Goal: Task Accomplishment & Management: Manage account settings

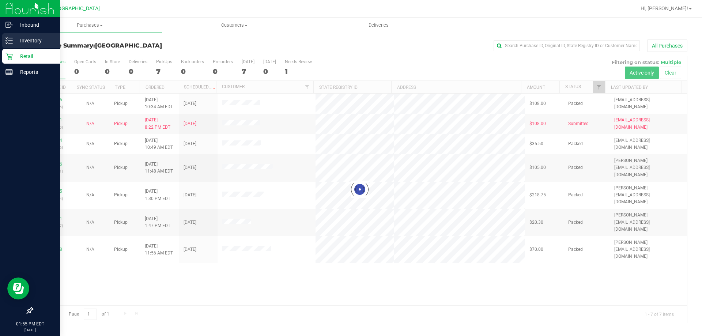
click at [36, 43] on p "Inventory" at bounding box center [35, 40] width 44 height 9
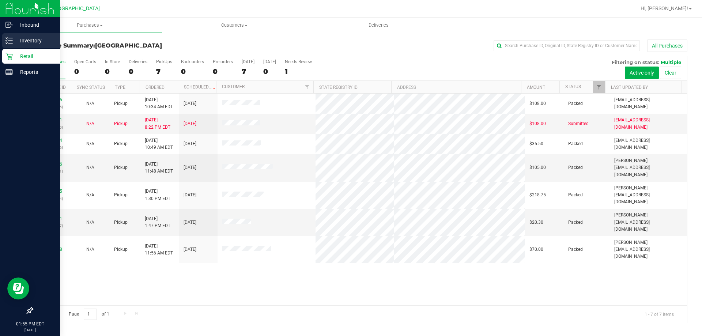
click at [27, 45] on div "Inventory" at bounding box center [31, 40] width 58 height 15
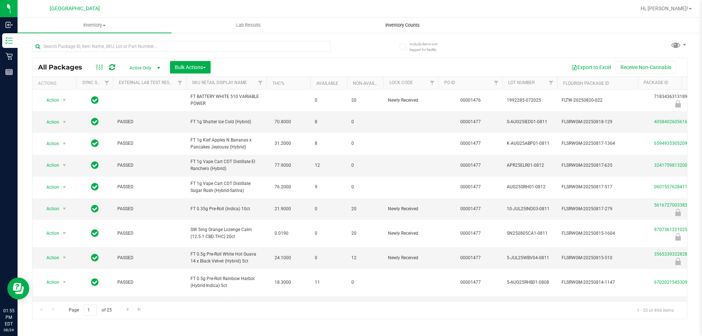
click at [396, 27] on span "Inventory Counts" at bounding box center [403, 25] width 54 height 7
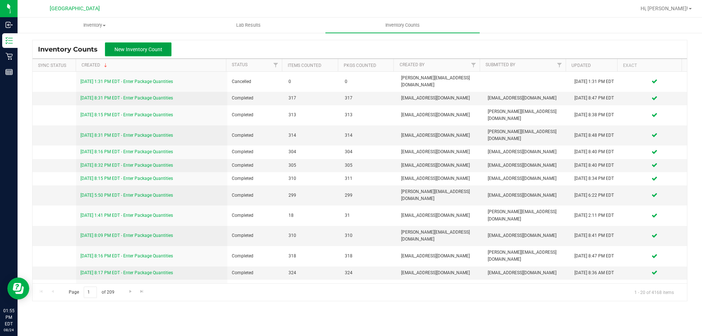
click at [144, 49] on span "New Inventory Count" at bounding box center [138, 49] width 48 height 6
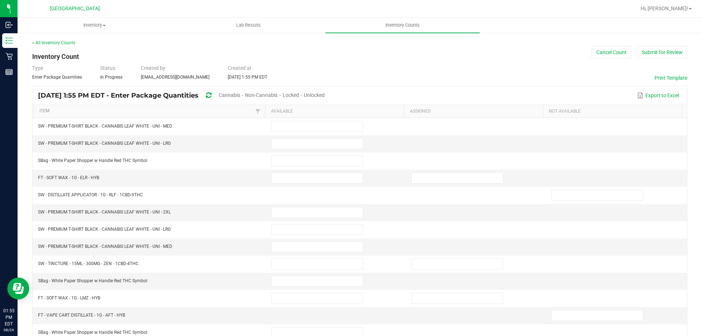
click at [240, 97] on span "Cannabis" at bounding box center [230, 95] width 22 height 6
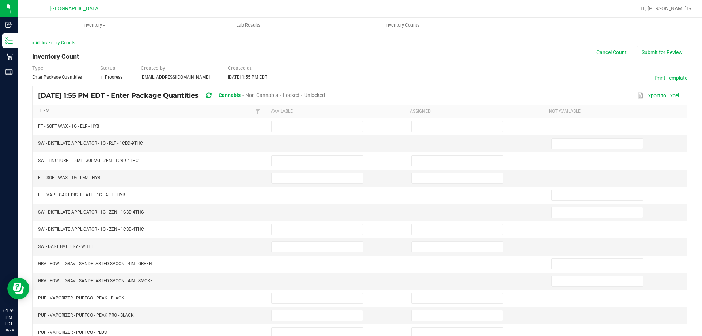
click at [221, 114] on link "Item" at bounding box center [147, 111] width 214 height 6
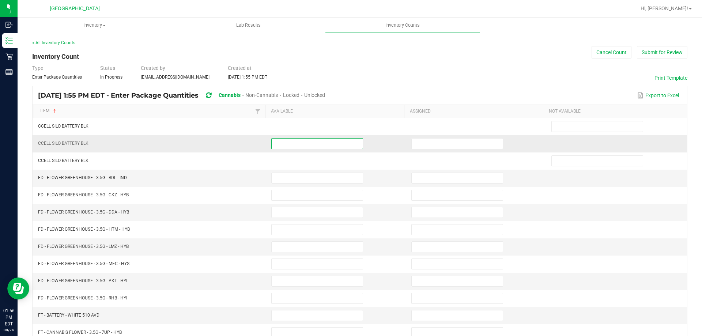
click at [342, 145] on input at bounding box center [317, 144] width 91 height 10
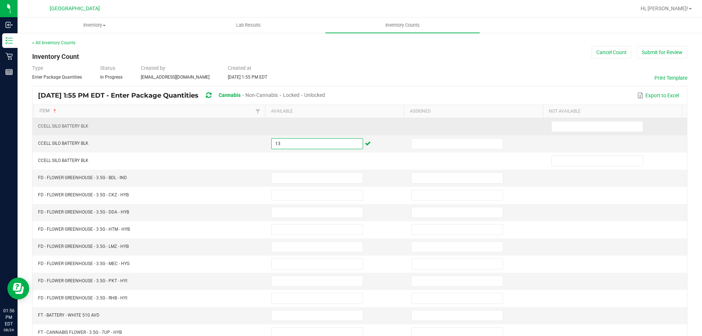
type input "13"
click at [374, 134] on td at bounding box center [337, 126] width 140 height 17
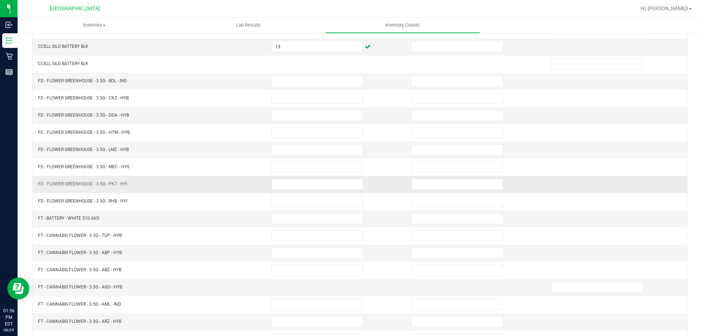
scroll to position [110, 0]
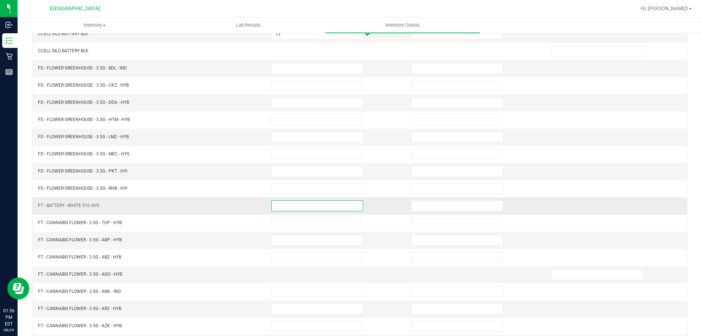
click at [291, 205] on input at bounding box center [317, 206] width 91 height 10
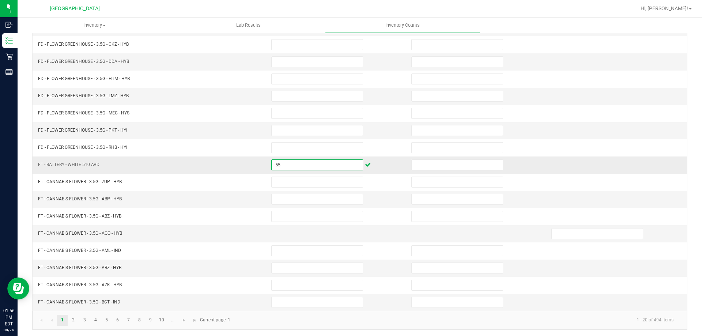
scroll to position [152, 0]
type input "55"
click at [76, 319] on link "2" at bounding box center [73, 319] width 11 height 11
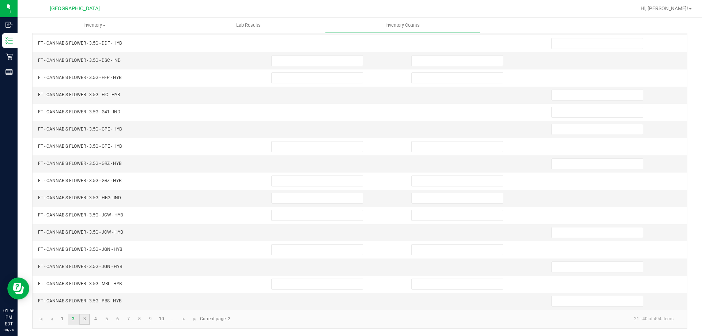
click at [83, 317] on link "3" at bounding box center [84, 319] width 11 height 11
click at [95, 321] on link "4" at bounding box center [95, 319] width 11 height 11
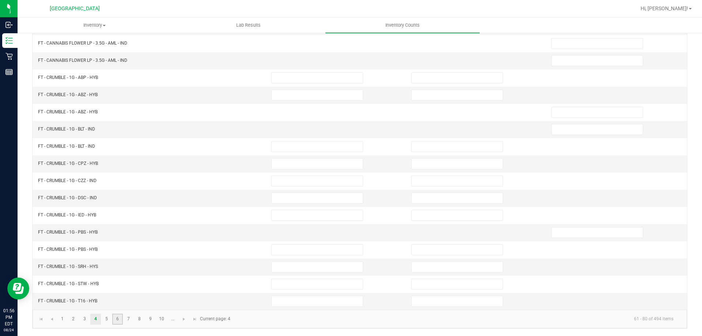
click at [112, 320] on link "6" at bounding box center [117, 319] width 11 height 11
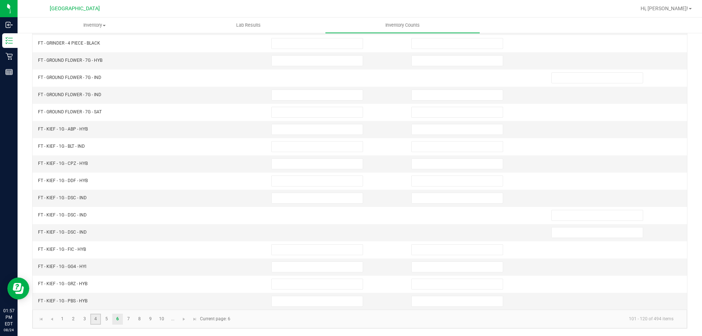
click at [94, 320] on link "4" at bounding box center [95, 319] width 11 height 11
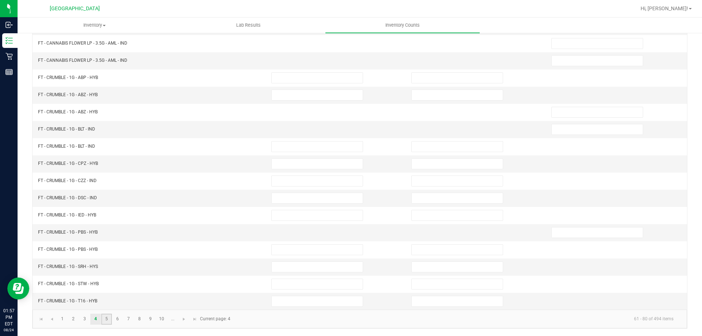
click at [107, 324] on link "5" at bounding box center [106, 319] width 11 height 11
click at [122, 318] on link "6" at bounding box center [117, 319] width 11 height 11
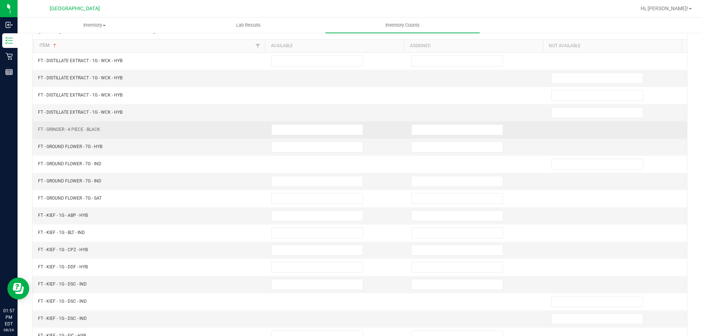
scroll to position [79, 0]
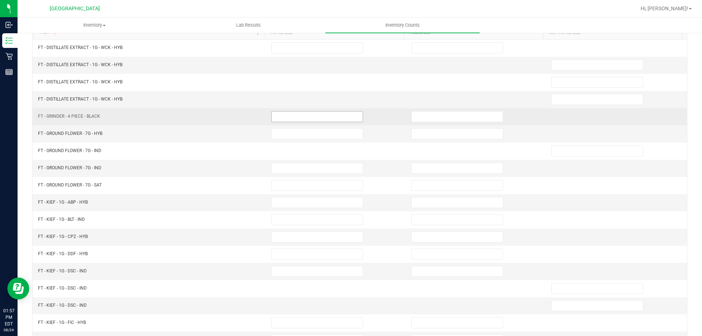
click at [285, 116] on input at bounding box center [317, 117] width 91 height 10
type input "4"
click at [202, 113] on td "FT - GRINDER - 4 PIECE - BLACK" at bounding box center [150, 116] width 233 height 17
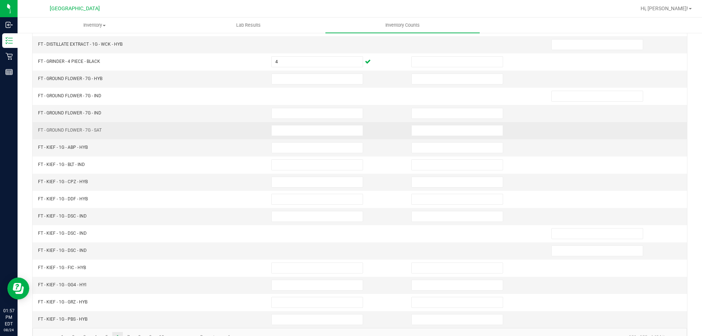
scroll to position [152, 0]
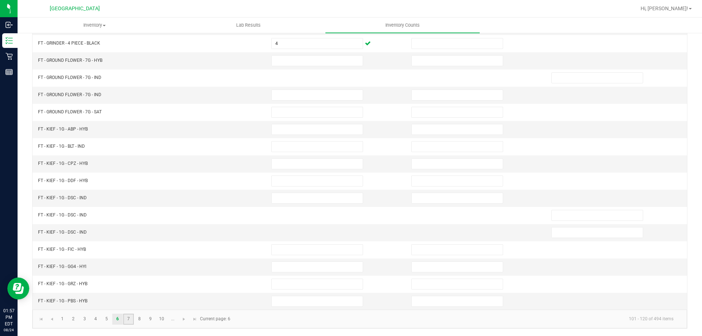
click at [133, 319] on link "7" at bounding box center [128, 319] width 11 height 11
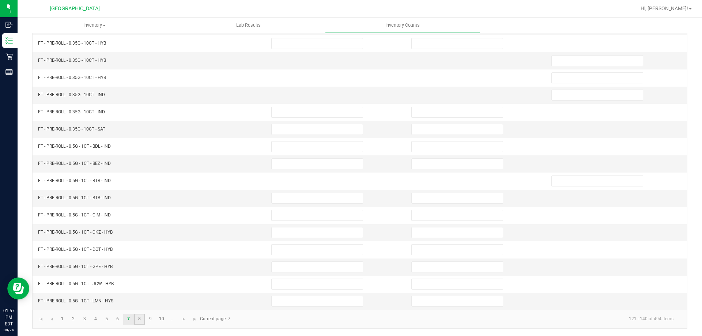
click at [140, 320] on link "8" at bounding box center [139, 319] width 11 height 11
click at [148, 320] on link "9" at bounding box center [150, 319] width 11 height 11
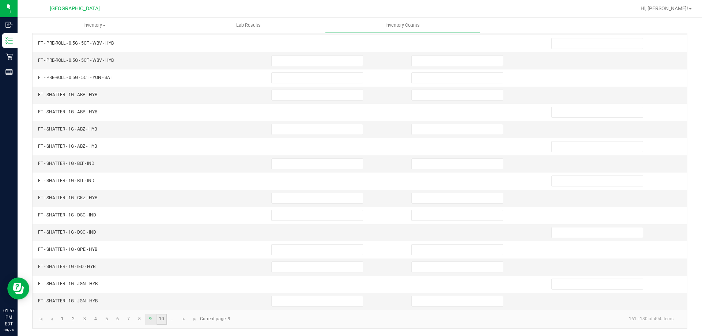
click at [162, 323] on link "10" at bounding box center [162, 319] width 11 height 11
click at [180, 323] on link at bounding box center [184, 319] width 11 height 11
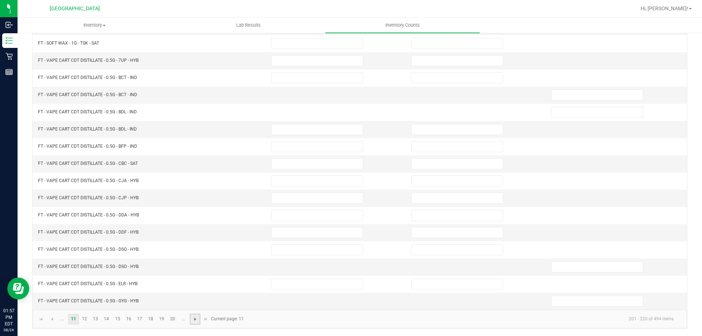
click at [198, 320] on span "Go to the next page" at bounding box center [195, 319] width 6 height 6
click at [198, 317] on span "Go to the next page" at bounding box center [195, 319] width 6 height 6
click at [196, 318] on span "Go to the next page" at bounding box center [195, 319] width 6 height 6
click at [198, 319] on span "Go to the next page" at bounding box center [195, 319] width 6 height 6
click at [195, 319] on span "Go to the next page" at bounding box center [195, 319] width 6 height 6
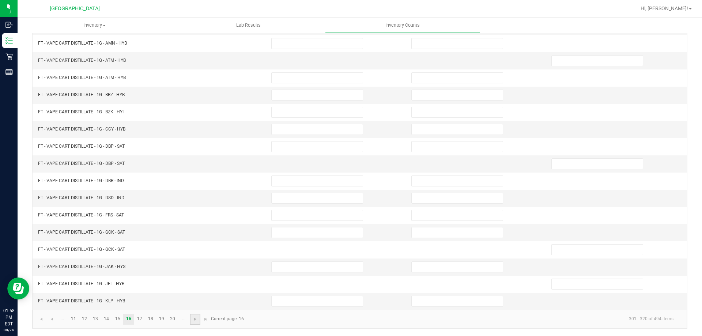
click at [195, 315] on link at bounding box center [195, 319] width 11 height 11
click at [194, 320] on span "Go to the next page" at bounding box center [195, 319] width 6 height 6
click at [195, 319] on span "Go to the next page" at bounding box center [195, 319] width 6 height 6
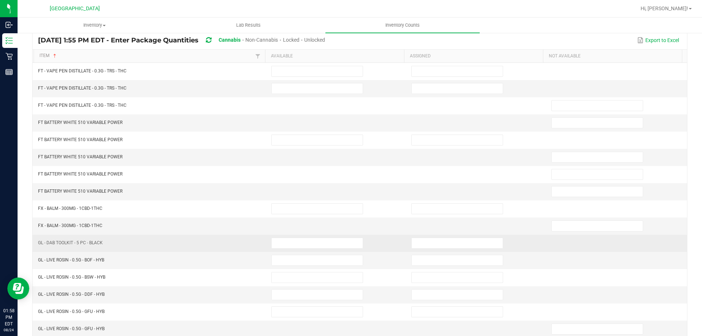
scroll to position [42, 0]
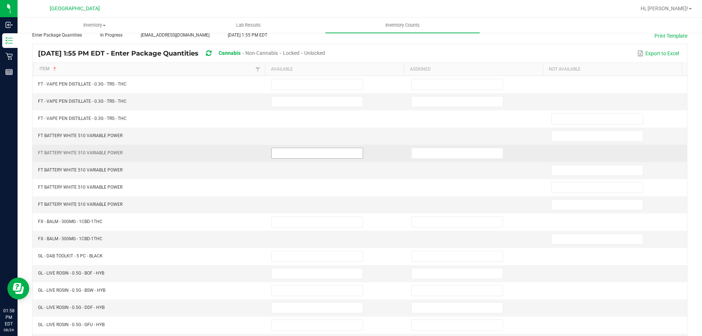
click at [280, 153] on input at bounding box center [317, 153] width 91 height 10
type input "95"
click at [192, 161] on td "FT BATTERY WHITE 510 VARIABLE POWER" at bounding box center [150, 153] width 233 height 17
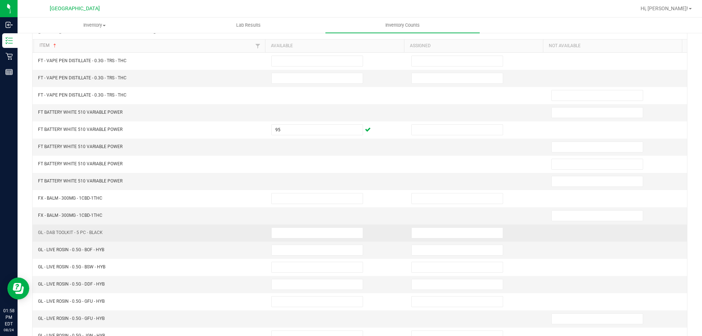
scroll to position [79, 0]
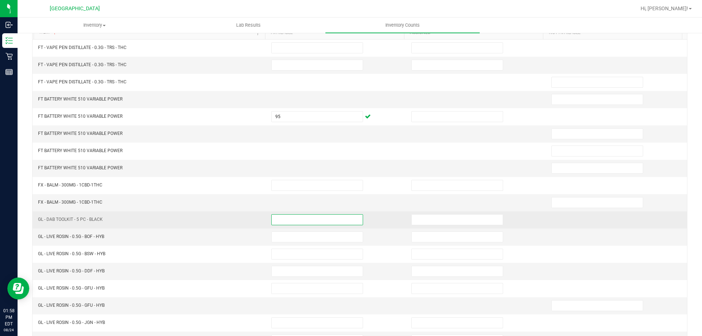
click at [275, 219] on input at bounding box center [317, 220] width 91 height 10
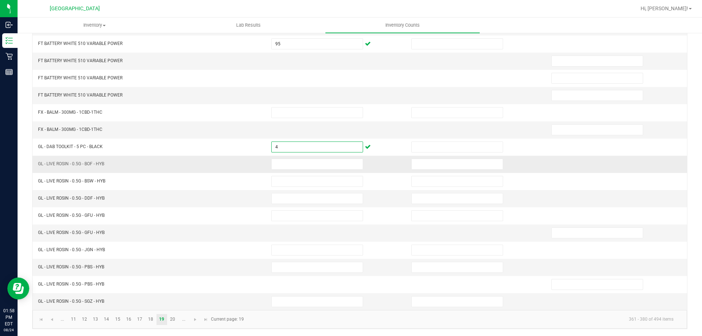
scroll to position [152, 0]
type input "4"
click at [174, 319] on link "20" at bounding box center [173, 319] width 11 height 11
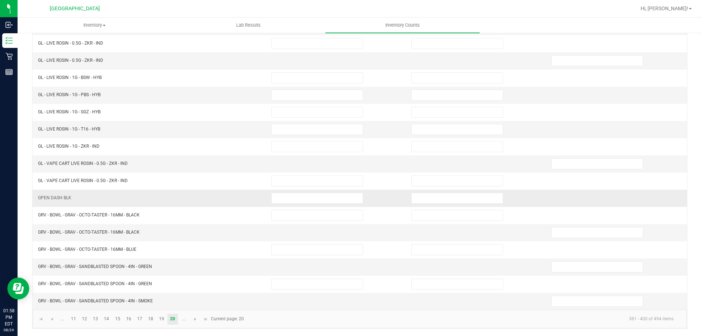
drag, startPoint x: 265, startPoint y: 198, endPoint x: 270, endPoint y: 198, distance: 4.8
click at [267, 198] on td at bounding box center [337, 198] width 140 height 17
click at [273, 198] on input at bounding box center [317, 198] width 91 height 10
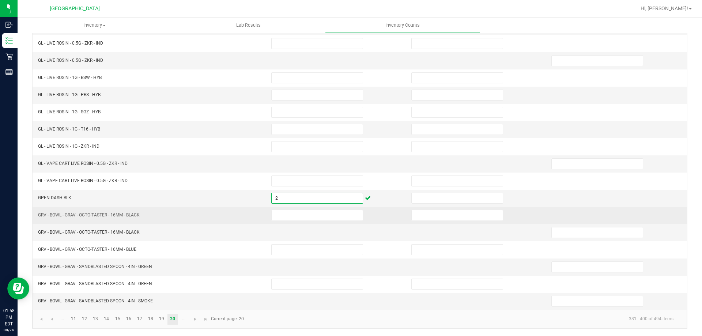
type input "2"
click at [299, 208] on td at bounding box center [337, 215] width 140 height 17
click at [300, 214] on input at bounding box center [317, 215] width 91 height 10
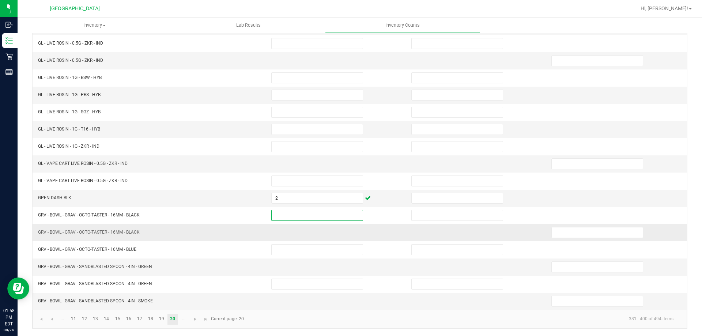
click at [295, 234] on td at bounding box center [337, 232] width 140 height 17
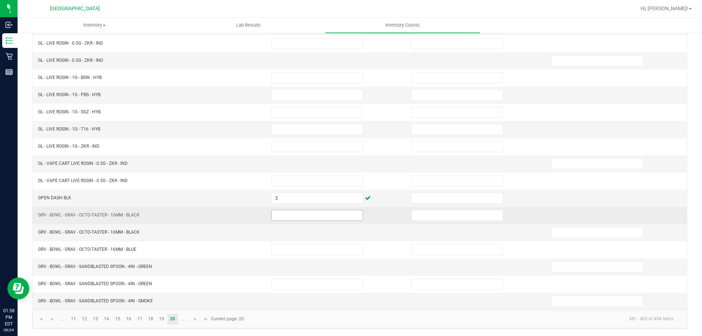
click at [296, 215] on input at bounding box center [317, 215] width 91 height 10
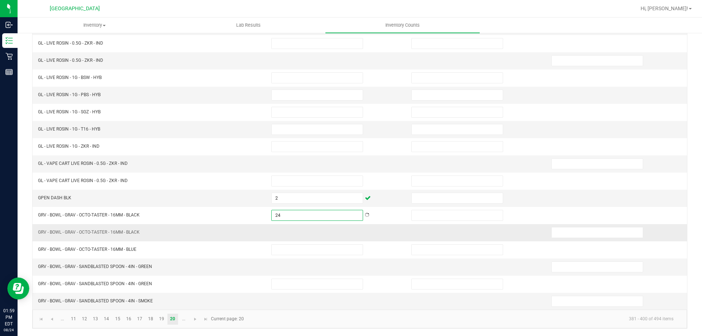
type input "24"
click at [194, 236] on td "GRV - BOWL - GRAV - OCTO-TASTER - 16MM - BLACK" at bounding box center [150, 232] width 233 height 17
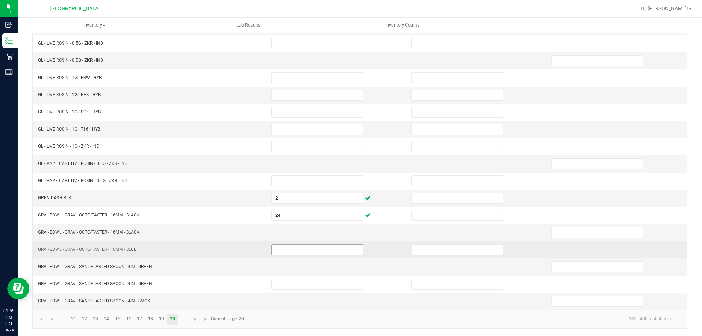
click at [274, 248] on input at bounding box center [317, 250] width 91 height 10
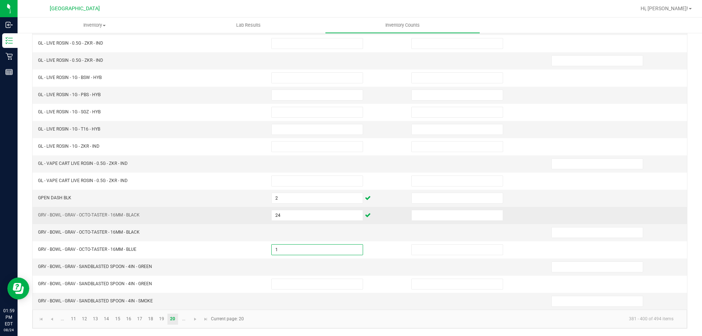
type input "1"
click at [219, 220] on td "GRV - BOWL - GRAV - OCTO-TASTER - 16MM - BLACK" at bounding box center [150, 215] width 233 height 17
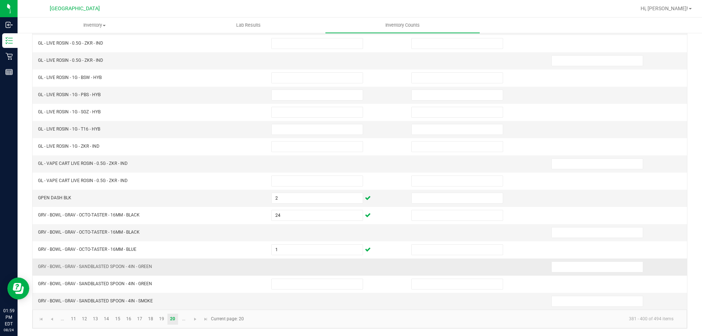
click at [289, 265] on td at bounding box center [337, 267] width 140 height 17
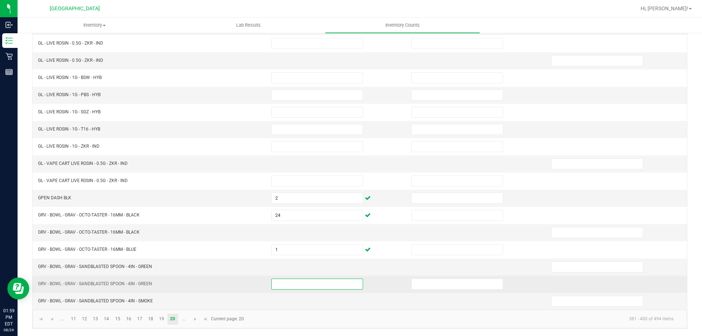
click at [290, 281] on input at bounding box center [317, 284] width 91 height 10
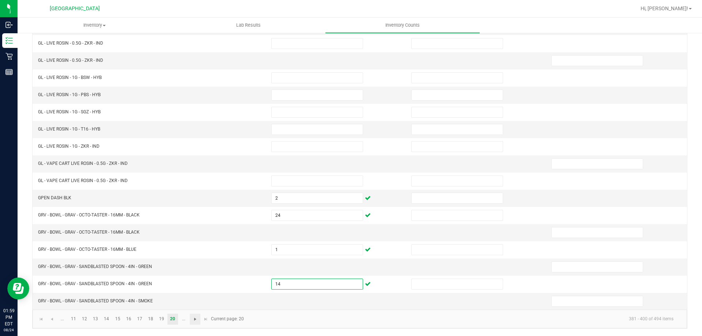
type input "14"
click at [195, 322] on span "Go to the next page" at bounding box center [195, 319] width 6 height 6
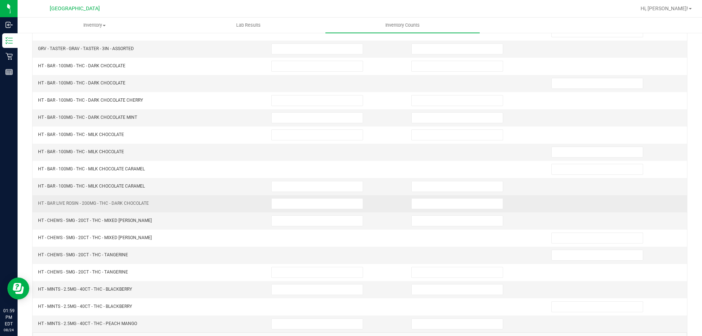
scroll to position [42, 0]
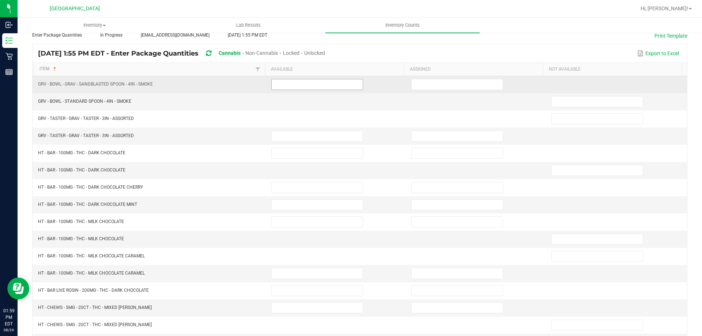
click at [288, 84] on input at bounding box center [317, 84] width 91 height 10
type input "62"
click at [172, 92] on td "GRV - BOWL - GRAV - SANDBLASTED SPOON - 4IN - SMOKE" at bounding box center [150, 84] width 233 height 17
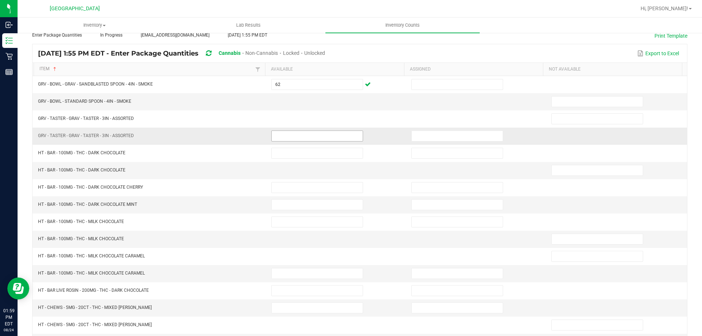
click at [283, 139] on input at bounding box center [317, 136] width 91 height 10
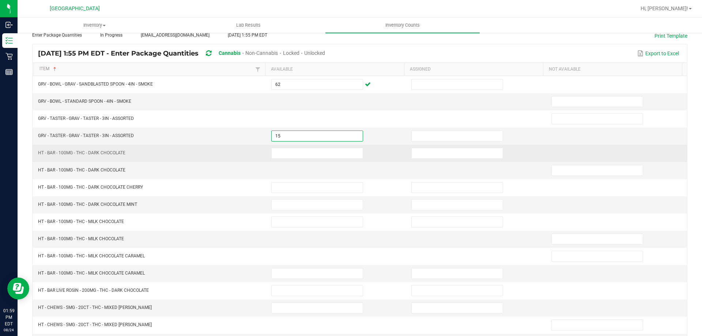
type input "15"
click at [213, 149] on td "HT - BAR - 100MG - THC - DARK CHOCOLATE" at bounding box center [150, 153] width 233 height 17
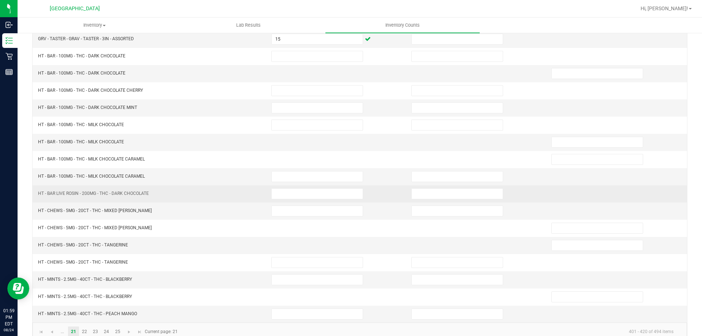
scroll to position [152, 0]
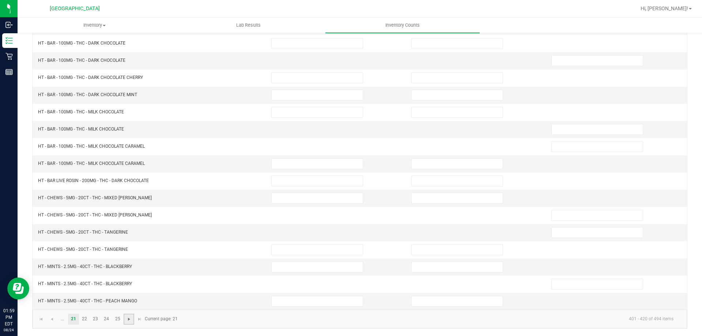
click at [130, 318] on span "Go to the next page" at bounding box center [129, 319] width 6 height 6
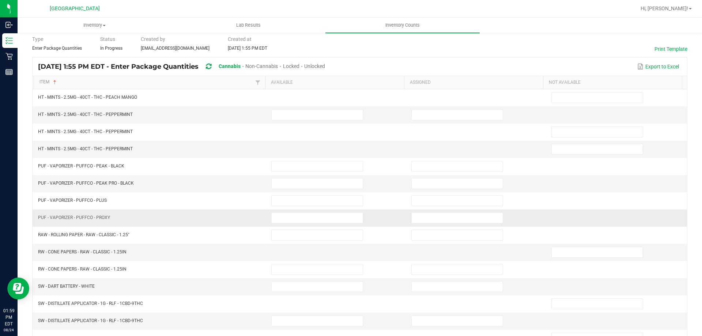
scroll to position [42, 0]
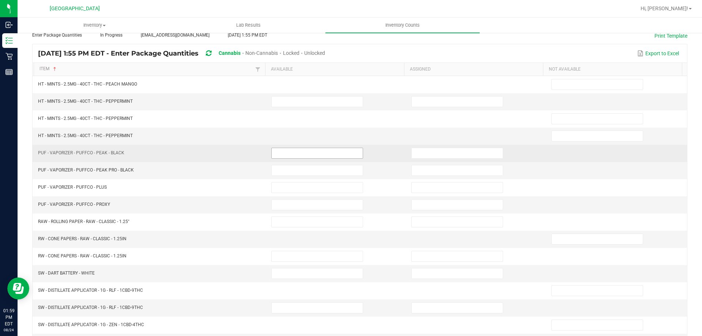
click at [272, 152] on input at bounding box center [317, 153] width 91 height 10
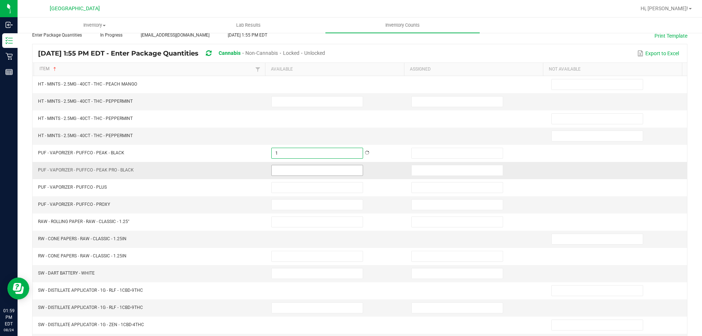
type input "1"
click at [280, 168] on input at bounding box center [317, 170] width 91 height 10
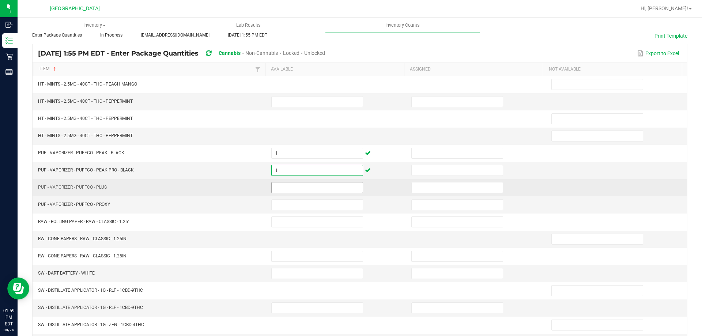
type input "1"
click at [284, 185] on input at bounding box center [317, 188] width 91 height 10
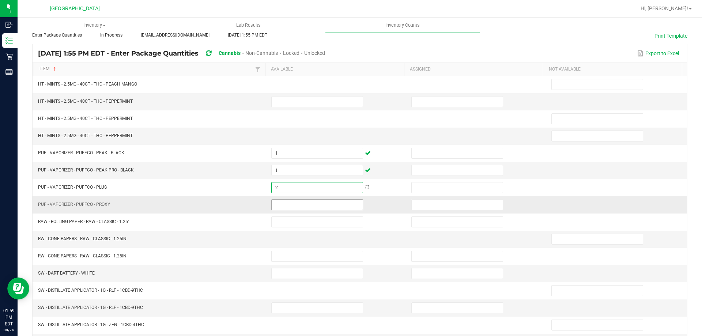
type input "2"
click at [296, 206] on input at bounding box center [317, 205] width 91 height 10
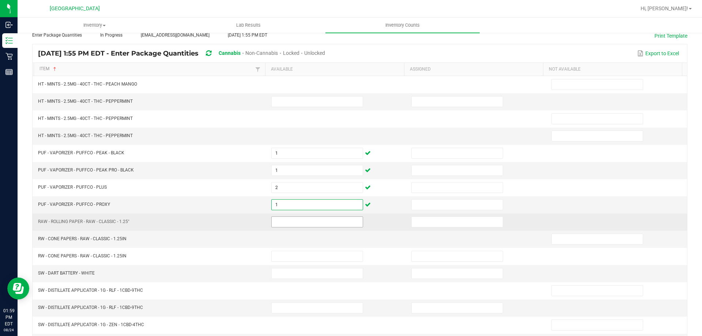
type input "1"
click at [277, 219] on input at bounding box center [317, 222] width 91 height 10
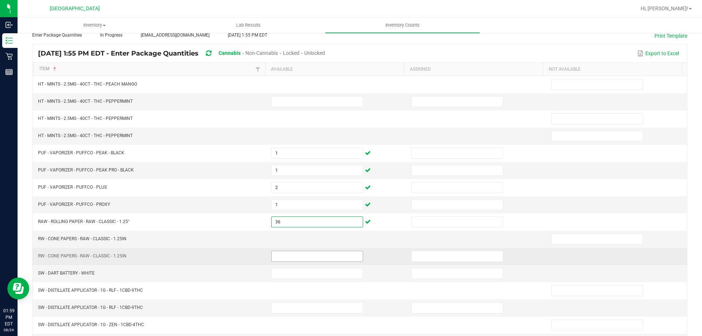
type input "36"
click at [289, 254] on input at bounding box center [317, 256] width 91 height 10
click at [307, 256] on input at bounding box center [317, 256] width 91 height 10
click at [304, 251] on input "012" at bounding box center [317, 256] width 91 height 10
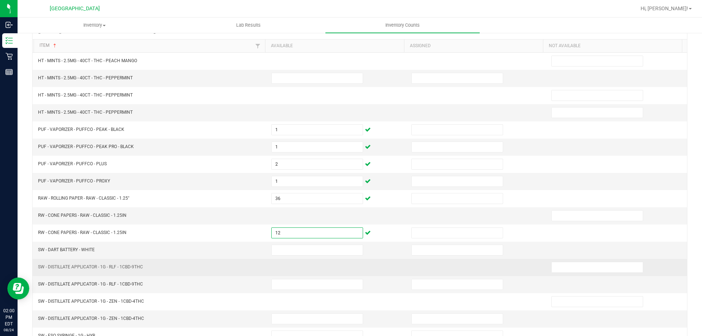
scroll to position [79, 0]
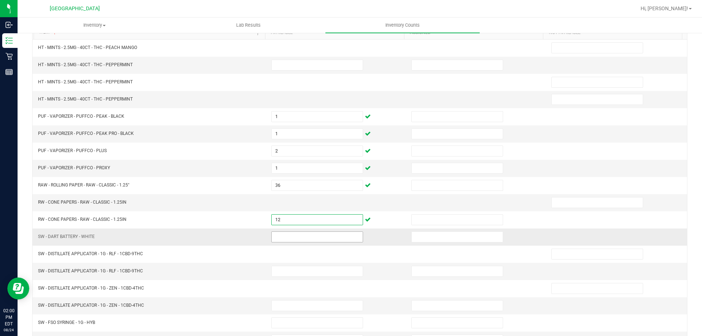
type input "12"
click at [291, 238] on input at bounding box center [317, 237] width 91 height 10
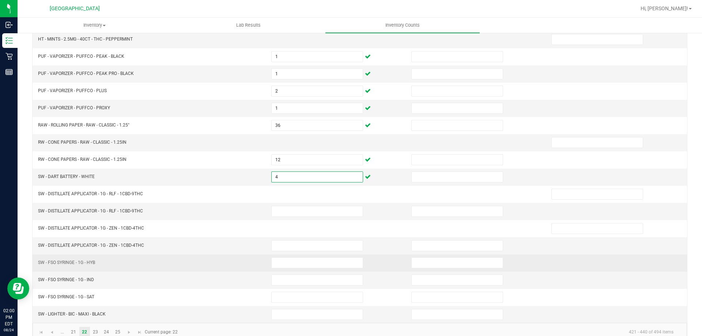
scroll to position [152, 0]
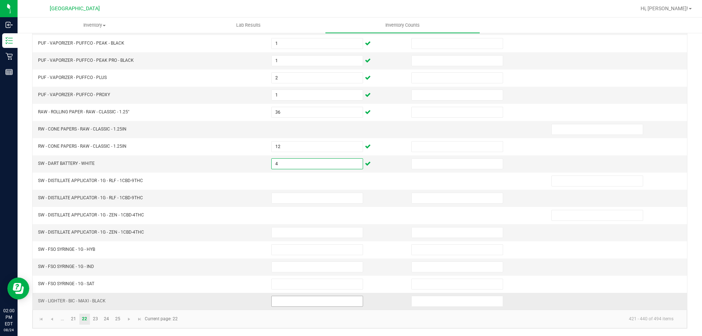
type input "4"
click at [281, 299] on input at bounding box center [317, 301] width 91 height 10
type input "61"
drag, startPoint x: 202, startPoint y: 315, endPoint x: 184, endPoint y: 317, distance: 18.4
click at [203, 315] on kendo-pager-info "421 - 440 of 494 items" at bounding box center [430, 319] width 497 height 12
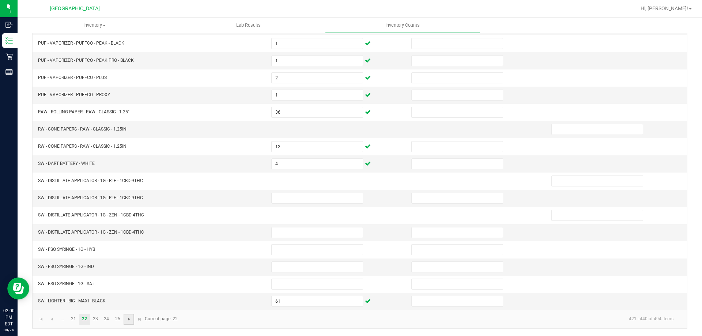
click at [129, 322] on span "Go to the next page" at bounding box center [129, 319] width 6 height 6
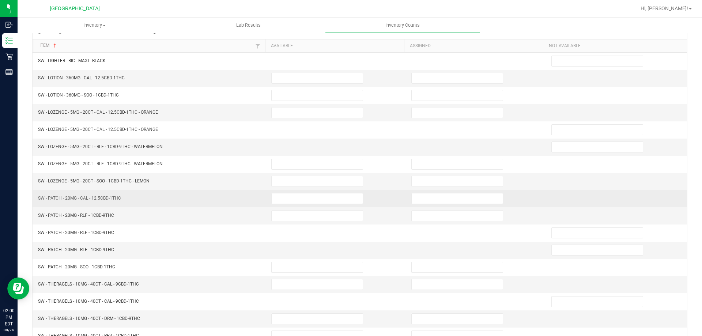
scroll to position [79, 0]
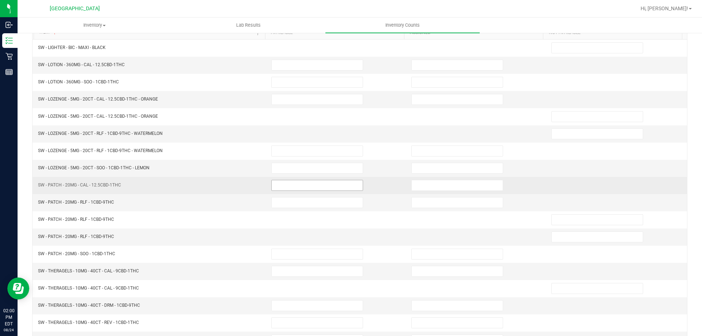
click at [275, 184] on input at bounding box center [317, 185] width 91 height 10
click at [208, 184] on td "SW - PATCH - 20MG - CAL - 12.5CBD-1THC" at bounding box center [150, 185] width 233 height 17
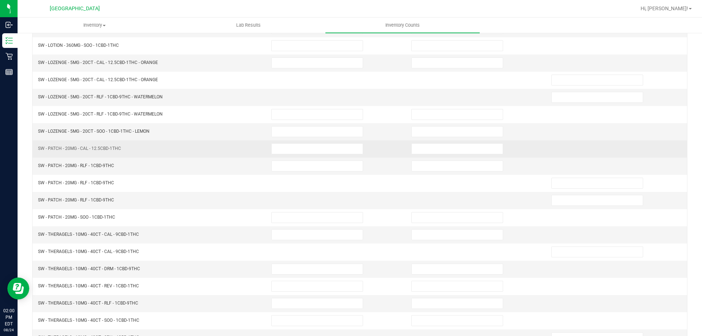
scroll to position [152, 0]
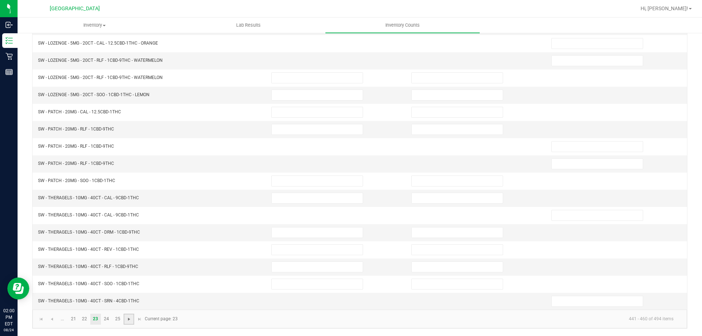
click at [128, 320] on span "Go to the next page" at bounding box center [129, 319] width 6 height 6
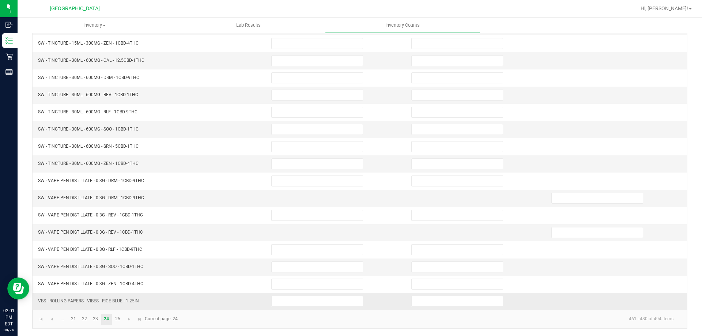
click at [283, 295] on td at bounding box center [337, 301] width 140 height 17
click at [286, 302] on input at bounding box center [317, 301] width 91 height 10
type input "85"
click at [115, 321] on link "25" at bounding box center [117, 319] width 11 height 11
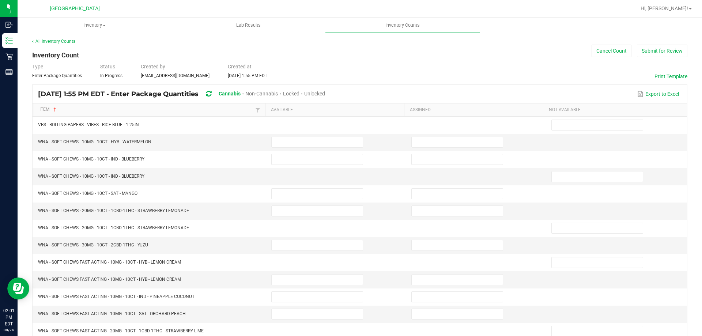
scroll to position [0, 0]
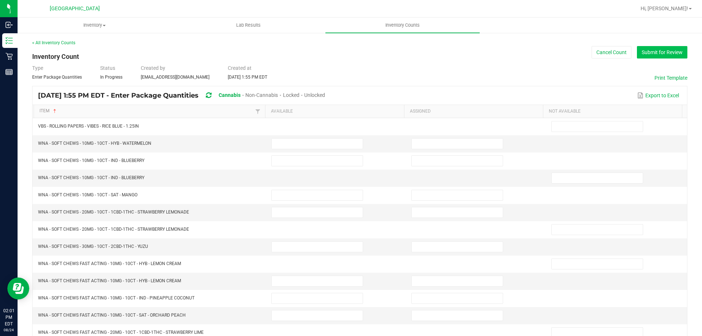
click at [640, 55] on button "Submit for Review" at bounding box center [662, 52] width 50 height 12
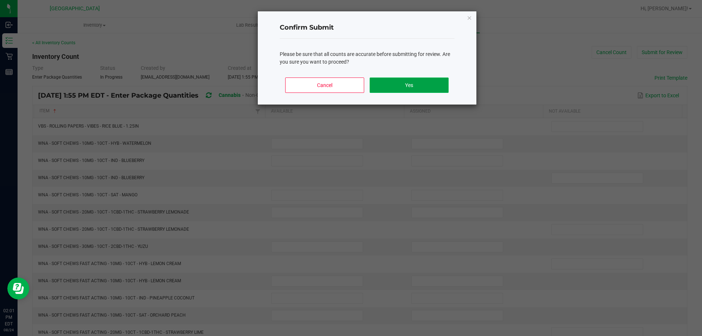
click at [432, 84] on button "Yes" at bounding box center [409, 85] width 79 height 15
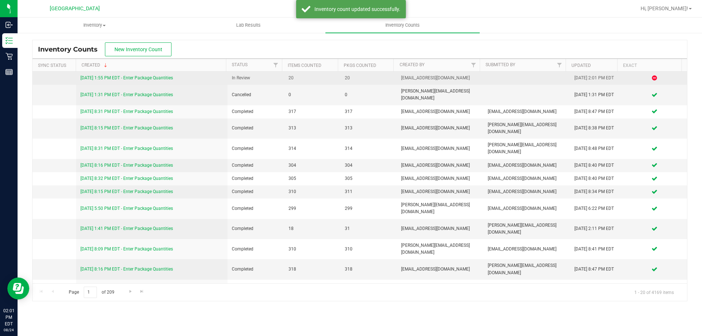
click at [141, 75] on link "[DATE] 1:55 PM EDT - Enter Package Quantities" at bounding box center [126, 77] width 93 height 5
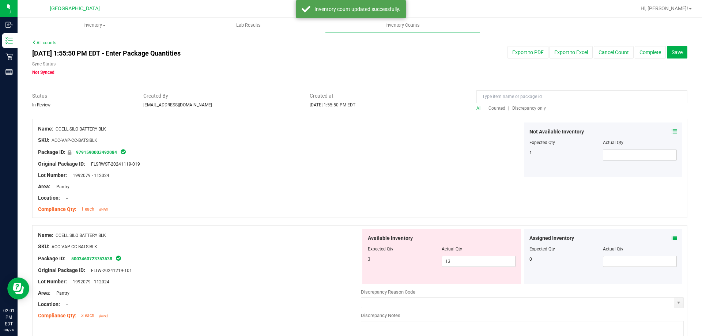
click at [514, 111] on div "All | Counted | Discrepancy only" at bounding box center [582, 108] width 211 height 7
click at [516, 108] on span "Discrepancy only" at bounding box center [529, 108] width 34 height 5
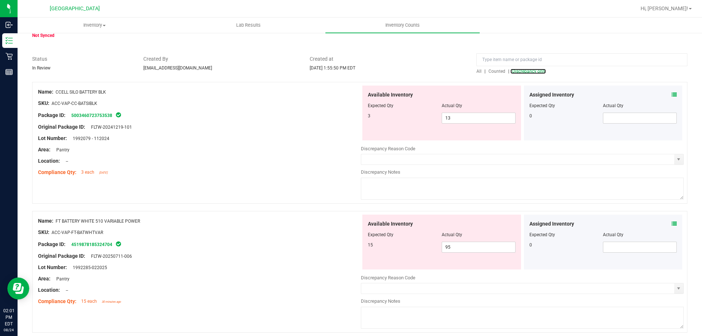
scroll to position [37, 0]
click at [102, 90] on div "Name: CCELL SILO BATTERY BLK" at bounding box center [199, 93] width 323 height 8
click at [102, 91] on span "CCELL SILO BATTERY BLK" at bounding box center [81, 92] width 50 height 5
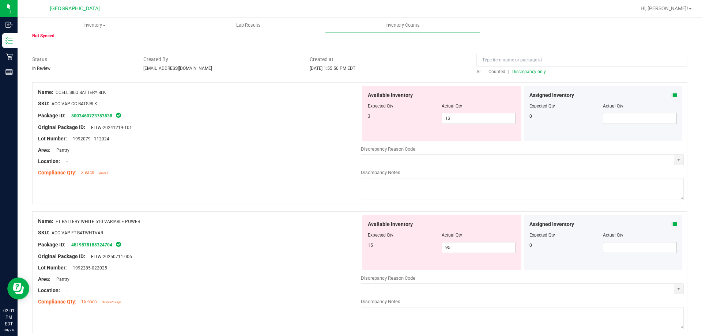
click at [105, 91] on span "CCELL SILO BATTERY BLK" at bounding box center [81, 92] width 50 height 5
click at [106, 91] on span "CCELL SILO BATTERY BLK" at bounding box center [81, 92] width 50 height 5
click at [119, 93] on div "Name: CCELL SILO BATTERY BLK" at bounding box center [199, 93] width 323 height 8
click at [68, 98] on div at bounding box center [199, 98] width 323 height 4
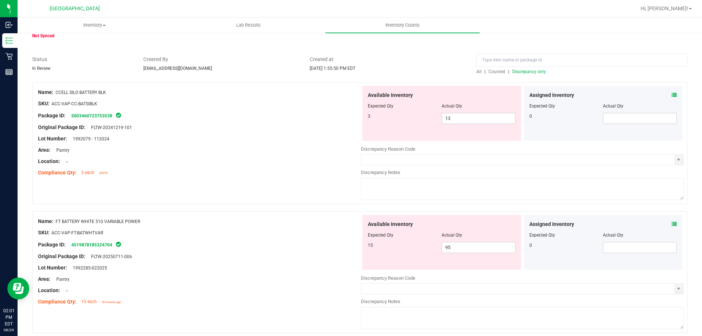
drag, startPoint x: 57, startPoint y: 92, endPoint x: 119, endPoint y: 92, distance: 61.4
click at [118, 92] on div "Name: CCELL SILO BATTERY BLK" at bounding box center [199, 93] width 323 height 8
copy span "CCELL SILO BATTERY BLK"
click at [520, 62] on input at bounding box center [582, 60] width 211 height 13
paste input "CCELL SILO BATTERY BLK"
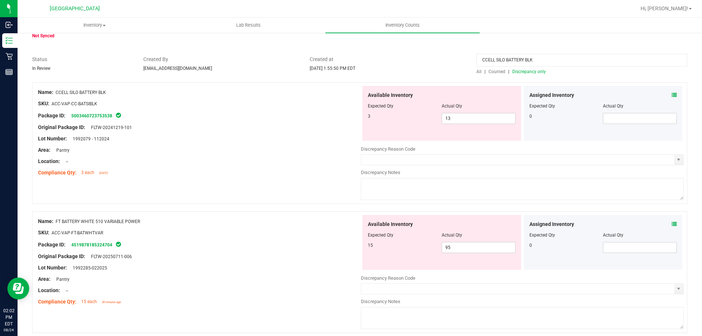
scroll to position [0, 0]
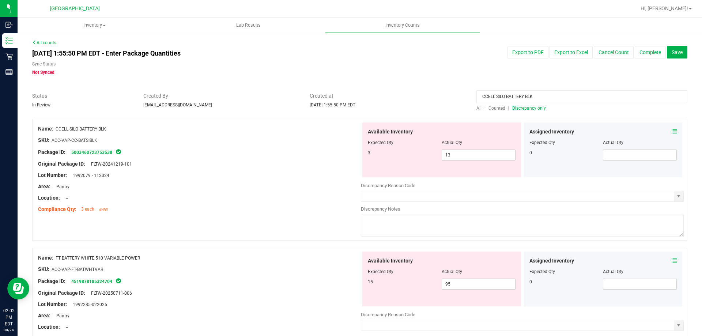
type input "CCELL SILO BATTERY BLK"
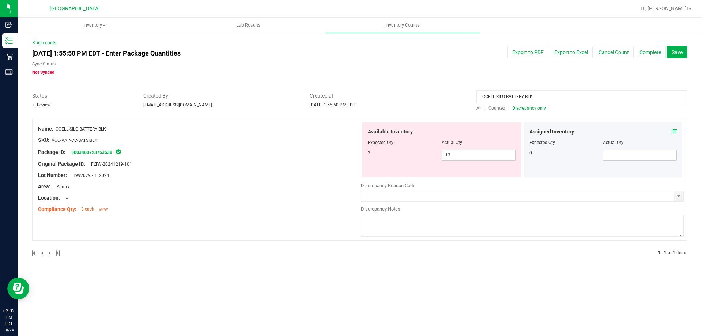
click at [480, 106] on span "All" at bounding box center [479, 108] width 5 height 5
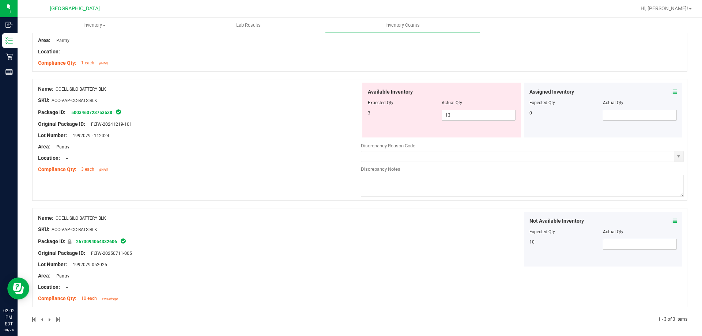
scroll to position [110, 0]
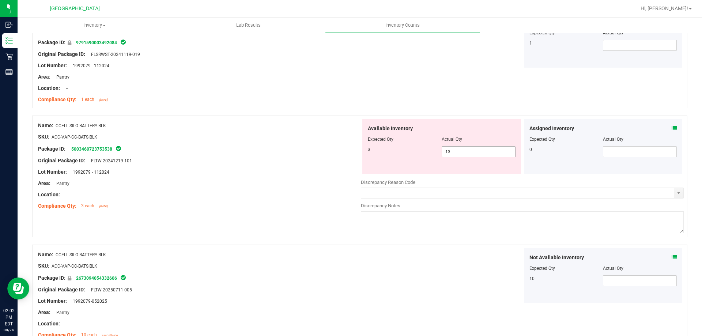
click at [492, 153] on span "13 13" at bounding box center [479, 151] width 74 height 11
click at [492, 153] on input "13" at bounding box center [478, 152] width 73 height 10
type input "3"
click at [477, 265] on div "Not Available Inventory Expected Qty Actual Qty 10" at bounding box center [522, 275] width 323 height 55
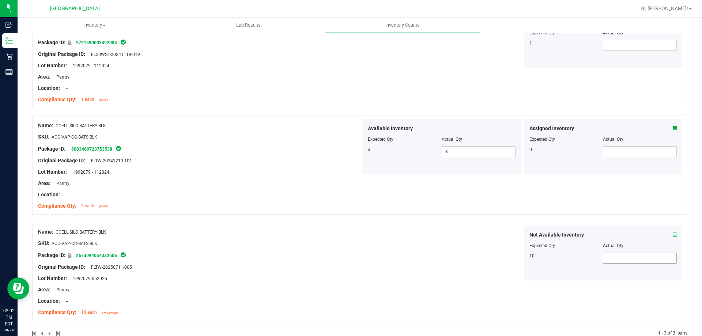
click at [605, 261] on span at bounding box center [640, 258] width 74 height 11
type input "10"
click at [503, 104] on div "Name: CCELL SILO BATTERY BLK SKU: ACC-VAP-CC-BATSIBLK Package ID: 9791590003492…" at bounding box center [359, 58] width 655 height 99
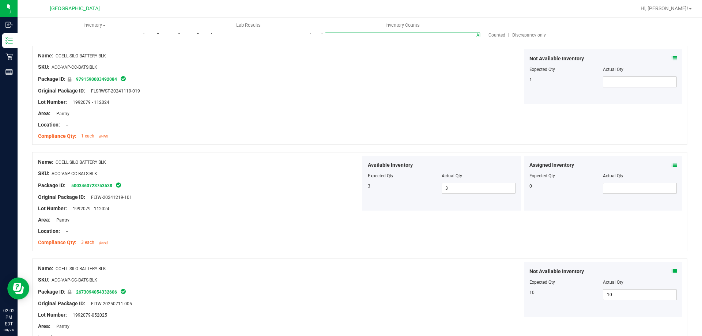
click at [623, 91] on div "Not Available Inventory Expected Qty Actual Qty 1" at bounding box center [603, 76] width 159 height 55
click at [622, 86] on span at bounding box center [640, 81] width 74 height 11
type input "1"
click at [471, 117] on div "Name: CCELL SILO BATTERY BLK SKU: ACC-VAP-CC-BATSIBLK Package ID: 9791590003492…" at bounding box center [359, 95] width 655 height 99
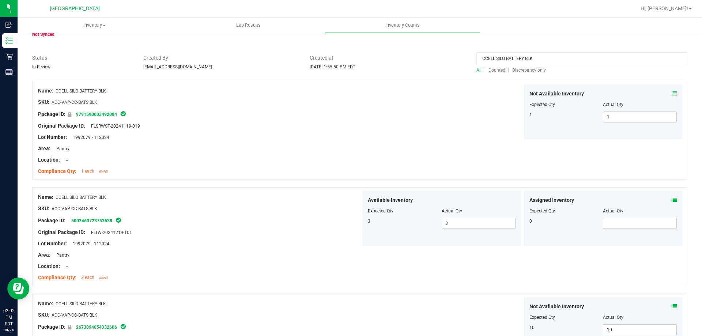
scroll to position [0, 0]
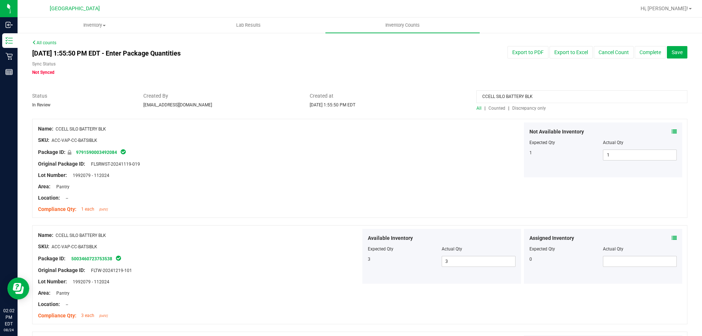
click at [529, 98] on input "CCELL SILO BATTERY BLK" at bounding box center [582, 96] width 211 height 13
click at [518, 108] on span "Discrepancy only" at bounding box center [529, 108] width 34 height 5
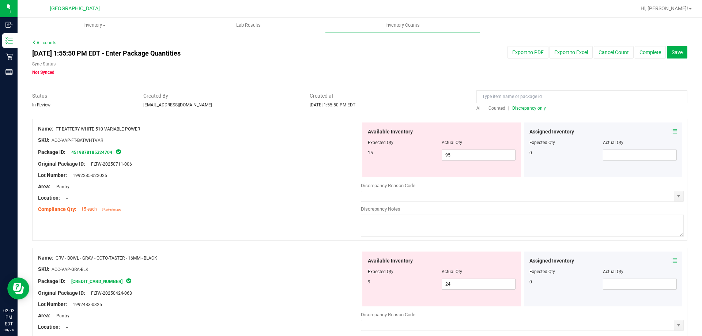
click at [120, 129] on span "FT BATTERY WHITE 510 VARIABLE POWER" at bounding box center [98, 129] width 84 height 5
drag, startPoint x: 182, startPoint y: 139, endPoint x: 91, endPoint y: 136, distance: 91.1
click at [181, 139] on div "SKU: ACC-VAP-FT-BATWHTVAR" at bounding box center [199, 140] width 323 height 8
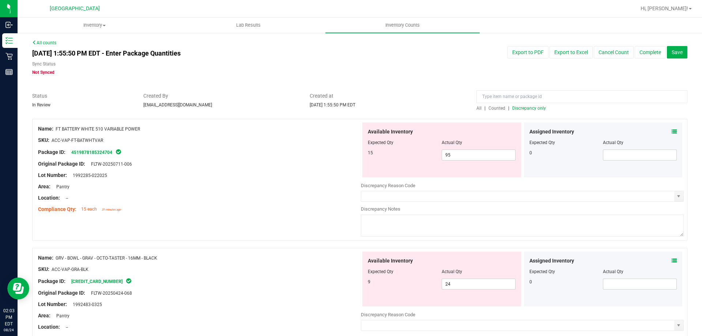
drag, startPoint x: 57, startPoint y: 126, endPoint x: 152, endPoint y: 129, distance: 95.1
click at [152, 129] on div "Name: FT BATTERY WHITE 510 VARIABLE POWER" at bounding box center [199, 129] width 323 height 8
copy span "FT BATTERY WHITE 510 VARIABLE POWER"
click at [543, 97] on input at bounding box center [582, 96] width 211 height 13
paste input "FT BATTERY WHITE 510 VARIABLE POWER"
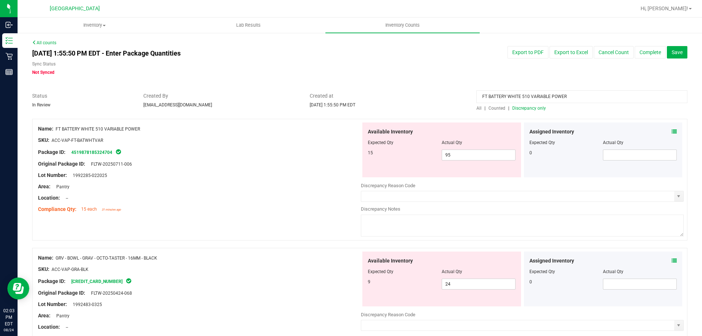
type input "FT BATTERY WHITE 510 VARIABLE POWER"
click at [477, 110] on span "All" at bounding box center [479, 108] width 5 height 5
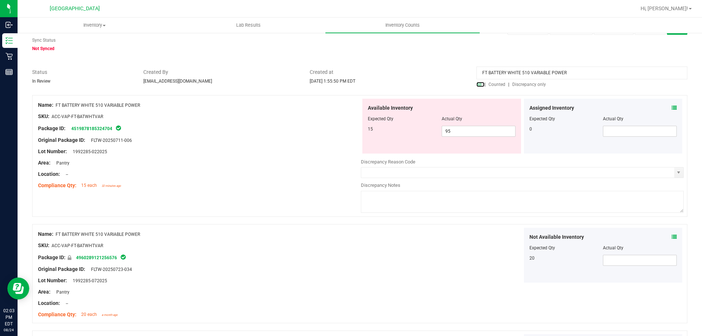
scroll to position [37, 0]
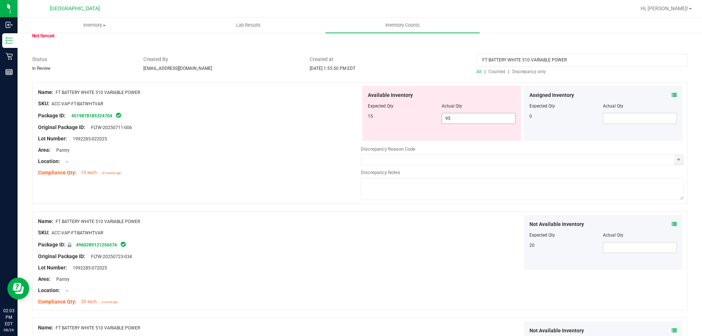
click at [459, 120] on span "95 95" at bounding box center [479, 118] width 74 height 11
click at [459, 120] on input "95" at bounding box center [478, 118] width 73 height 10
type input "15"
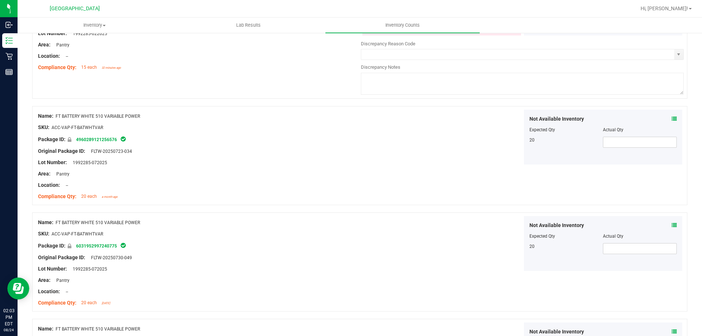
scroll to position [146, 0]
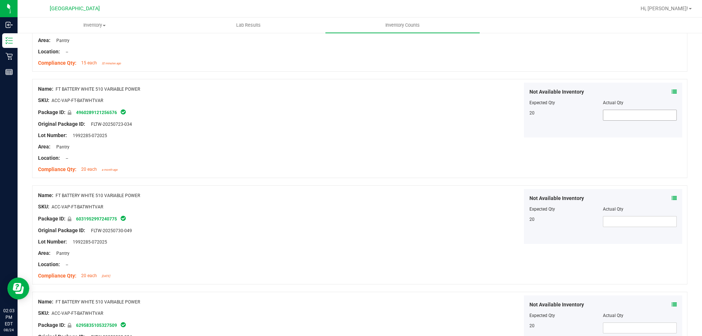
type input "15"
click at [628, 141] on div "Name: FT BATTERY WHITE 510 VARIABLE POWER SKU: ACC-VAP-FT-BATWHTVAR Package ID:…" at bounding box center [359, 128] width 655 height 99
type input "20"
click at [634, 225] on span at bounding box center [640, 221] width 74 height 11
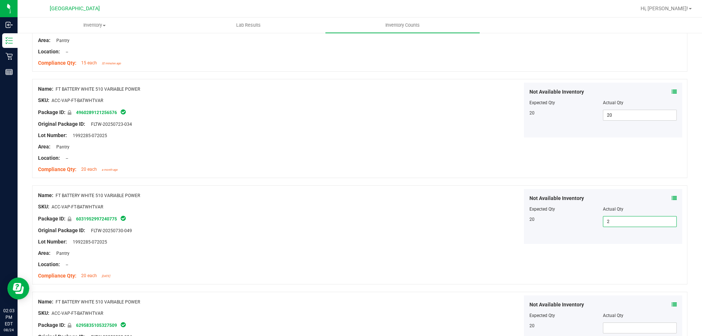
type input "20"
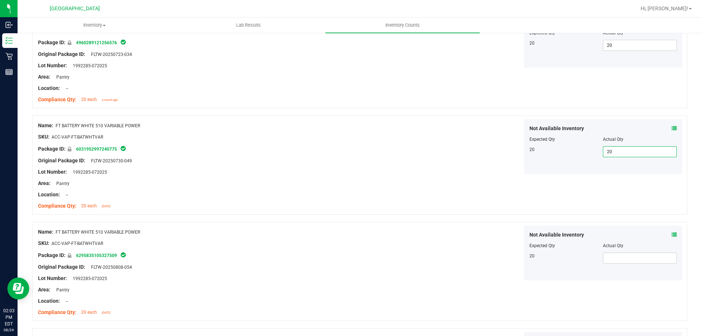
scroll to position [219, 0]
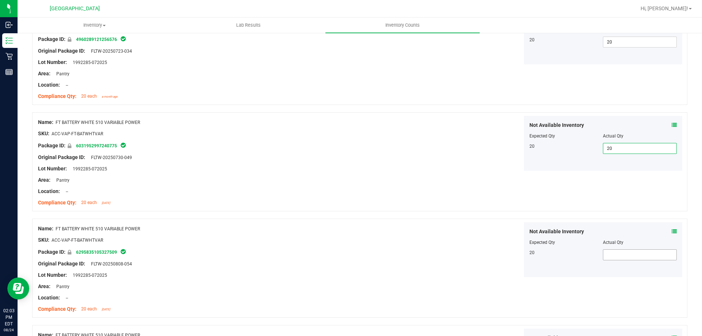
type input "20"
click at [618, 255] on span at bounding box center [640, 254] width 74 height 11
type input "20"
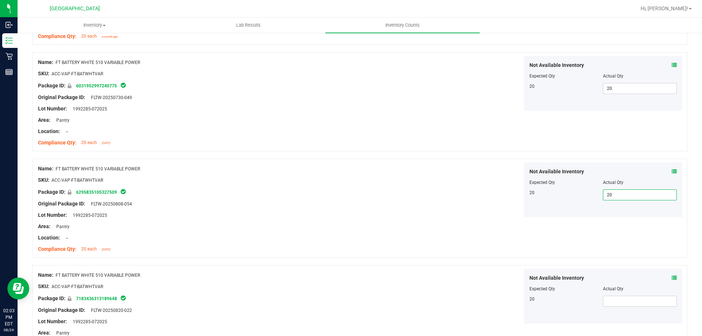
scroll to position [293, 0]
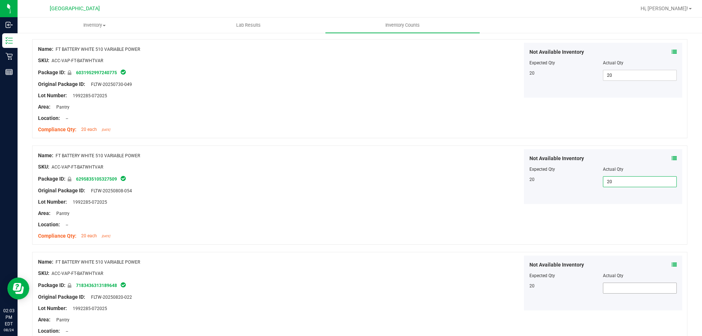
type input "20"
click at [613, 285] on span at bounding box center [640, 288] width 74 height 11
type input "20"
click at [498, 215] on div "Name: FT BATTERY WHITE 510 VARIABLE POWER SKU: ACC-VAP-FT-BATWHTVAR Package ID:…" at bounding box center [359, 195] width 655 height 99
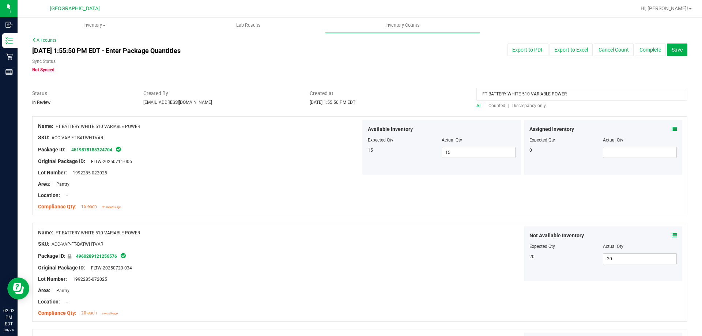
scroll to position [0, 0]
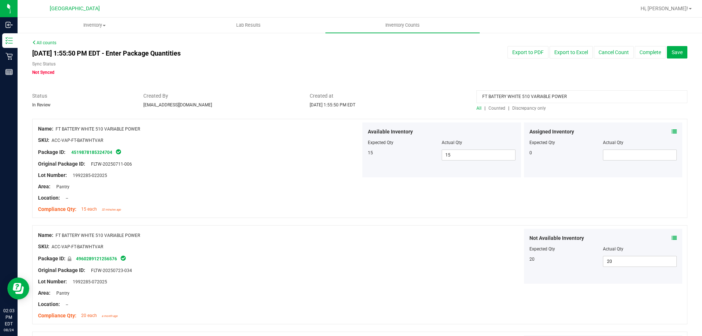
click at [512, 107] on span "Discrepancy only" at bounding box center [529, 108] width 34 height 5
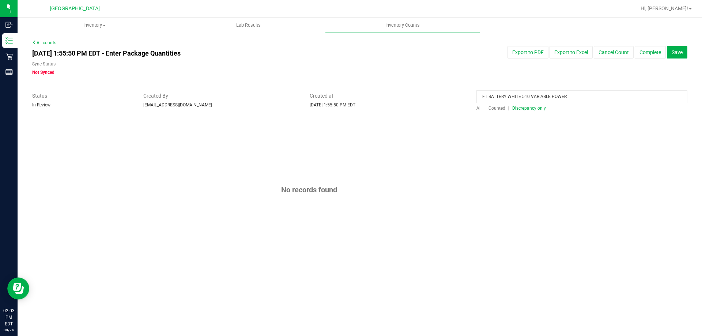
click at [533, 97] on input "FT BATTERY WHITE 510 VARIABLE POWER" at bounding box center [582, 96] width 211 height 13
click at [484, 152] on div "No records found" at bounding box center [359, 190] width 655 height 142
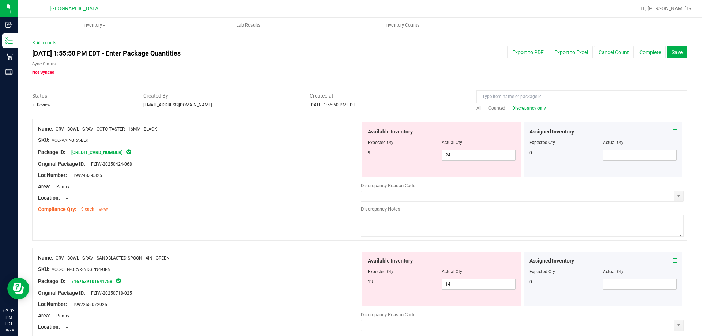
drag, startPoint x: 57, startPoint y: 128, endPoint x: 161, endPoint y: 122, distance: 103.7
click at [161, 122] on div "Name: GRV - BOWL - GRAV - OCTO-TASTER - 16MM - BLACK SKU: ACC-VAP-GRA-BLK Packa…" at bounding box center [359, 180] width 655 height 122
copy span "GRV - BOWL - GRAV - OCTO-TASTER - 16MM - BLACK"
click at [514, 94] on input at bounding box center [582, 96] width 211 height 13
paste input "GRV - BOWL - GRAV - OCTO-TASTER - 16MM - BLACK"
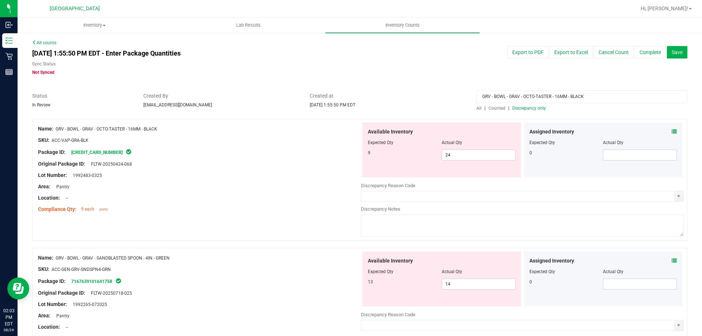
type input "GRV - BOWL - GRAV - OCTO-TASTER - 16MM - BLACK"
click at [477, 109] on span "All" at bounding box center [479, 108] width 5 height 5
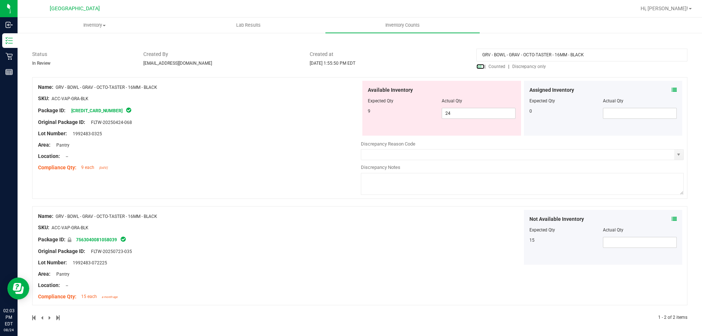
scroll to position [43, 0]
click at [610, 241] on span at bounding box center [640, 241] width 74 height 11
click at [494, 114] on span "24 24" at bounding box center [479, 111] width 74 height 11
click at [494, 114] on input "24" at bounding box center [478, 112] width 73 height 10
type input "9"
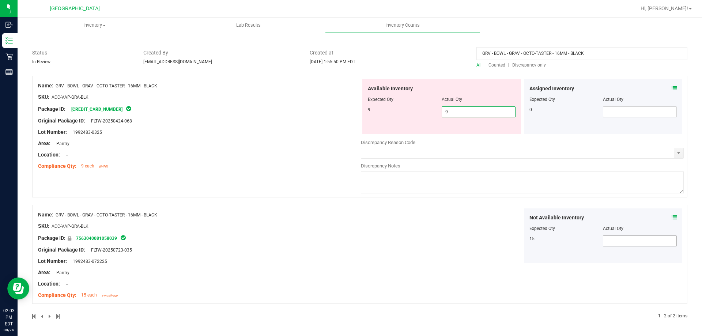
type input "9"
click at [617, 236] on span at bounding box center [640, 241] width 74 height 11
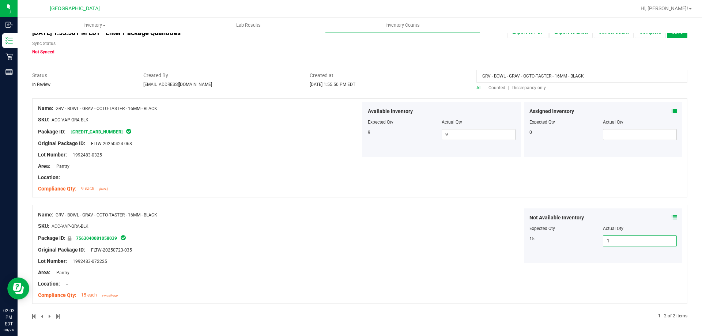
type input "15"
click at [428, 251] on div "Not Available Inventory Expected Qty Actual Qty 15 15 15" at bounding box center [522, 235] width 323 height 55
click at [548, 76] on input "GRV - BOWL - GRAV - OCTO-TASTER - 16MM - BLACK" at bounding box center [582, 76] width 211 height 13
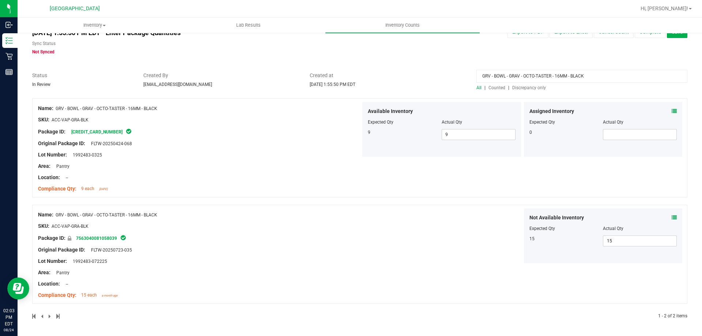
click at [548, 76] on input "GRV - BOWL - GRAV - OCTO-TASTER - 16MM - BLACK" at bounding box center [582, 76] width 211 height 13
click at [455, 80] on div "Created at [DATE] 1:55:50 PM EDT" at bounding box center [387, 80] width 167 height 16
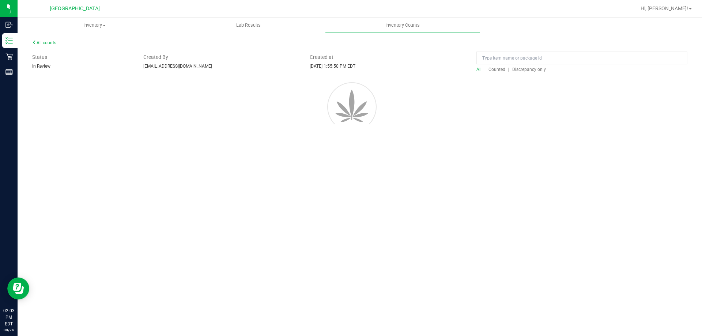
scroll to position [0, 0]
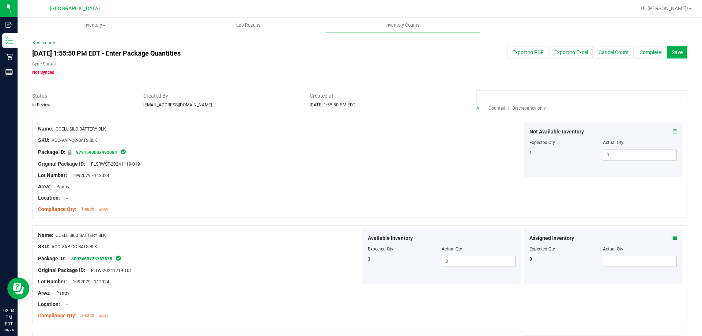
click at [538, 102] on input at bounding box center [582, 96] width 211 height 13
click at [534, 108] on span "Discrepancy only" at bounding box center [529, 108] width 34 height 5
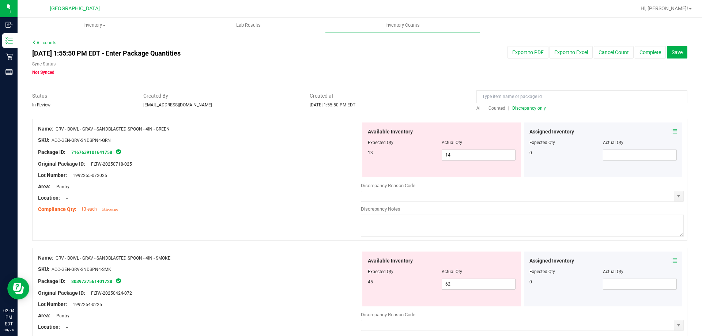
drag, startPoint x: 57, startPoint y: 127, endPoint x: 179, endPoint y: 129, distance: 122.2
click at [179, 129] on div "Name: GRV - BOWL - GRAV - SANDBLASTED SPOON - 4IN - GREEN" at bounding box center [199, 129] width 323 height 8
drag, startPoint x: 169, startPoint y: 128, endPoint x: 57, endPoint y: 127, distance: 112.7
click at [57, 127] on div "Name: GRV - BOWL - GRAV - SANDBLASTED SPOON - 4IN - GREEN" at bounding box center [199, 129] width 323 height 8
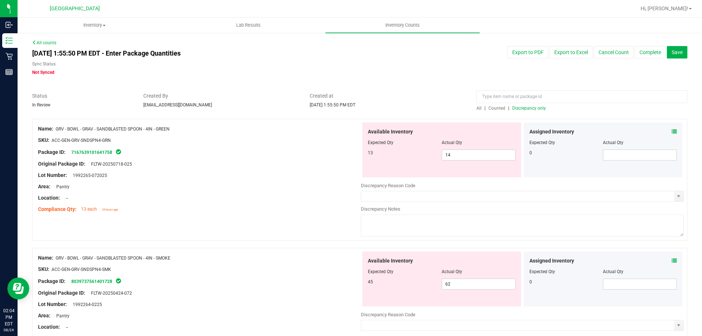
copy span "GRV - BOWL - GRAV - SANDBLASTED SPOON - 4IN - GREEN"
click at [544, 92] on input at bounding box center [582, 96] width 211 height 13
paste input "GRV - BOWL - GRAV - SANDBLASTED SPOON - 4IN - GREEN"
type input "GRV - BOWL - GRAV - SANDBLASTED SPOON - 4IN - GREEN"
click at [477, 107] on span "All" at bounding box center [479, 108] width 5 height 5
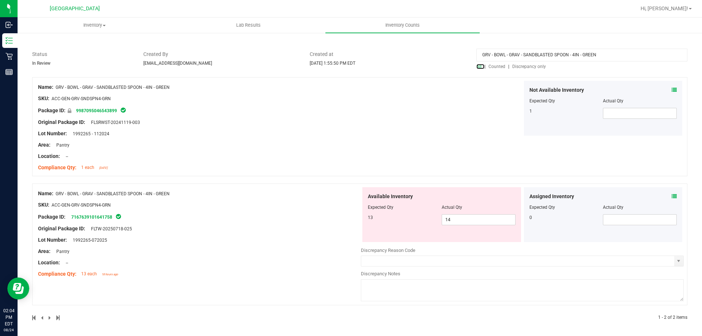
scroll to position [43, 0]
click at [455, 216] on span "14 14" at bounding box center [479, 218] width 74 height 11
type input "1"
type input "13"
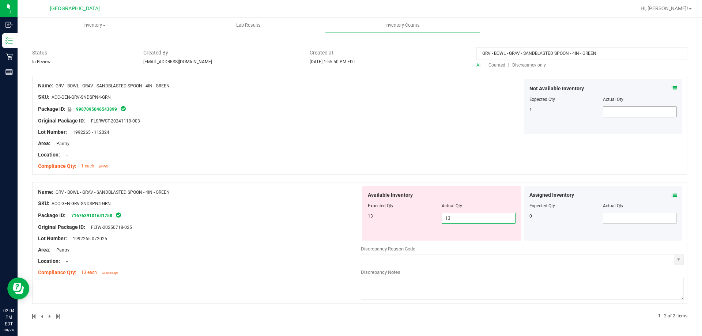
click at [642, 114] on div "Not Available Inventory Expected Qty Actual Qty 1" at bounding box center [603, 106] width 159 height 55
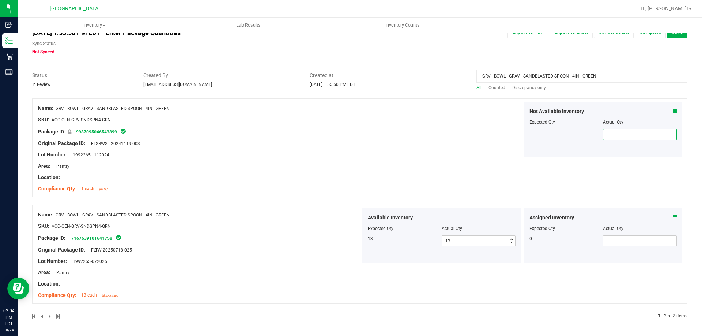
scroll to position [20, 0]
type input "1"
click at [458, 157] on div at bounding box center [522, 157] width 323 height 1
click at [490, 73] on input "GRV - BOWL - GRAV - SANDBLASTED SPOON - 4IN - GREEN" at bounding box center [582, 76] width 211 height 13
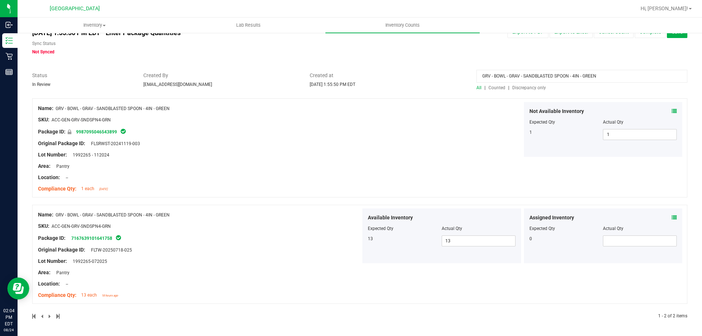
click at [490, 73] on input "GRV - BOWL - GRAV - SANDBLASTED SPOON - 4IN - GREEN" at bounding box center [582, 76] width 211 height 13
click at [537, 89] on span "Discrepancy only" at bounding box center [529, 87] width 34 height 5
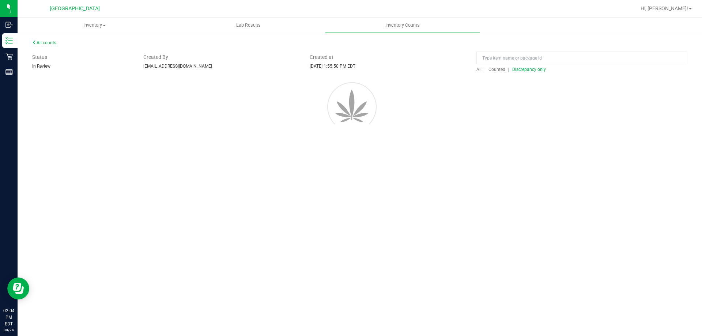
scroll to position [0, 0]
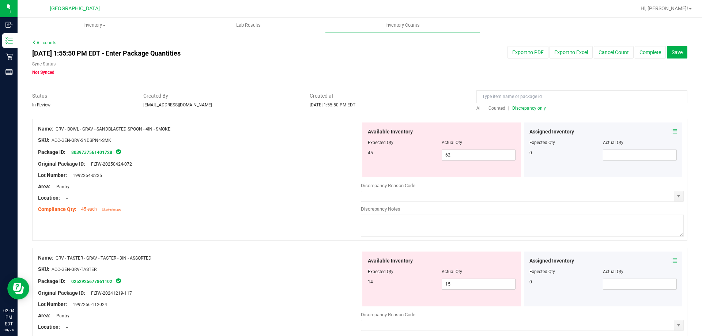
drag, startPoint x: 56, startPoint y: 128, endPoint x: 173, endPoint y: 119, distance: 118.1
click at [173, 119] on div "Name: GRV - BOWL - GRAV - SANDBLASTED SPOON - 4IN - SMOKE SKU: ACC-GEN-GRV-SNDS…" at bounding box center [359, 180] width 655 height 122
copy div "GRV - BOWL - GRAV - SANDBLASTED SPOON - 4IN - SMOKE"
click at [509, 95] on input at bounding box center [582, 96] width 211 height 13
paste input "GRV - BOWL - GRAV - SANDBLASTED SPOON - 4IN - SMOKE"
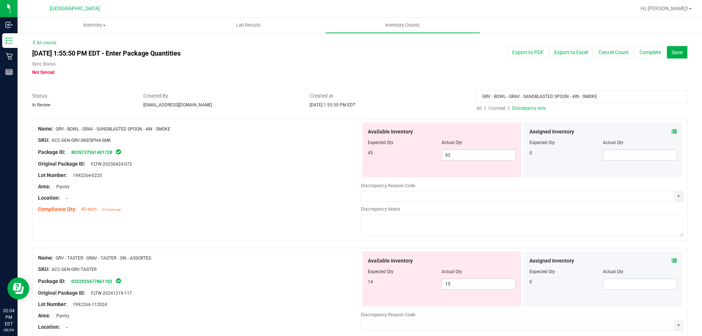
type input "GRV - BOWL - GRAV - SANDBLASTED SPOON - 4IN - SMOKE"
click at [472, 110] on div "GRV - BOWL - GRAV - SANDBLASTED SPOON - 4IN - SMOKE All | Counted | Discrepancy…" at bounding box center [582, 101] width 222 height 19
click at [477, 108] on span "All" at bounding box center [479, 108] width 5 height 5
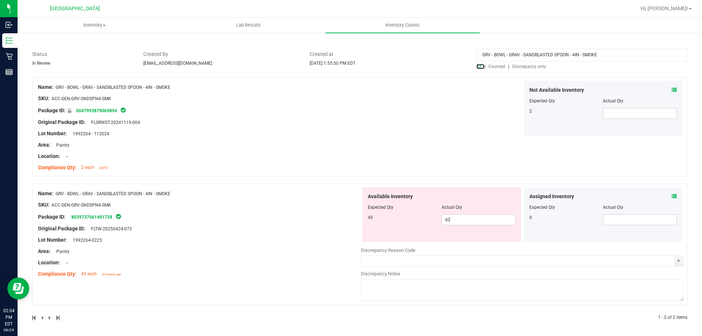
scroll to position [43, 0]
drag, startPoint x: 155, startPoint y: 192, endPoint x: 57, endPoint y: 195, distance: 97.7
click at [57, 195] on div "Name: GRV - BOWL - GRAV - SANDBLASTED SPOON - 4IN - SMOKE" at bounding box center [199, 192] width 323 height 8
copy span "GRV - BOWL - GRAV - SANDBLASTED SPOON - 4IN"
drag, startPoint x: 388, startPoint y: 149, endPoint x: 395, endPoint y: 148, distance: 7.0
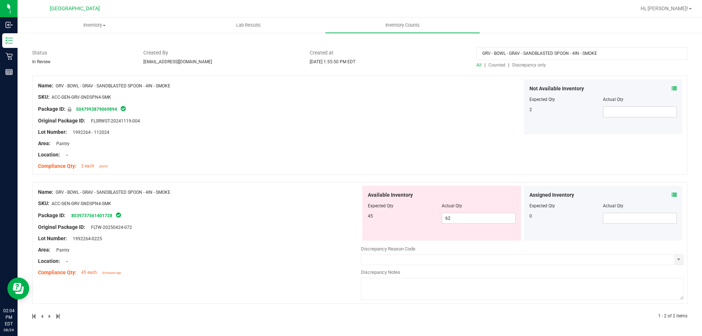
click at [391, 149] on div "Name: GRV - BOWL - GRAV - SANDBLASTED SPOON - 4IN - SMOKE SKU: ACC-GEN-GRV-SNDS…" at bounding box center [359, 125] width 655 height 99
click at [603, 114] on span at bounding box center [640, 111] width 74 height 11
paste input "text"
click at [536, 56] on input "GRV - BOWL - GRAV - SANDBLASTED SPOON - 4IN - SMOKE" at bounding box center [582, 53] width 211 height 13
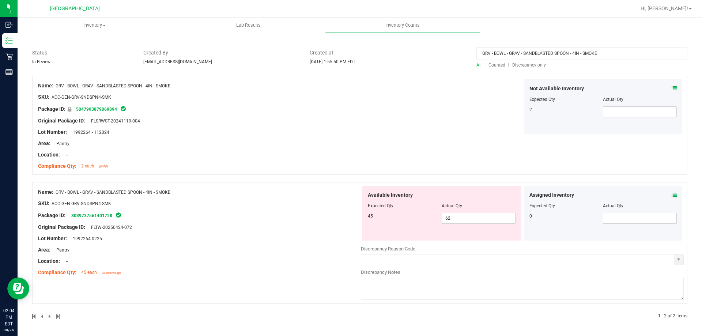
click at [536, 56] on input "GRV - BOWL - GRAV - SANDBLASTED SPOON - 4IN - SMOKE" at bounding box center [582, 53] width 211 height 13
paste input "GRV - BOWL - GRAV - SANDBLASTED SPOON - 4IN"
click at [497, 97] on div "Not Available Inventory Expected Qty Actual Qty 2" at bounding box center [522, 106] width 323 height 55
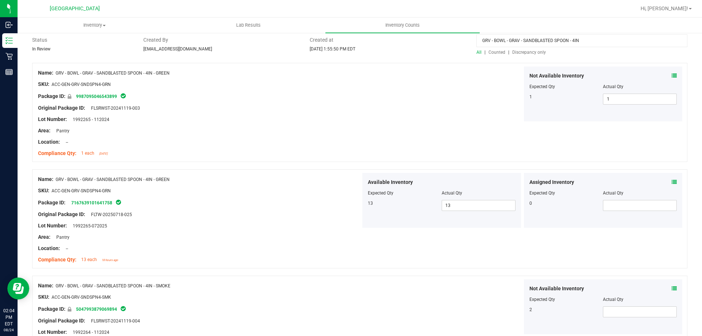
scroll to position [73, 0]
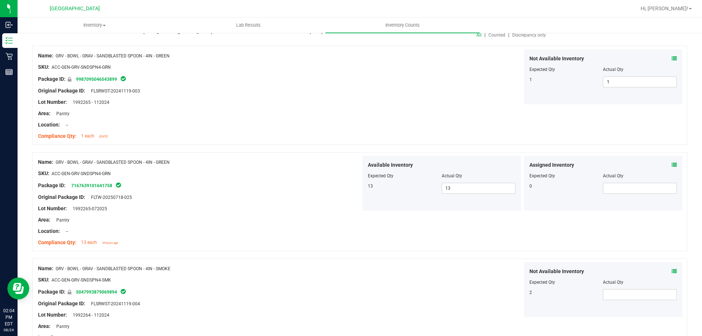
drag, startPoint x: 177, startPoint y: 265, endPoint x: 58, endPoint y: 271, distance: 119.8
click at [58, 271] on div "Name: GRV - BOWL - GRAV - SANDBLASTED SPOON - 4IN - SMOKE" at bounding box center [199, 269] width 323 height 8
copy span "GRV - BOWL - GRAV - SANDBLASTED SPOON - 4IN - SMOKE"
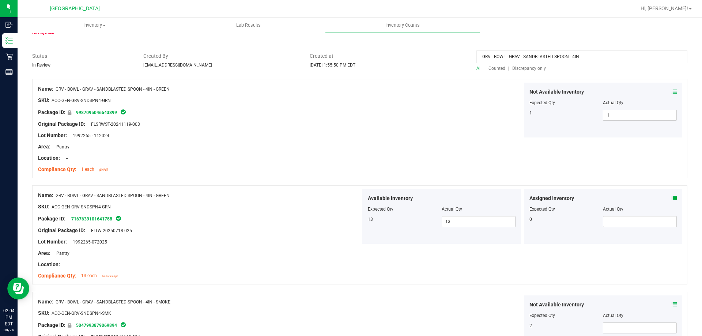
scroll to position [0, 0]
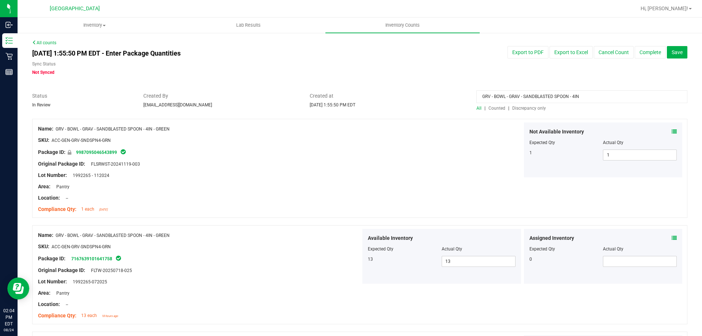
click at [533, 96] on input "GRV - BOWL - GRAV - SANDBLASTED SPOON - 4IN" at bounding box center [582, 96] width 211 height 13
paste input "- SMOKE"
click at [480, 148] on div "Not Available Inventory Expected Qty Actual Qty 1 1 1" at bounding box center [522, 150] width 323 height 55
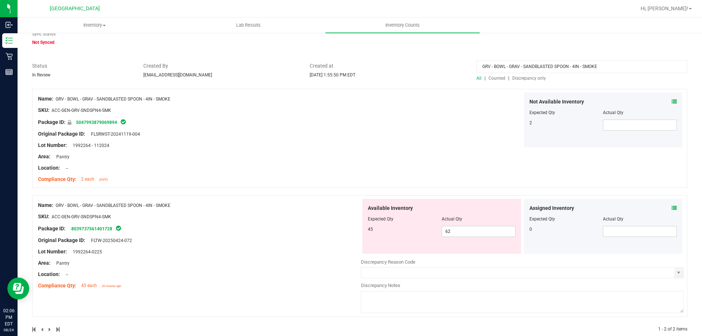
scroll to position [43, 0]
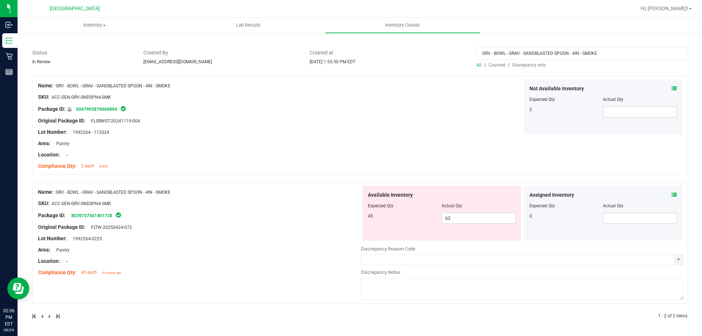
drag, startPoint x: 116, startPoint y: 98, endPoint x: 53, endPoint y: 98, distance: 63.3
click at [53, 98] on div "SKU: ACC-GEN-GRV-SNDSPN4-SMK" at bounding box center [199, 97] width 323 height 8
copy span "ACC-GEN-GRV-SNDSPN4-SMK"
click at [489, 111] on div "Not Available Inventory Expected Qty Actual Qty 2" at bounding box center [522, 106] width 323 height 55
click at [525, 54] on input "GRV - BOWL - GRAV - SANDBLASTED SPOON - 4IN - SMOKE" at bounding box center [582, 53] width 211 height 13
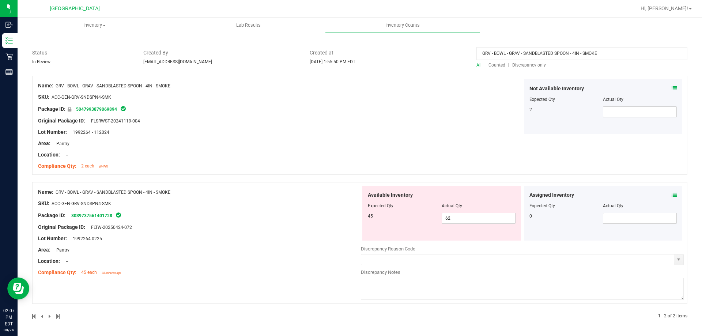
click at [525, 54] on input "GRV - BOWL - GRAV - SANDBLASTED SPOON - 4IN - SMOKE" at bounding box center [582, 53] width 211 height 13
click at [526, 54] on input "GRV - BOWL - GRAV - SANDBLASTED SPOON - 4IN - SMOKE" at bounding box center [582, 53] width 211 height 13
paste input "ACC-GEN-GRV-SNDSPN4-SMK"
type input "ACC-GEN-GRV-SNDSPN4-SMK"
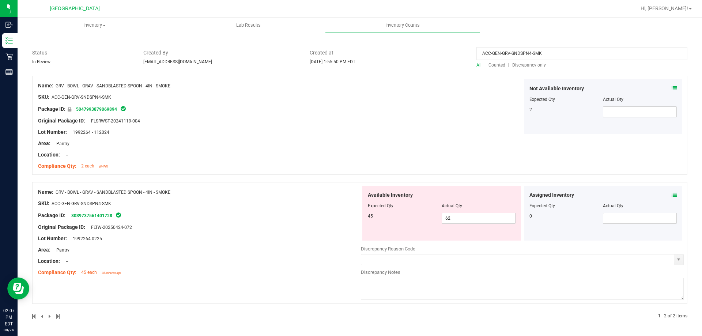
click at [465, 211] on div at bounding box center [442, 211] width 148 height 4
click at [465, 216] on span "62 62" at bounding box center [479, 218] width 74 height 11
type input "60"
click at [607, 116] on span at bounding box center [640, 111] width 74 height 11
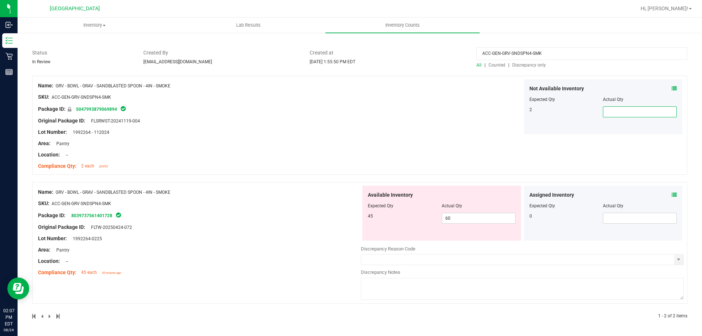
type input "2"
click at [427, 124] on div "Not Available Inventory Expected Qty Actual Qty 2 2 2" at bounding box center [522, 106] width 323 height 55
drag, startPoint x: 555, startPoint y: 51, endPoint x: 450, endPoint y: 51, distance: 105.3
click at [450, 51] on div "Status In Review Created By [EMAIL_ADDRESS][DOMAIN_NAME] Created at [DATE] 1:55…" at bounding box center [360, 58] width 666 height 19
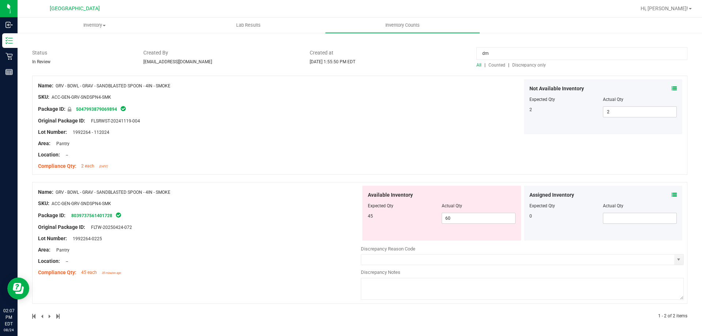
type input "d"
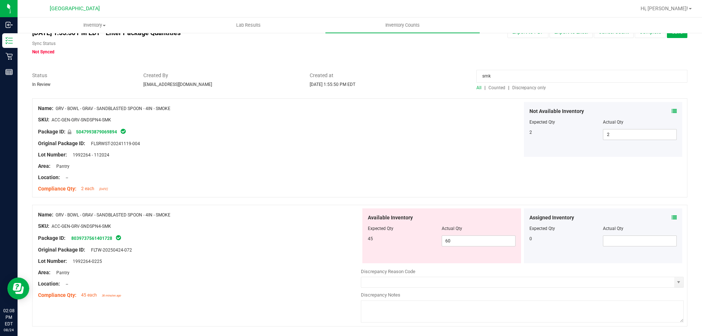
scroll to position [0, 0]
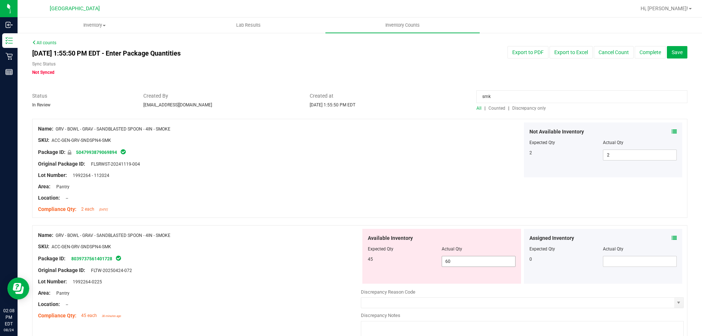
type input "smk"
click at [461, 263] on span "60 60" at bounding box center [479, 261] width 74 height 11
click at [0, 0] on input "60" at bounding box center [0, 0] width 0 height 0
type input "45"
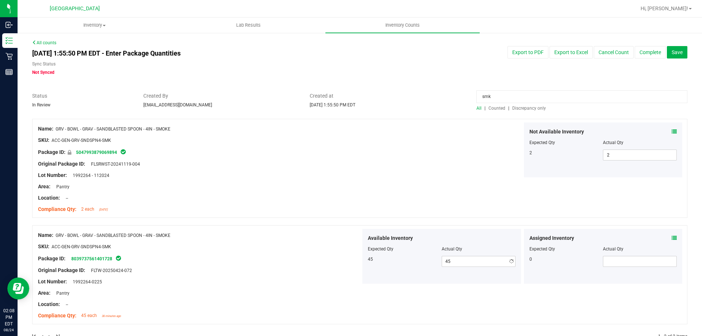
click at [402, 228] on div "Name: GRV - BOWL - GRAV - SANDBLASTED SPOON - 4IN - SMOKE SKU: ACC-GEN-GRV-SNDS…" at bounding box center [359, 274] width 655 height 99
click at [497, 96] on input "smk" at bounding box center [582, 96] width 211 height 13
type input "standard"
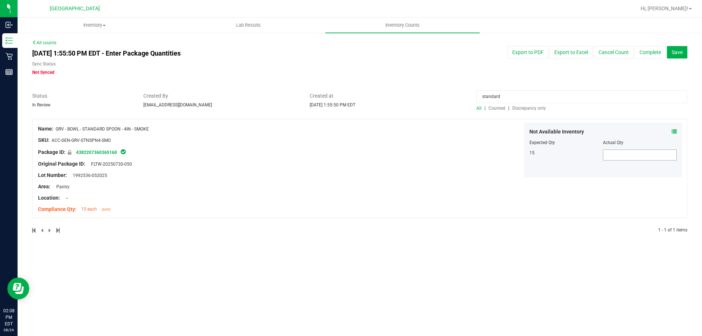
click at [640, 155] on span at bounding box center [640, 155] width 74 height 11
type input "15"
click at [508, 186] on div "Name: GRV - BOWL - STANDARD SPOON - 4IN - SMOKE SKU: ACC-GEN-GRV-STNSPN4-SMO Pa…" at bounding box center [359, 168] width 655 height 99
click at [587, 89] on div at bounding box center [359, 88] width 655 height 7
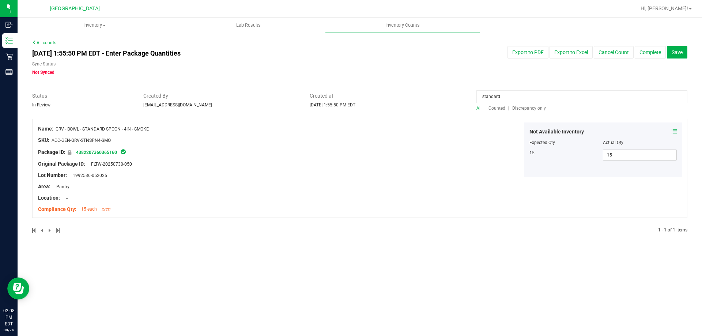
click at [586, 89] on div at bounding box center [359, 88] width 655 height 7
click at [587, 93] on input "standard" at bounding box center [582, 96] width 211 height 13
click at [586, 93] on input "standard" at bounding box center [582, 96] width 211 height 13
click at [472, 184] on div "Name: GRV - BOWL - STANDARD SPOON - 4IN - SMOKE SKU: ACC-GEN-GRV-STNSPN4-SMO Pa…" at bounding box center [359, 168] width 655 height 99
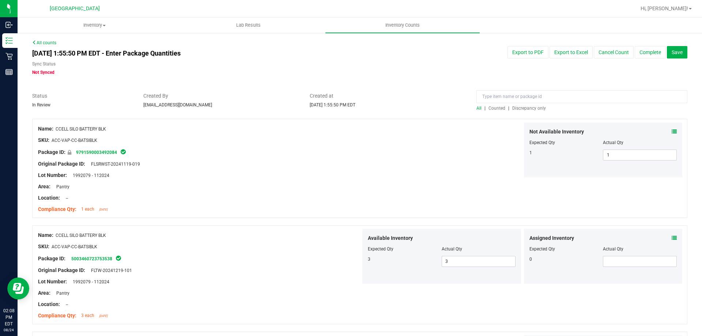
drag, startPoint x: 378, startPoint y: 189, endPoint x: 342, endPoint y: 193, distance: 36.4
click at [377, 189] on div "Name: CCELL SILO BATTERY BLK SKU: ACC-VAP-CC-BATSIBLK Package ID: 9791590003492…" at bounding box center [359, 168] width 655 height 99
click at [515, 109] on span "Discrepancy only" at bounding box center [529, 108] width 34 height 5
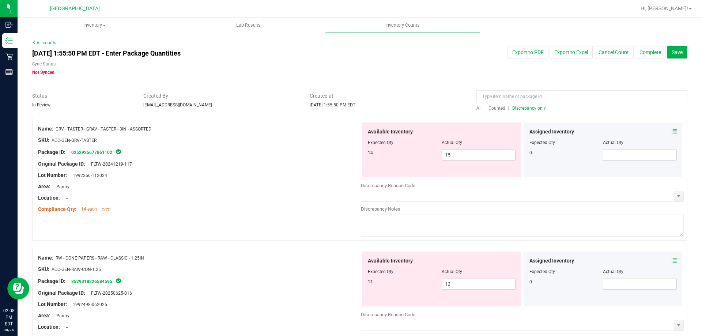
click at [119, 129] on span "GRV - TASTER - GRAV - TASTER - 3IN - ASSORTED" at bounding box center [104, 129] width 96 height 5
drag, startPoint x: 179, startPoint y: 132, endPoint x: 138, endPoint y: 132, distance: 41.0
click at [179, 132] on div "Name: GRV - TASTER - GRAV - TASTER - 3IN - ASSORTED" at bounding box center [199, 129] width 323 height 8
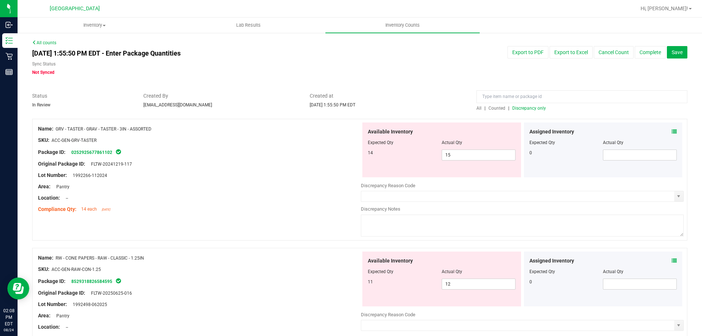
click at [59, 128] on span "GRV - TASTER - GRAV - TASTER - 3IN - ASSORTED" at bounding box center [104, 129] width 96 height 5
drag, startPoint x: 57, startPoint y: 127, endPoint x: 161, endPoint y: 127, distance: 104.6
click at [161, 127] on div "Name: GRV - TASTER - GRAV - TASTER - 3IN - ASSORTED" at bounding box center [199, 129] width 323 height 8
copy span "GRV - TASTER - GRAV - TASTER - 3IN - ASSORTED"
click at [507, 98] on input at bounding box center [582, 96] width 211 height 13
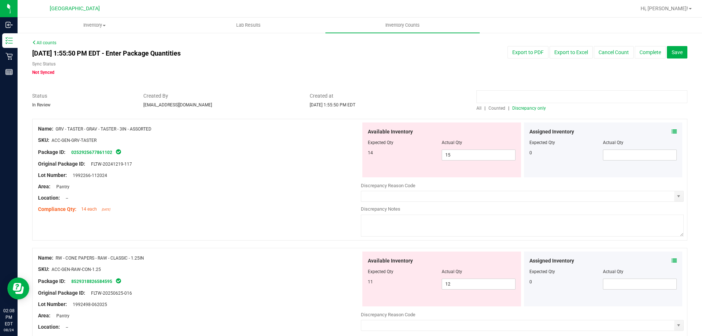
paste input "GRV - TASTER - GRAV - TASTER - 3IN - ASSORTED"
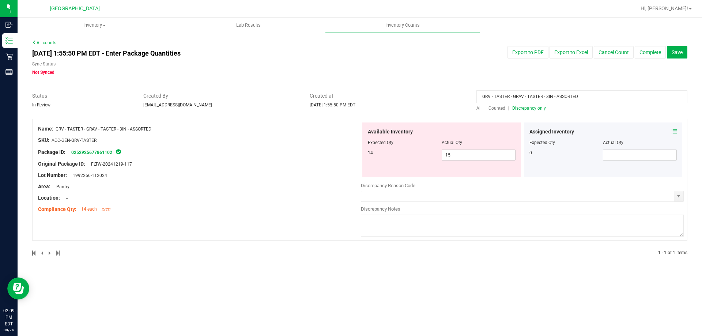
click at [599, 94] on input "GRV - TASTER - GRAV - TASTER - 3IN - ASSORTED" at bounding box center [582, 96] width 211 height 13
drag, startPoint x: 528, startPoint y: 96, endPoint x: 466, endPoint y: 97, distance: 61.5
click at [469, 97] on div "Status In Review Created By [EMAIL_ADDRESS][DOMAIN_NAME] Created at [DATE] 1:55…" at bounding box center [360, 101] width 666 height 19
drag, startPoint x: 497, startPoint y: 95, endPoint x: 551, endPoint y: 95, distance: 53.8
click at [550, 97] on input "TASTER - 3IN - ASSORTED" at bounding box center [582, 96] width 211 height 13
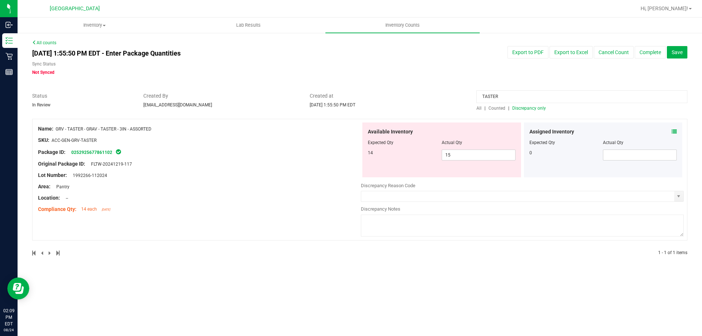
click at [479, 108] on span "All" at bounding box center [479, 108] width 5 height 5
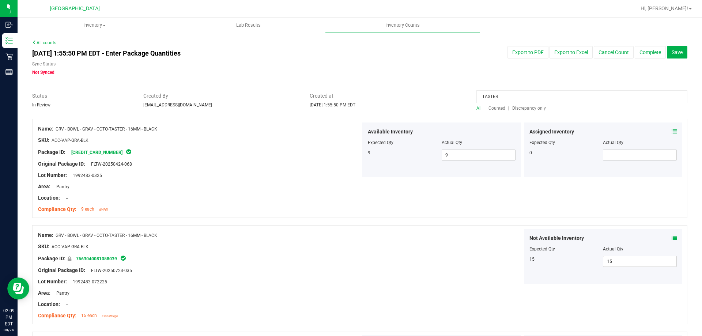
click at [514, 93] on input "TASTER" at bounding box center [582, 96] width 211 height 13
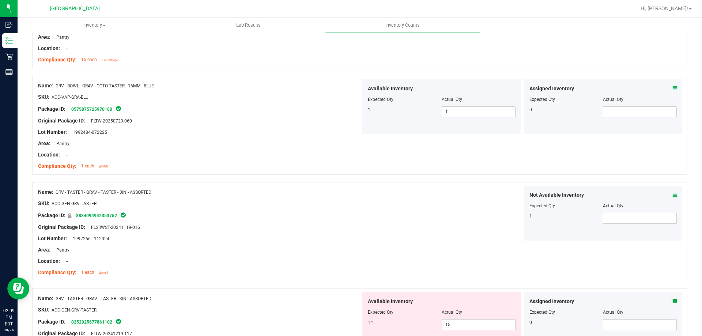
scroll to position [293, 0]
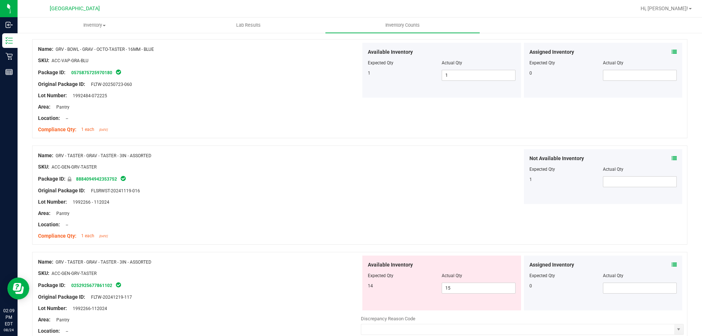
click at [154, 156] on div "Name: GRV - TASTER - GRAV - TASTER - 3IN - ASSORTED" at bounding box center [199, 156] width 323 height 8
drag, startPoint x: 153, startPoint y: 154, endPoint x: 105, endPoint y: 153, distance: 47.2
click at [151, 154] on span "GRV - TASTER - GRAV - TASTER - 3IN - ASSORTED" at bounding box center [104, 155] width 96 height 5
drag, startPoint x: 55, startPoint y: 154, endPoint x: 155, endPoint y: 159, distance: 100.0
click at [154, 160] on div "Name: GRV - TASTER - GRAV - TASTER - 3IN - ASSORTED SKU: ACC-GEN-GRV-TASTER Pac…" at bounding box center [199, 195] width 323 height 93
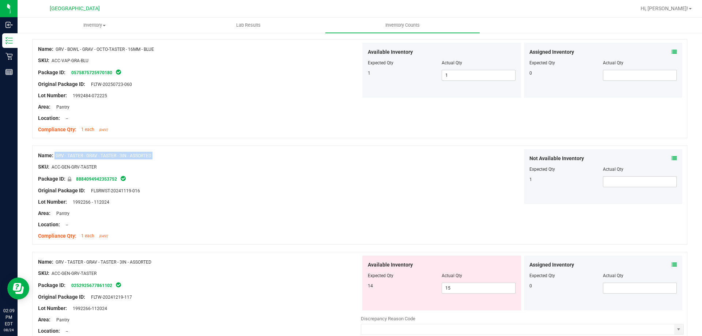
copy div "GRV - TASTER - GRAV - TASTER - 3IN - ASSORTED"
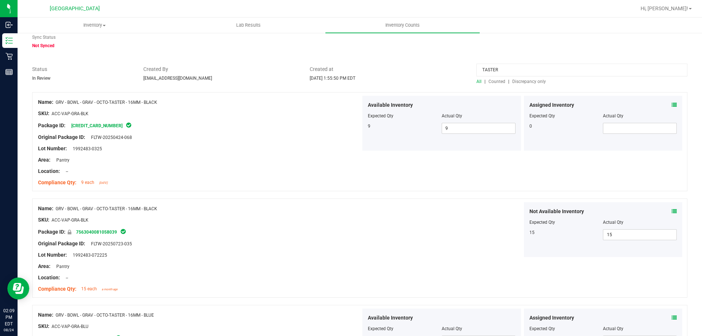
scroll to position [0, 0]
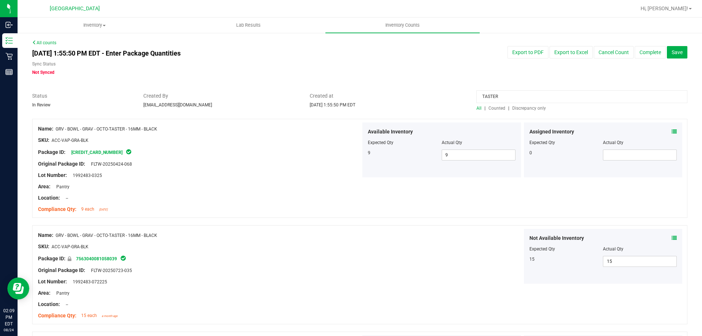
click at [499, 96] on input "TASTER" at bounding box center [582, 96] width 211 height 13
paste input "GRV - TASTER - GRAV - TASTER - 3IN - ASSORTED"
type input "GRV - TASTER - GRAV - TASTER - 3IN - ASSORTED"
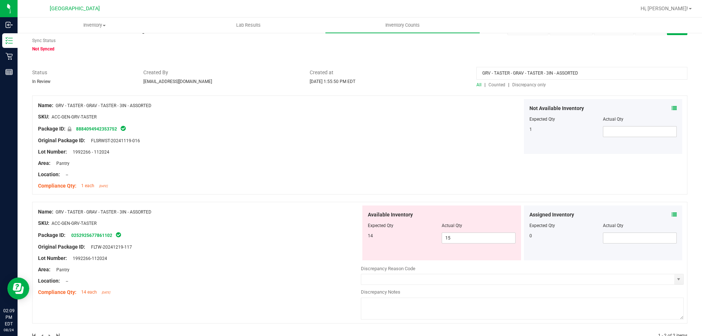
scroll to position [37, 0]
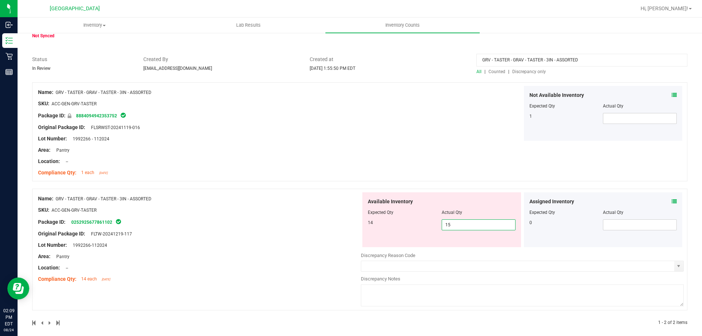
click at [460, 221] on span "15 15" at bounding box center [479, 224] width 74 height 11
type input "1"
type input "14"
click at [618, 117] on div "Not Available Inventory Expected Qty Actual Qty 1" at bounding box center [603, 113] width 159 height 55
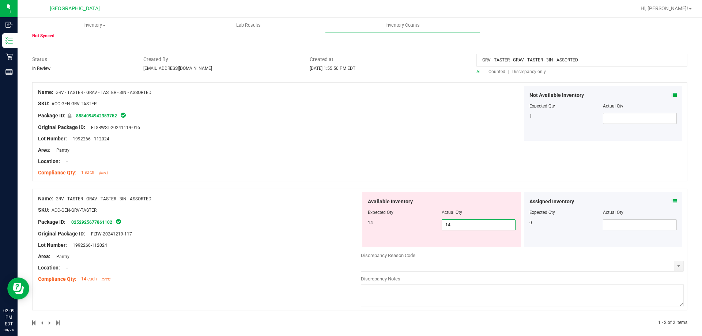
scroll to position [20, 0]
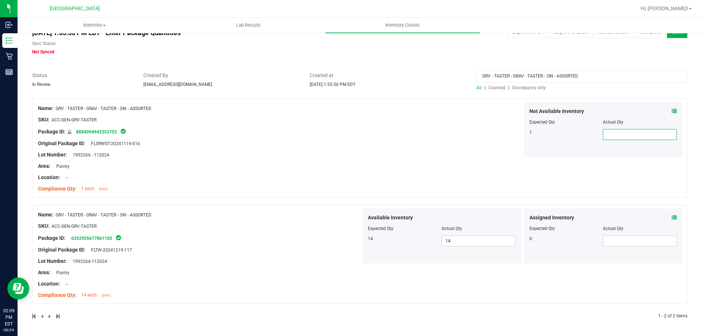
type input "1"
click at [285, 154] on div "Lot Number: 1992266 - 112024" at bounding box center [199, 155] width 323 height 8
click at [530, 87] on span "Discrepancy only" at bounding box center [529, 87] width 34 height 5
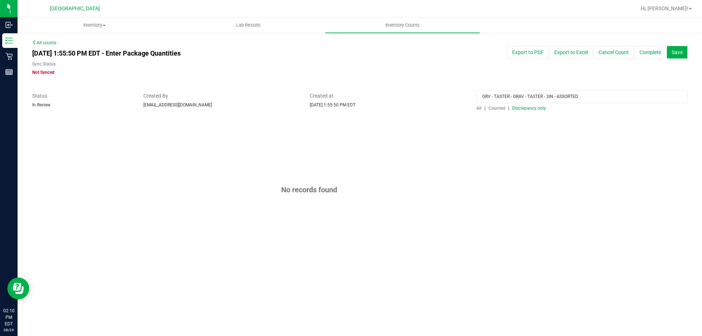
click at [526, 98] on input "GRV - TASTER - GRAV - TASTER - 3IN - ASSORTED" at bounding box center [582, 96] width 211 height 13
click at [453, 104] on div "Created at [DATE] 1:55:50 PM EDT" at bounding box center [387, 100] width 167 height 16
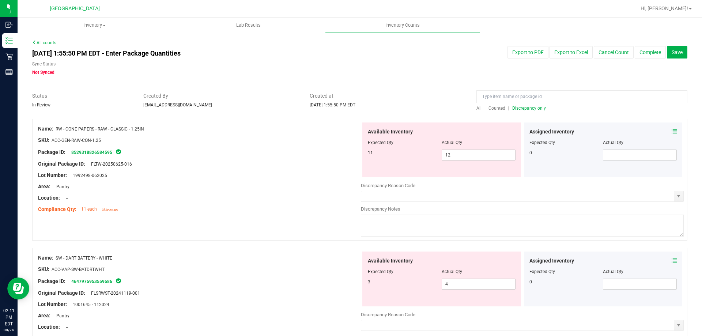
drag, startPoint x: 58, startPoint y: 128, endPoint x: 160, endPoint y: 125, distance: 101.7
click at [160, 125] on div "Name: RW - CONE PAPERS - RAW - CLASSIC - 1.25IN" at bounding box center [199, 129] width 323 height 8
click at [62, 127] on span "RW - CONE PAPERS - RAW - CLASSIC - 1.25IN" at bounding box center [100, 129] width 89 height 5
drag, startPoint x: 53, startPoint y: 129, endPoint x: 64, endPoint y: 129, distance: 11.3
click at [64, 129] on div "Name: RW - CONE PAPERS - RAW - CLASSIC - 1.25IN" at bounding box center [199, 129] width 323 height 8
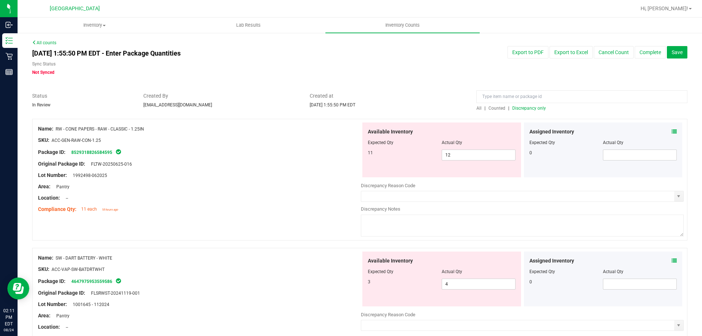
click at [60, 129] on span "RW - CONE PAPERS - RAW - CLASSIC - 1.25IN" at bounding box center [100, 129] width 89 height 5
click at [55, 129] on div "Name: RW - CONE PAPERS - RAW - CLASSIC - 1.25IN" at bounding box center [199, 129] width 323 height 8
click at [57, 126] on div "Name: RW - CONE PAPERS - RAW - CLASSIC - 1.25IN" at bounding box center [199, 129] width 323 height 8
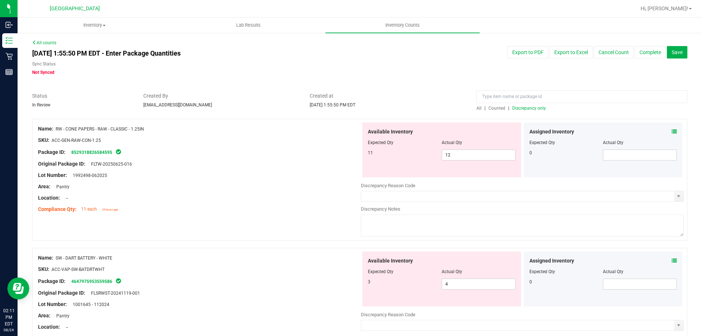
click at [62, 118] on div at bounding box center [359, 115] width 655 height 7
drag, startPoint x: 56, startPoint y: 128, endPoint x: 165, endPoint y: 128, distance: 109.4
click at [165, 128] on div "Name: RW - CONE PAPERS - RAW - CLASSIC - 1.25IN" at bounding box center [199, 129] width 323 height 8
click at [519, 97] on input at bounding box center [582, 96] width 211 height 13
paste input "RW - CONE PAPERS - RAW - CLASSIC - 1.25IN"
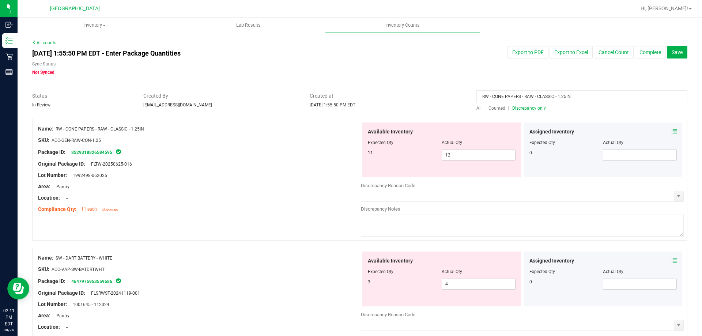
type input "RW - CONE PAPERS - RAW - CLASSIC - 1.25IN"
click at [471, 110] on div "RW - CONE PAPERS - RAW - CLASSIC - 1.25IN All | Counted | Discrepancy only" at bounding box center [582, 101] width 222 height 19
click at [477, 109] on span "All" at bounding box center [479, 108] width 5 height 5
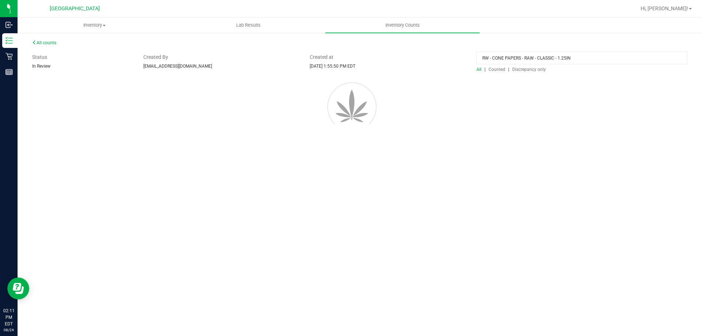
click at [487, 169] on div "Inventory All packages All inventory Waste log Create inventory Lab Results Inv…" at bounding box center [360, 177] width 685 height 319
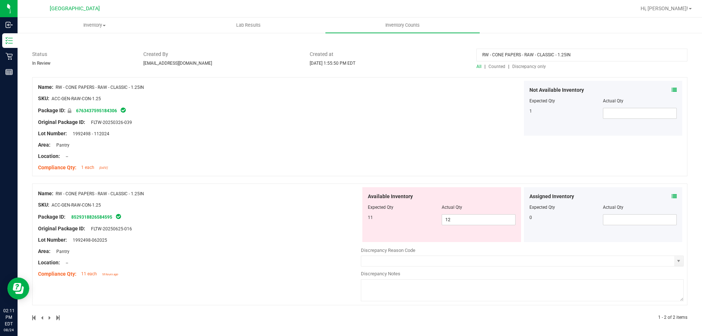
scroll to position [43, 0]
click at [473, 218] on span "12 12" at bounding box center [479, 218] width 74 height 11
type input "11"
click at [639, 115] on div "Not Available Inventory Expected Qty Actual Qty 1" at bounding box center [603, 106] width 159 height 55
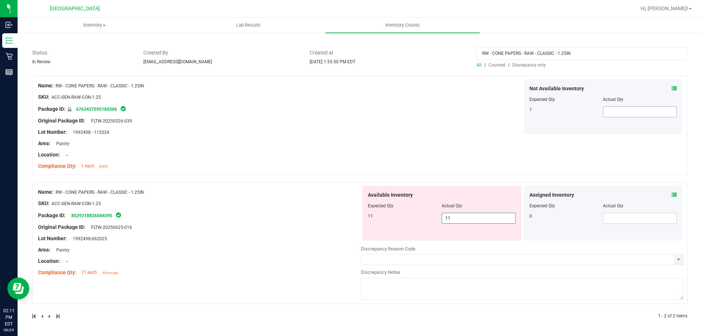
scroll to position [20, 0]
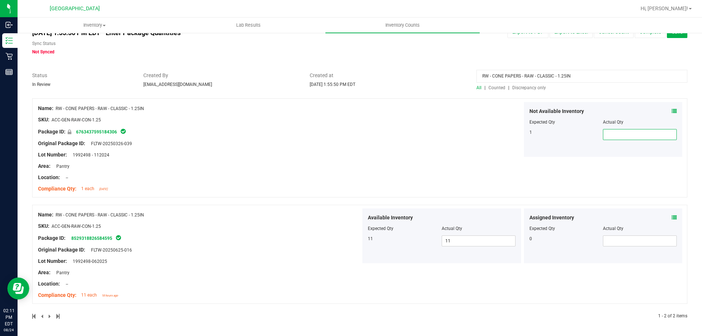
type input "1"
drag, startPoint x: 402, startPoint y: 120, endPoint x: 439, endPoint y: 112, distance: 37.8
click at [403, 120] on div "Not Available Inventory Expected Qty Actual Qty 1 1 1" at bounding box center [522, 129] width 323 height 55
click at [528, 89] on span "Discrepancy only" at bounding box center [529, 87] width 34 height 5
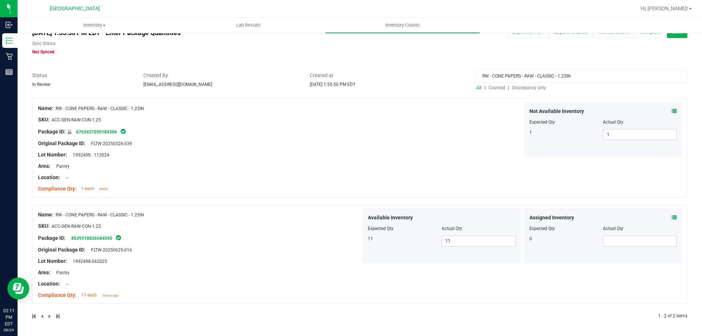
scroll to position [0, 0]
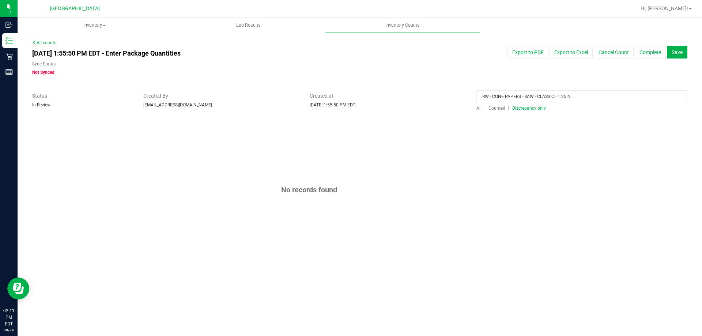
click at [537, 64] on div "[DATE] 1:55:50 PM EDT - Enter Package Quantities Sync Status Not Synced Export …" at bounding box center [360, 61] width 666 height 30
click at [531, 100] on input "RW - CONE PAPERS - RAW - CLASSIC - 1.25IN" at bounding box center [582, 96] width 211 height 13
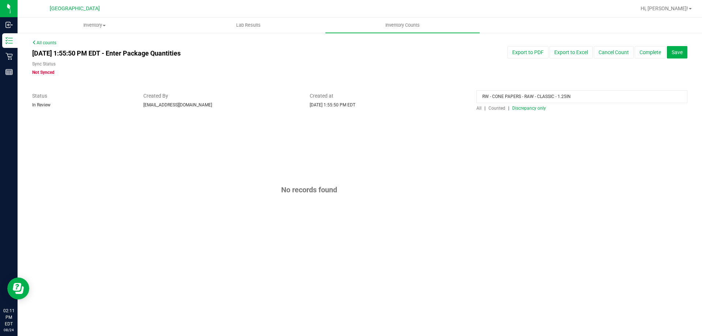
click at [530, 100] on input "RW - CONE PAPERS - RAW - CLASSIC - 1.25IN" at bounding box center [582, 96] width 211 height 13
click at [437, 116] on div at bounding box center [359, 115] width 655 height 7
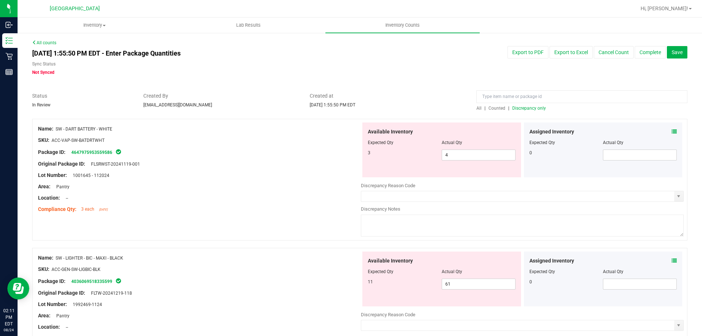
drag, startPoint x: 55, startPoint y: 129, endPoint x: 139, endPoint y: 129, distance: 83.8
click at [138, 129] on div "Name: SW - DART BATTERY - WHITE" at bounding box center [199, 129] width 323 height 8
click at [502, 94] on input at bounding box center [582, 96] width 211 height 13
paste input "SW - DART BATTERY - WHITE"
click at [477, 111] on div "All | Counted | Discrepancy only" at bounding box center [582, 108] width 211 height 7
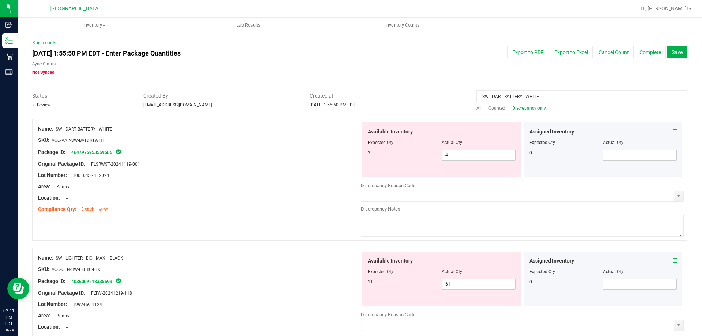
click at [477, 109] on span "All" at bounding box center [479, 108] width 5 height 5
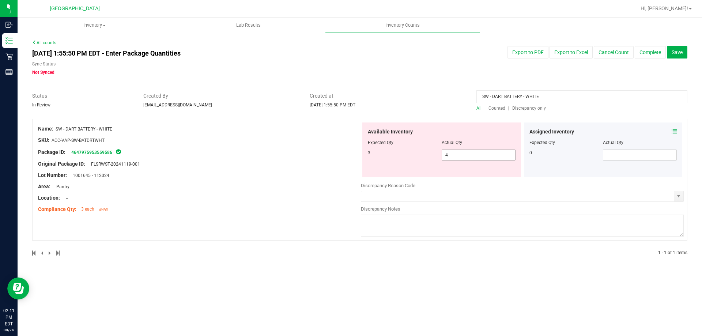
click at [480, 157] on span "4 4" at bounding box center [479, 155] width 74 height 11
click at [484, 99] on input "SW - DART BATTERY - WHITE" at bounding box center [582, 96] width 211 height 13
click at [453, 95] on span "Created at" at bounding box center [388, 96] width 156 height 8
click at [301, 157] on div at bounding box center [199, 159] width 323 height 4
drag, startPoint x: 526, startPoint y: 95, endPoint x: 563, endPoint y: 95, distance: 36.6
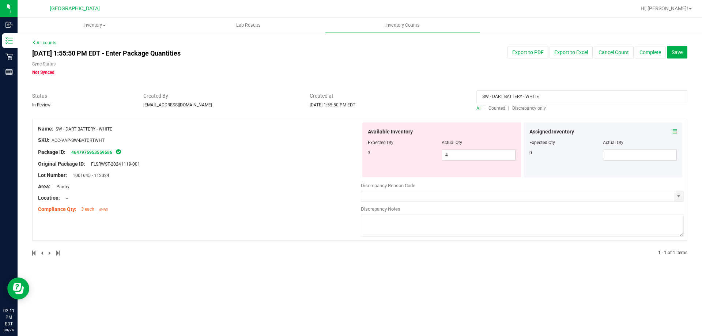
click at [561, 95] on input "SW - DART BATTERY - WHITE" at bounding box center [582, 96] width 211 height 13
type input "SW - DART BATTERY -"
click at [466, 157] on span "4 4" at bounding box center [479, 155] width 74 height 11
type input "3"
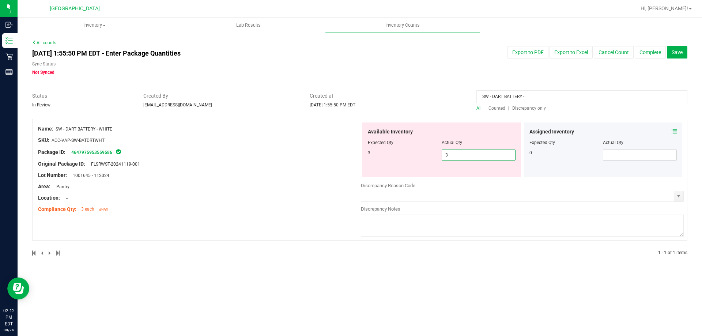
click at [437, 112] on div at bounding box center [359, 115] width 655 height 7
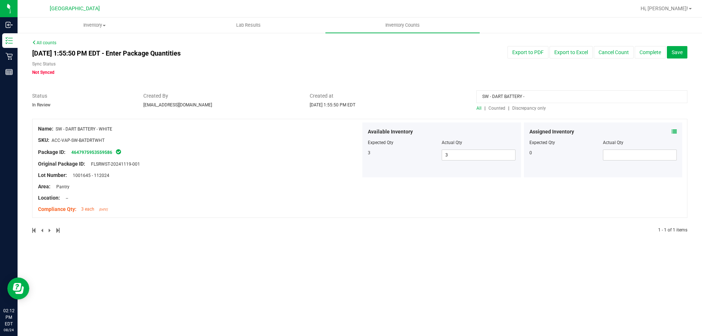
click at [482, 199] on div "Name: SW - DART BATTERY - WHITE SKU: ACC-VAP-SW-BATDRTWHT Package ID: 464797595…" at bounding box center [359, 168] width 655 height 99
click at [530, 97] on input "SW - DART BATTERY -" at bounding box center [582, 96] width 211 height 13
click at [443, 106] on div "Created at [DATE] 1:55:50 PM EDT" at bounding box center [387, 100] width 167 height 16
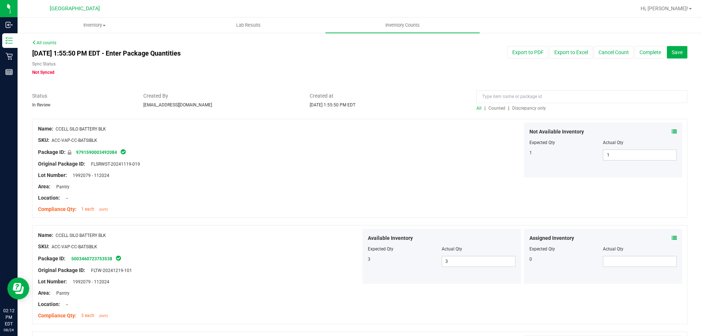
click at [528, 106] on span "Discrepancy only" at bounding box center [529, 108] width 34 height 5
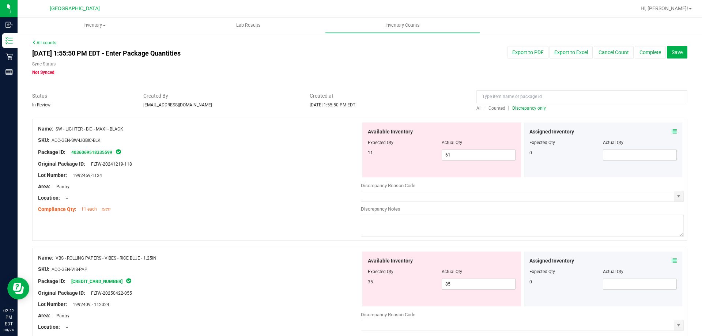
drag, startPoint x: 236, startPoint y: 158, endPoint x: 203, endPoint y: 143, distance: 35.5
click at [233, 154] on div "Name: SW - LIGHTER - BIC - MAXI - BLACK SKU: ACC-GEN-SW-LIGBIC-BLK Package ID: …" at bounding box center [199, 169] width 323 height 93
drag, startPoint x: 57, startPoint y: 128, endPoint x: 144, endPoint y: 125, distance: 87.1
click at [144, 125] on div "Name: SW - LIGHTER - BIC - MAXI - BLACK" at bounding box center [199, 129] width 323 height 8
click at [507, 94] on input at bounding box center [582, 96] width 211 height 13
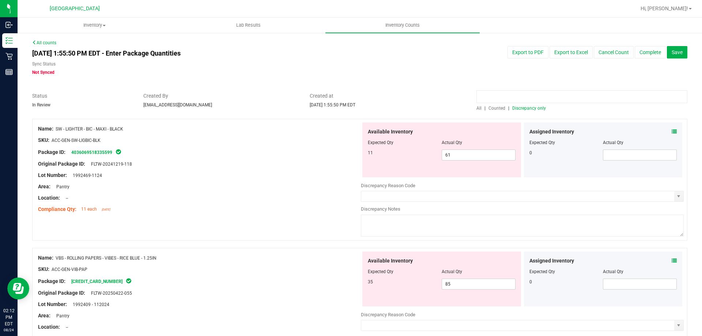
paste input "SW - LIGHTER - BIC - MAXI - BLACK"
type input "SW - LIGHTER - BIC - MAXI - BLACK"
click at [451, 88] on div at bounding box center [359, 88] width 655 height 7
click at [478, 109] on span "All" at bounding box center [479, 108] width 5 height 5
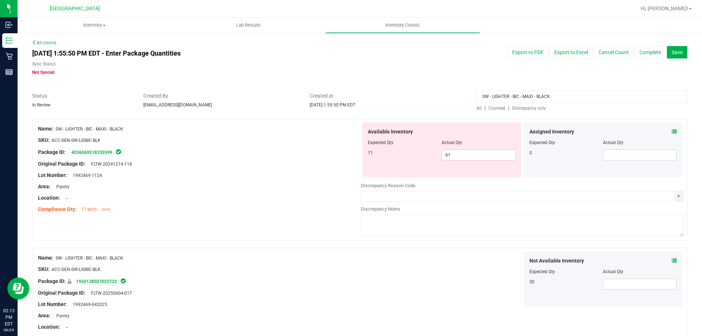
click at [225, 135] on div at bounding box center [199, 135] width 323 height 4
click at [447, 156] on span "61 61" at bounding box center [479, 155] width 74 height 11
type input "6"
type input "11"
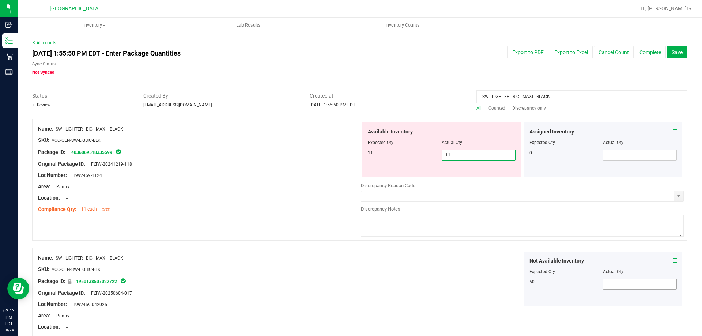
click at [621, 285] on div "Name: SW - LIGHTER - BIC - MAXI - BLACK SKU: ACC-GEN-SW-LIGBIC-BLK Package ID: …" at bounding box center [359, 297] width 655 height 99
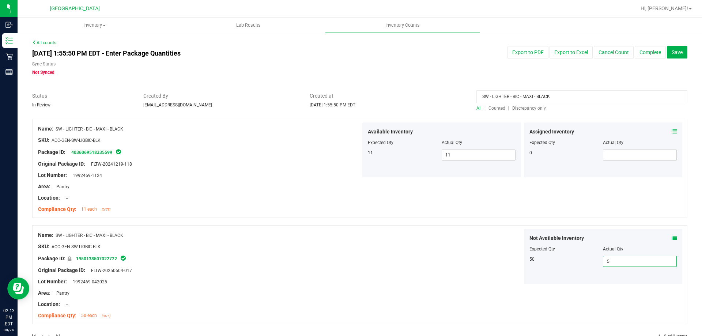
type input "50"
click at [449, 200] on div "Name: SW - LIGHTER - BIC - MAXI - BLACK SKU: ACC-GEN-SW-LIGBIC-BLK Package ID: …" at bounding box center [359, 168] width 655 height 99
click at [532, 98] on input "SW - LIGHTER - BIC - MAXI - BLACK" at bounding box center [582, 96] width 211 height 13
click at [533, 97] on input "SW - LIGHTER - BIC - MAXI - BLACK" at bounding box center [582, 96] width 211 height 13
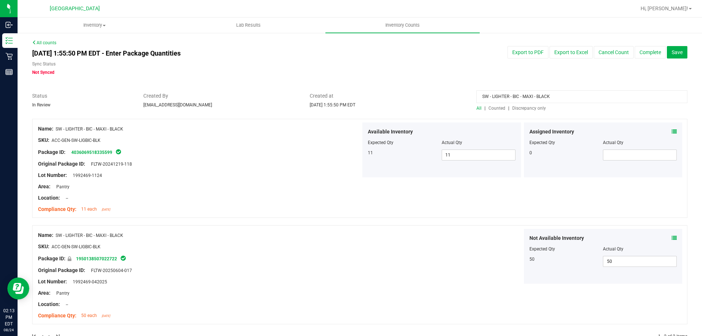
click at [533, 97] on input "SW - LIGHTER - BIC - MAXI - BLACK" at bounding box center [582, 96] width 211 height 13
click at [527, 109] on span "Discrepancy only" at bounding box center [529, 108] width 34 height 5
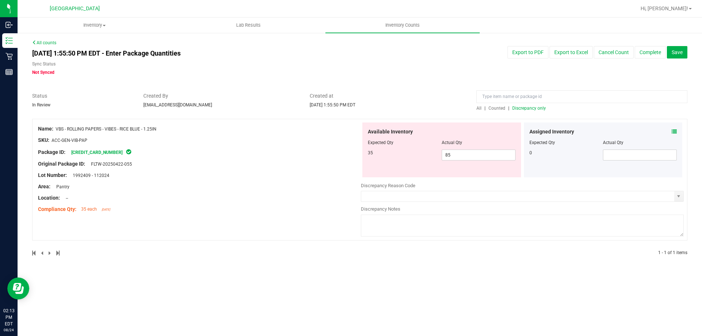
click at [239, 215] on div "Name: VBS - ROLLING PAPERS - VIBES - RICE BLUE - 1.25IN SKU: ACC-GEN-VIB-PAP Pa…" at bounding box center [199, 169] width 323 height 93
drag, startPoint x: 56, startPoint y: 127, endPoint x: 172, endPoint y: 121, distance: 116.8
click at [172, 121] on div "Name: VBS - ROLLING PAPERS - VIBES - RICE BLUE - 1.25IN SKU: ACC-GEN-VIB-PAP Pa…" at bounding box center [359, 180] width 655 height 122
click at [66, 132] on div "Name: VBS - ROLLING PAPERS - VIBES - RICE BLUE - 1.25IN" at bounding box center [199, 129] width 323 height 8
drag, startPoint x: 57, startPoint y: 128, endPoint x: 162, endPoint y: 127, distance: 104.6
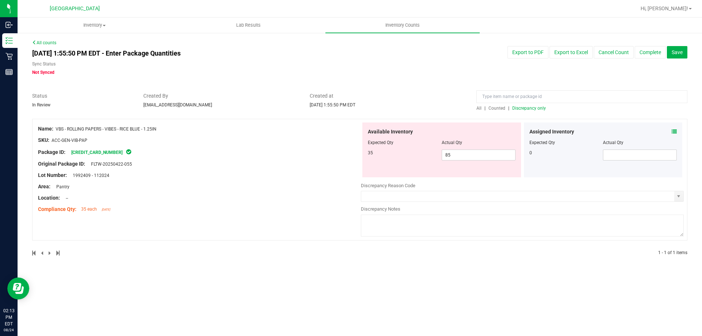
click at [162, 127] on div "Name: VBS - ROLLING PAPERS - VIBES - RICE BLUE - 1.25IN" at bounding box center [199, 129] width 323 height 8
drag, startPoint x: 191, startPoint y: 134, endPoint x: 252, endPoint y: 135, distance: 61.1
click at [196, 134] on div at bounding box center [199, 135] width 323 height 4
click at [499, 100] on input at bounding box center [582, 96] width 211 height 13
paste input "VBS - ROLLING PAPERS - VIBES - RICE BLUE - 1.25IN"
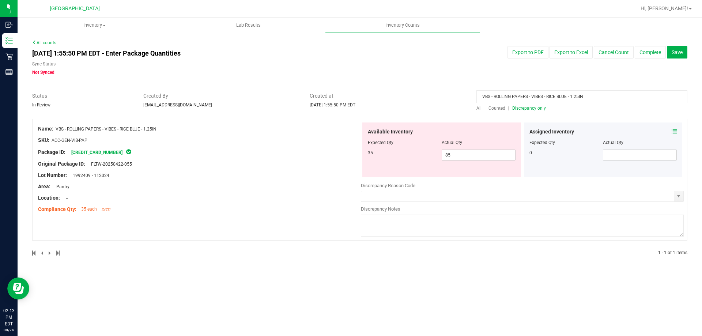
type input "VBS - ROLLING PAPERS - VIBES - RICE BLUE - 1.25IN"
click at [440, 91] on div at bounding box center [359, 88] width 655 height 7
click at [475, 108] on div "VBS - ROLLING PAPERS - VIBES - RICE BLUE - 1.25IN All | Counted | Discrepancy o…" at bounding box center [582, 101] width 222 height 19
click at [479, 107] on span "All" at bounding box center [479, 108] width 5 height 5
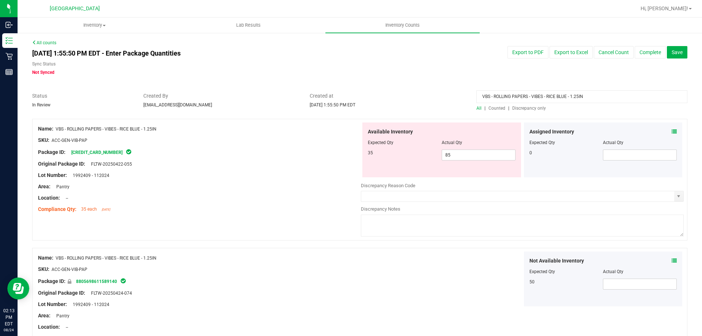
click at [441, 103] on div "Created at [DATE] 1:55:50 PM EDT" at bounding box center [387, 100] width 167 height 16
click at [406, 93] on span "Created at" at bounding box center [388, 96] width 156 height 8
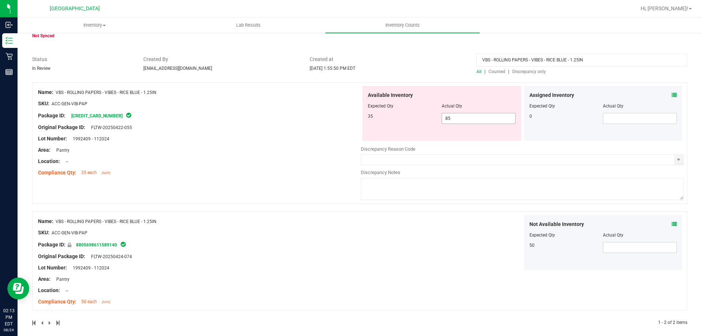
click at [450, 120] on span "85 85" at bounding box center [479, 118] width 74 height 11
click at [450, 120] on input "85" at bounding box center [478, 118] width 73 height 10
type input "35"
click at [626, 245] on span at bounding box center [640, 247] width 74 height 11
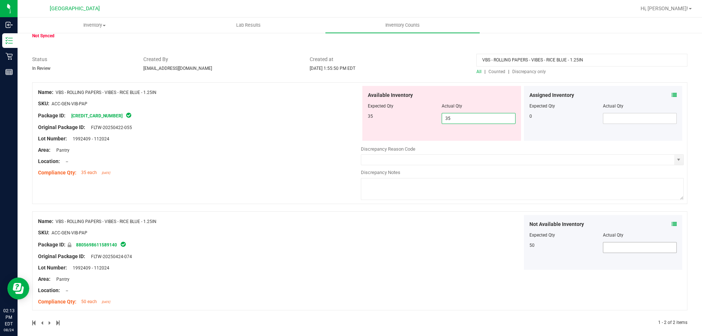
scroll to position [20, 0]
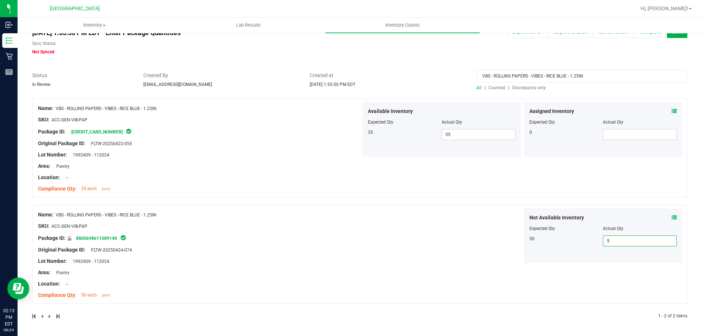
type input "50"
click at [332, 149] on div at bounding box center [199, 149] width 323 height 4
click at [553, 74] on input "VBS - ROLLING PAPERS - VIBES - RICE BLUE - 1.25IN" at bounding box center [582, 76] width 211 height 13
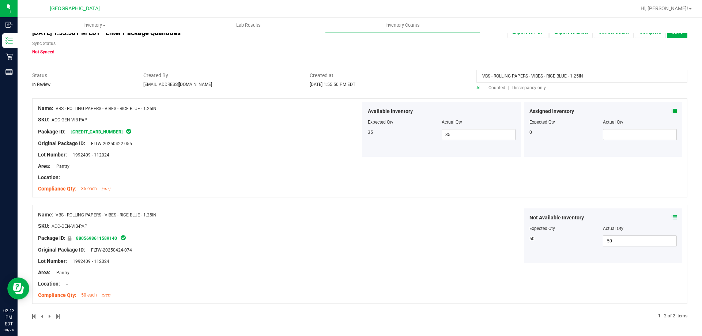
click at [553, 74] on input "VBS - ROLLING PAPERS - VIBES - RICE BLUE - 1.25IN" at bounding box center [582, 76] width 211 height 13
click at [455, 74] on span "Created at" at bounding box center [388, 76] width 156 height 8
click at [497, 91] on div at bounding box center [359, 94] width 655 height 7
click at [496, 89] on span "Counted" at bounding box center [497, 87] width 17 height 5
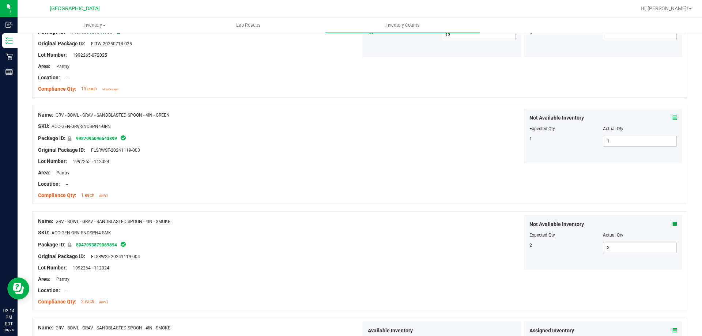
scroll to position [1936, 0]
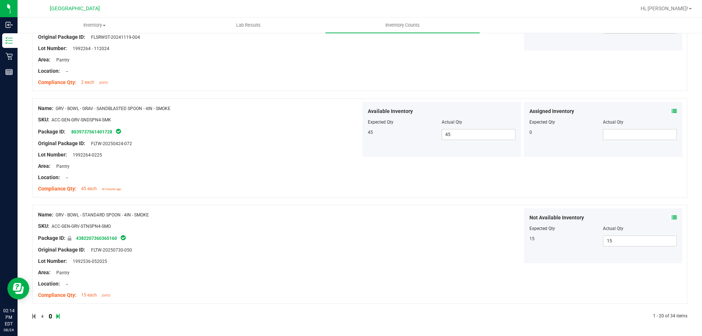
click at [50, 318] on icon at bounding box center [50, 316] width 2 height 4
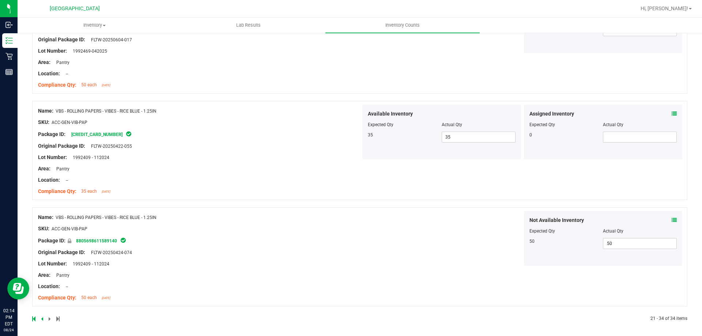
scroll to position [1298, 0]
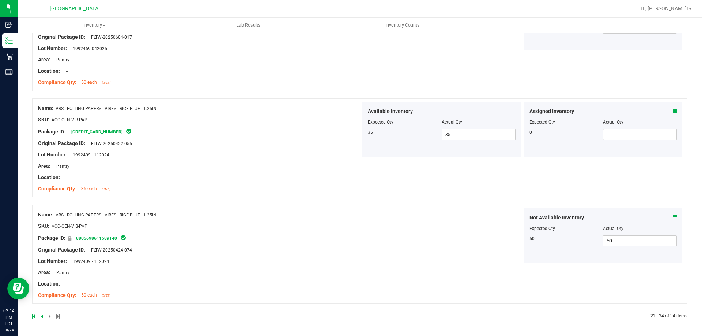
click at [42, 316] on icon at bounding box center [42, 316] width 2 height 4
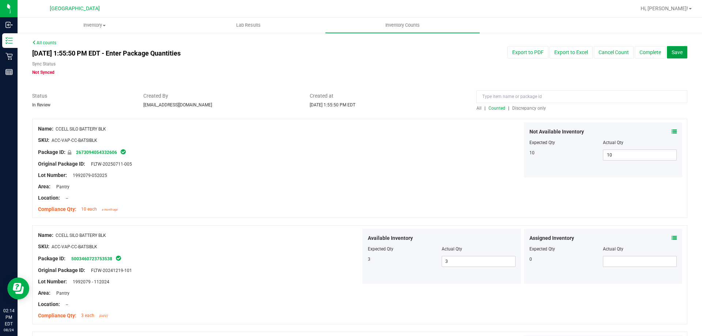
click at [668, 56] on button "Save" at bounding box center [677, 52] width 20 height 12
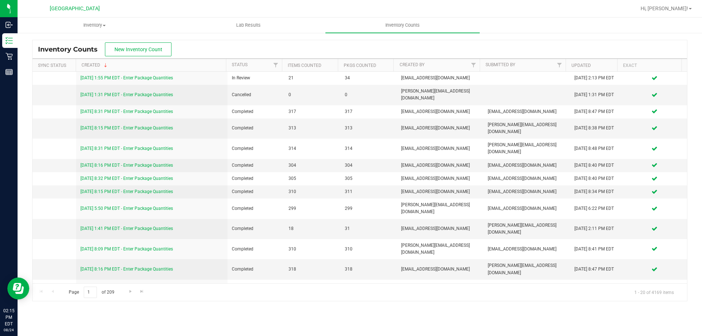
click at [534, 50] on div "Inventory Counts New Inventory Count" at bounding box center [360, 49] width 655 height 18
click at [591, 40] on div "Inventory Counts New Inventory Count Sync Status Created Status Items Counted P…" at bounding box center [359, 171] width 655 height 262
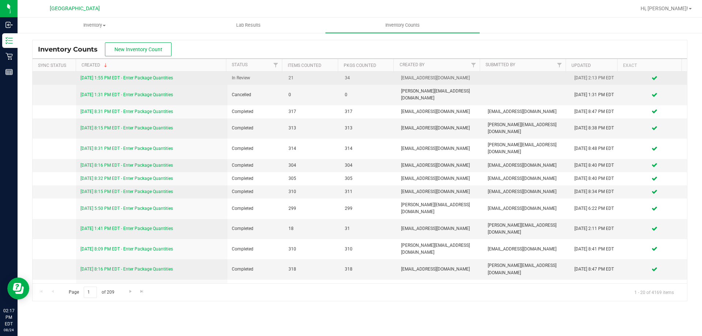
click at [150, 78] on link "[DATE] 1:55 PM EDT - Enter Package Quantities" at bounding box center [126, 77] width 93 height 5
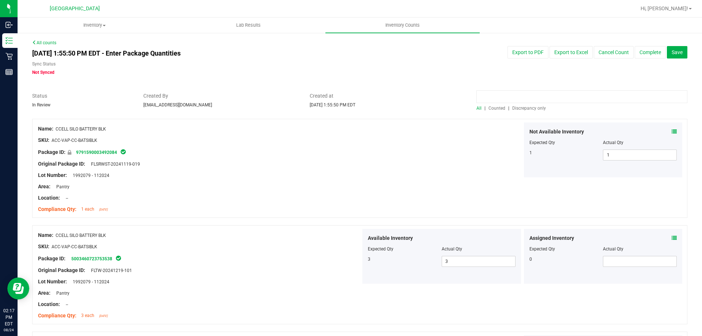
click at [501, 92] on input at bounding box center [582, 96] width 211 height 13
type input "smoke"
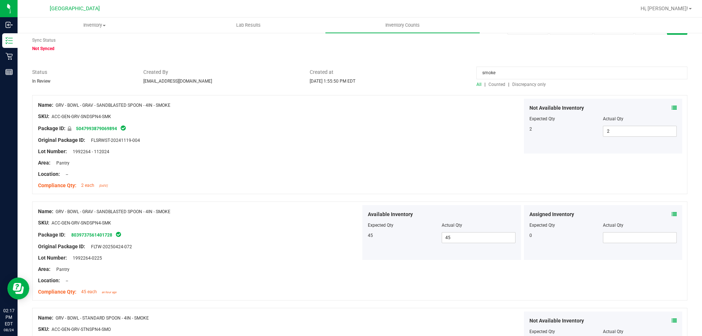
scroll to position [37, 0]
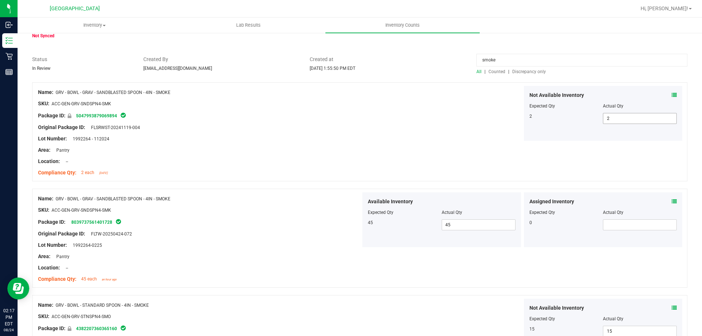
click at [615, 117] on span "2 2" at bounding box center [640, 118] width 74 height 11
type input "3"
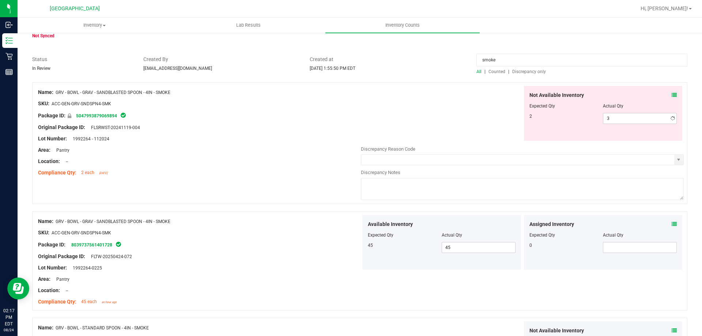
click at [399, 115] on div "Not Available Inventory Expected Qty Actual Qty 2 3 3" at bounding box center [522, 113] width 323 height 55
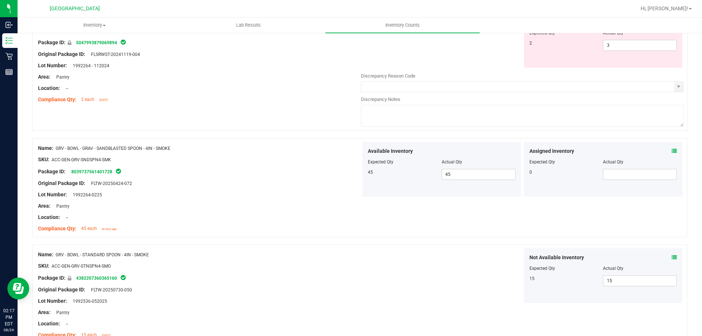
scroll to position [73, 0]
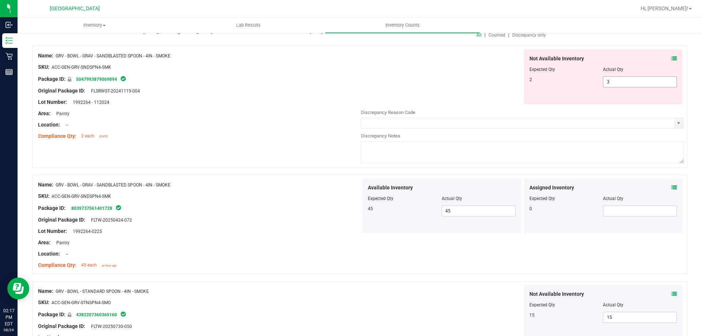
click at [604, 82] on span "3 3" at bounding box center [640, 81] width 74 height 11
type input "2"
click at [348, 100] on div "Lot Number: 1992264 - 112024" at bounding box center [199, 102] width 323 height 8
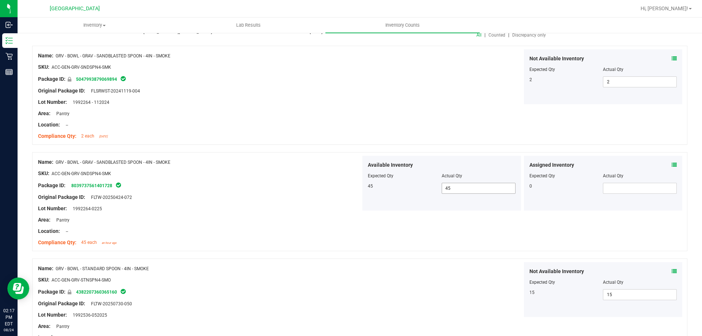
click at [459, 187] on span "45 45" at bounding box center [479, 188] width 74 height 11
type input "4"
type input "46"
click at [317, 90] on div "Original Package ID: FLSRWST-20241119-004" at bounding box center [199, 91] width 323 height 8
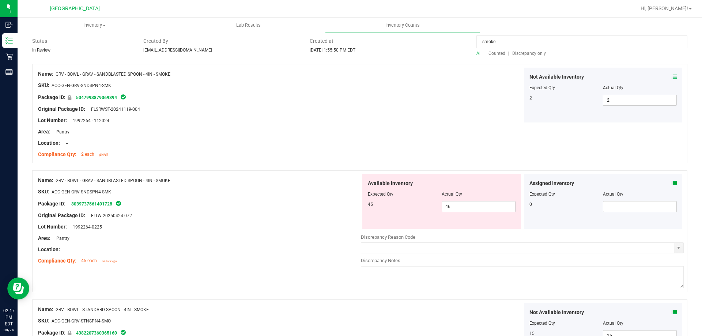
scroll to position [37, 0]
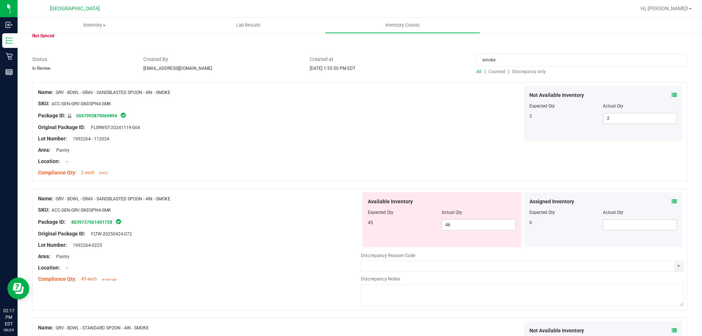
click at [408, 138] on div "Not Available Inventory Expected Qty Actual Qty 2 2 2" at bounding box center [522, 113] width 323 height 55
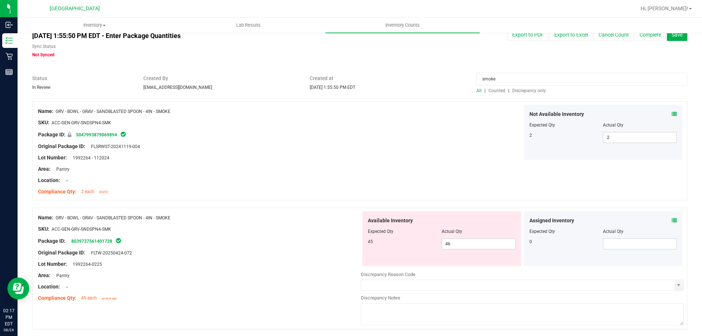
scroll to position [0, 0]
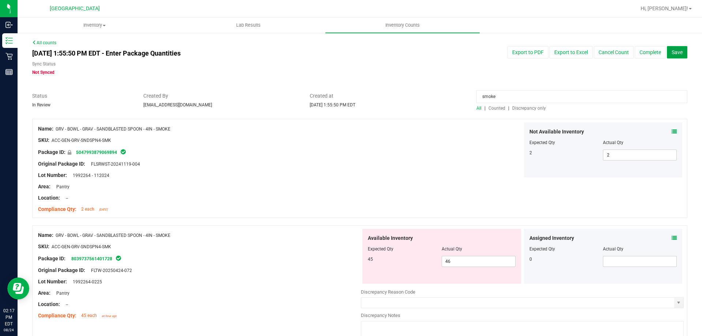
click at [669, 57] on button "Save" at bounding box center [677, 52] width 20 height 12
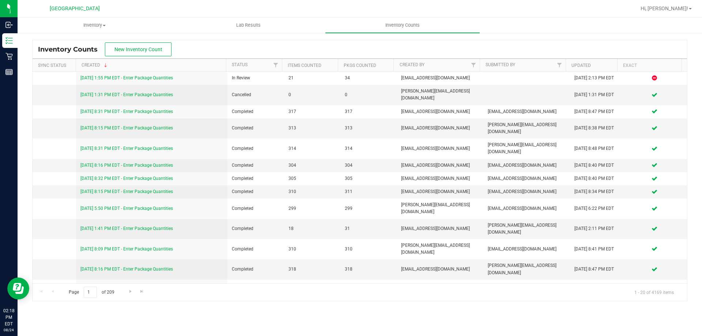
click at [258, 49] on div "Inventory Counts New Inventory Count" at bounding box center [360, 49] width 655 height 18
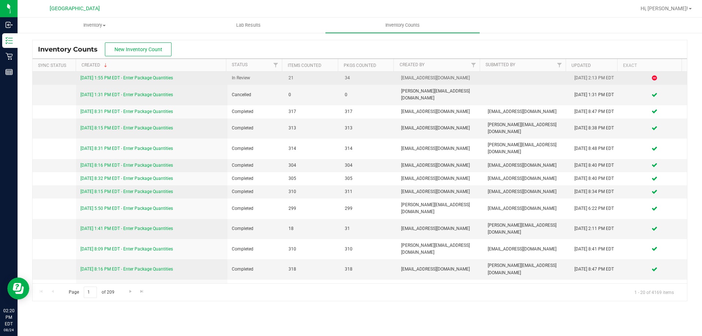
click at [173, 79] on link "[DATE] 1:55 PM EDT - Enter Package Quantities" at bounding box center [126, 77] width 93 height 5
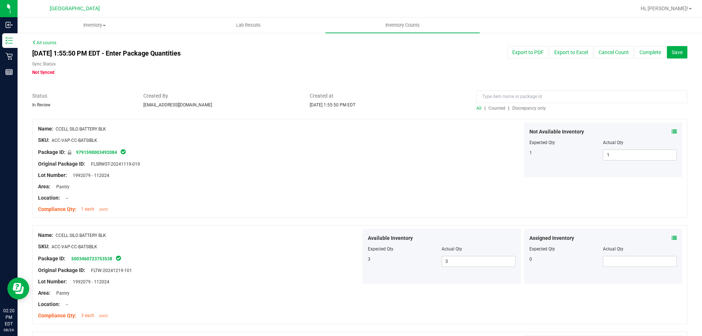
click at [525, 110] on span "Discrepancy only" at bounding box center [529, 108] width 34 height 5
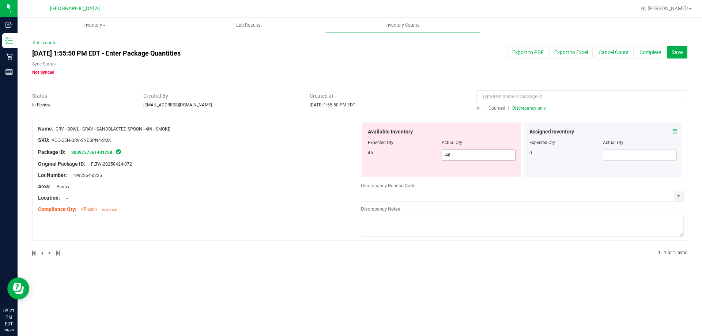
click at [460, 150] on span "46 46" at bounding box center [479, 155] width 74 height 11
click at [460, 150] on input "46" at bounding box center [478, 155] width 73 height 10
type input "45"
click at [352, 188] on div "Area: Pantry" at bounding box center [199, 187] width 323 height 8
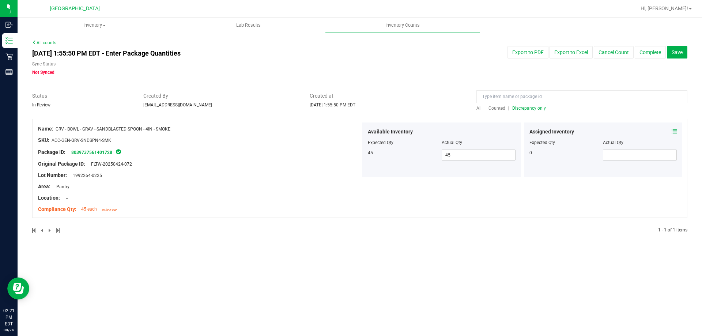
drag, startPoint x: 178, startPoint y: 128, endPoint x: 58, endPoint y: 128, distance: 120.0
click at [58, 128] on div "Name: GRV - BOWL - GRAV - SANDBLASTED SPOON - 4IN - SMOKE" at bounding box center [199, 129] width 323 height 8
click at [58, 130] on span "GRV - BOWL - GRAV - SANDBLASTED SPOON - 4IN - SMOKE" at bounding box center [113, 129] width 115 height 5
drag, startPoint x: 57, startPoint y: 129, endPoint x: 172, endPoint y: 123, distance: 114.3
click at [172, 123] on div "Name: GRV - BOWL - GRAV - SANDBLASTED SPOON - 4IN - SMOKE SKU: ACC-GEN-GRV-SNDS…" at bounding box center [199, 169] width 323 height 93
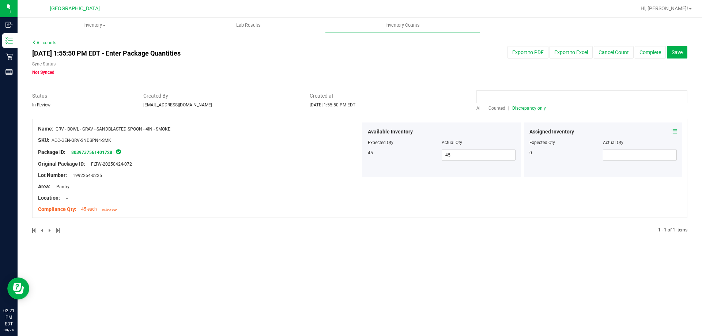
click at [510, 100] on input at bounding box center [582, 96] width 211 height 13
paste input "GRV - BOWL - GRAV - SANDBLASTED SPOON - 4IN - SMOKE"
type input "GRV - BOWL - GRAV - SANDBLASTED SPOON - 4IN - SMOKE"
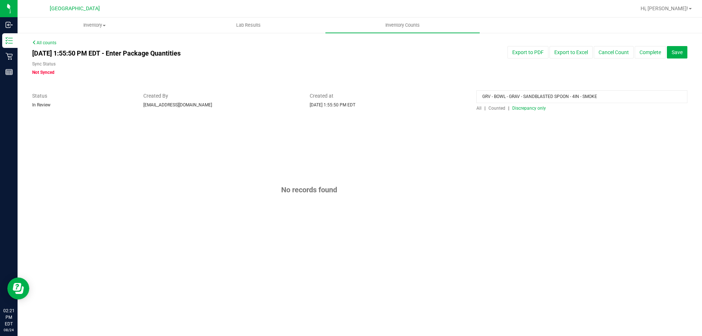
click at [477, 110] on span "All" at bounding box center [479, 108] width 5 height 5
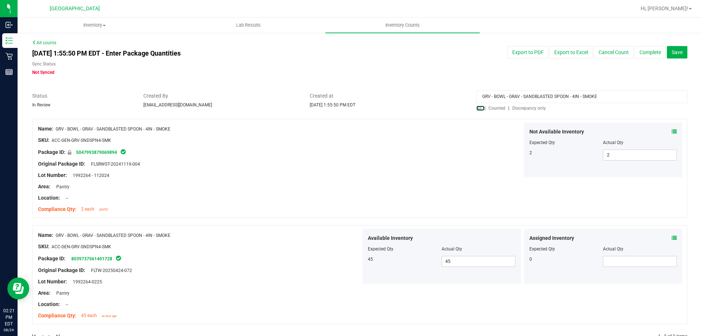
scroll to position [20, 0]
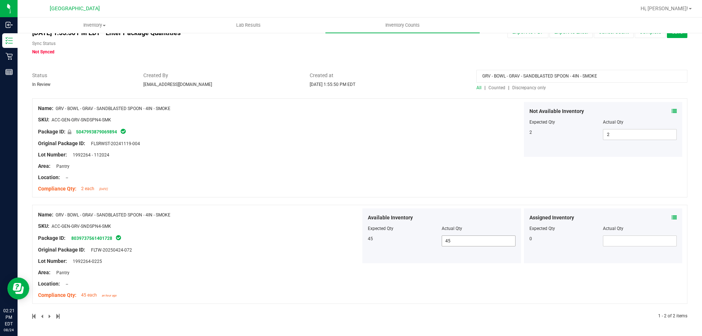
click at [468, 242] on span "45 45" at bounding box center [479, 241] width 74 height 11
type input "46"
click at [410, 196] on div "Name: GRV - BOWL - GRAV - SANDBLASTED SPOON - 4IN - SMOKE SKU: ACC-GEN-GRV-SNDS…" at bounding box center [359, 151] width 655 height 106
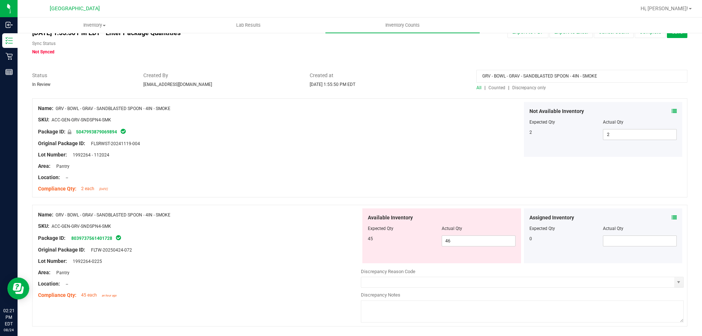
click at [660, 53] on div "[DATE] 1:55:50 PM EDT - Enter Package Quantities Sync Status Not Synced Export …" at bounding box center [360, 41] width 666 height 30
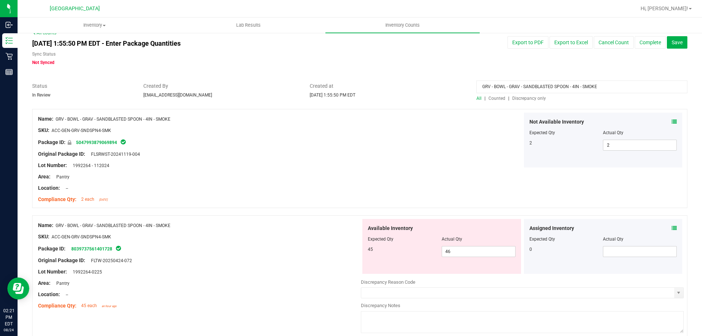
scroll to position [0, 0]
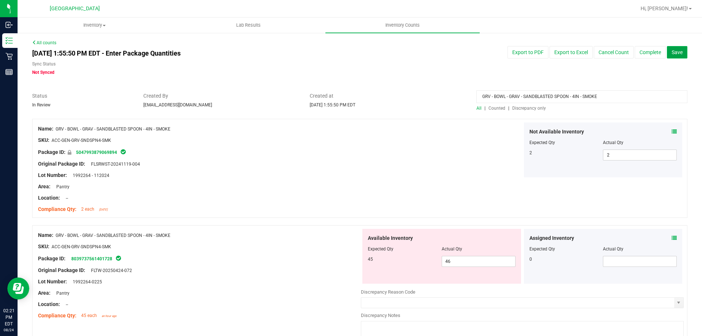
click at [672, 54] on span "Save" at bounding box center [677, 52] width 11 height 6
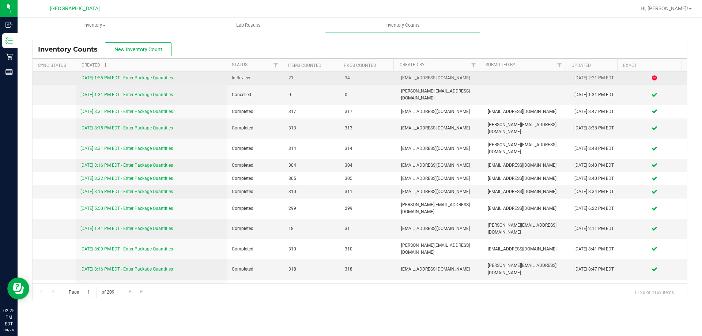
click at [159, 76] on link "[DATE] 1:55 PM EDT - Enter Package Quantities" at bounding box center [126, 77] width 93 height 5
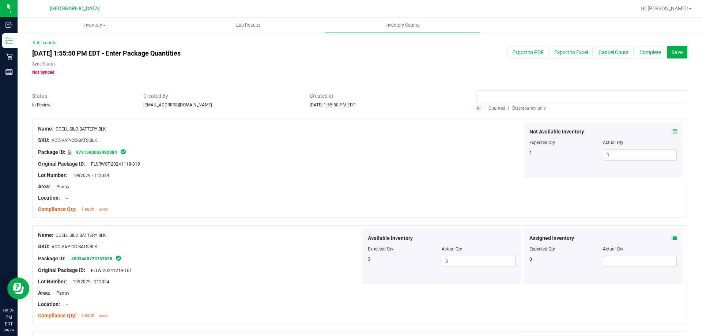
click at [512, 93] on input at bounding box center [582, 96] width 211 height 13
type input "grav"
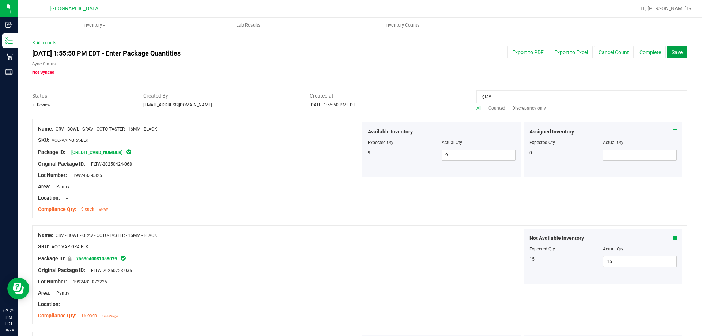
click at [667, 56] on button "Save" at bounding box center [677, 52] width 20 height 12
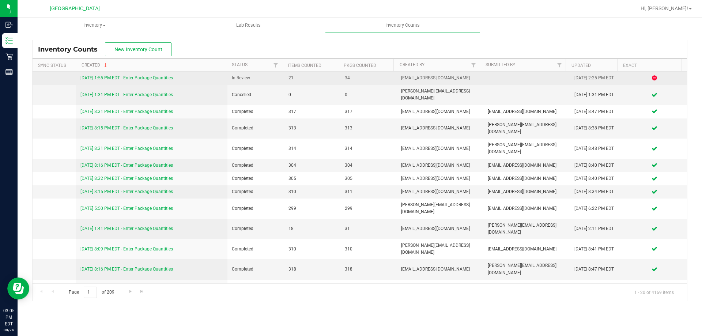
click at [150, 79] on link "[DATE] 1:55 PM EDT - Enter Package Quantities" at bounding box center [126, 77] width 93 height 5
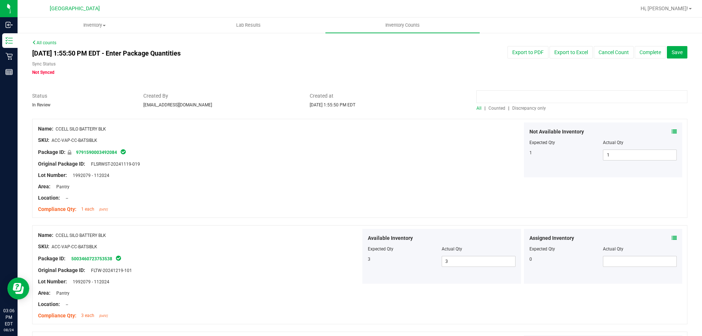
click at [529, 98] on input at bounding box center [582, 96] width 211 height 13
type input "smoke"
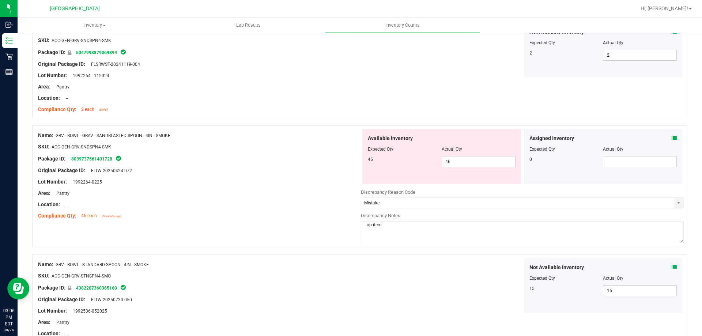
scroll to position [135, 0]
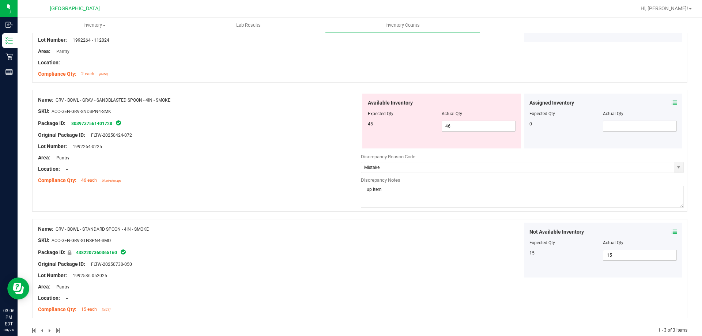
click at [267, 129] on div at bounding box center [199, 130] width 323 height 4
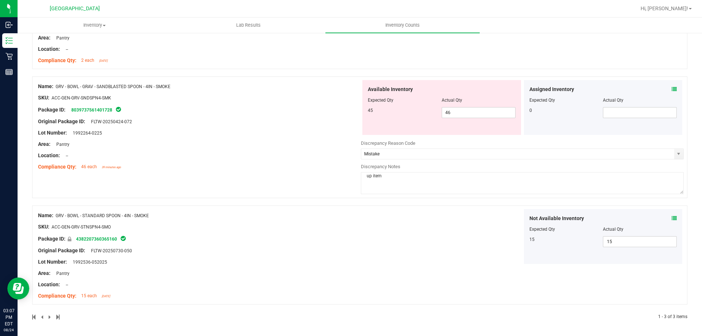
scroll to position [150, 0]
drag, startPoint x: 629, startPoint y: 242, endPoint x: 518, endPoint y: 234, distance: 111.5
click at [518, 234] on div "Not Available Inventory Expected Qty Actual Qty 15 15 15" at bounding box center [522, 235] width 323 height 55
click at [507, 242] on div "Not Available Inventory Expected Qty Actual Qty 15 15 15" at bounding box center [522, 235] width 323 height 55
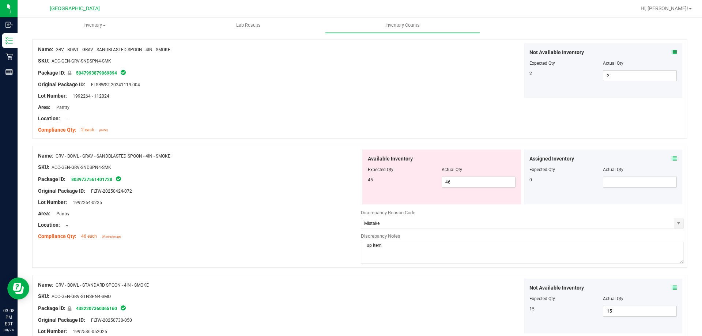
scroll to position [76, 0]
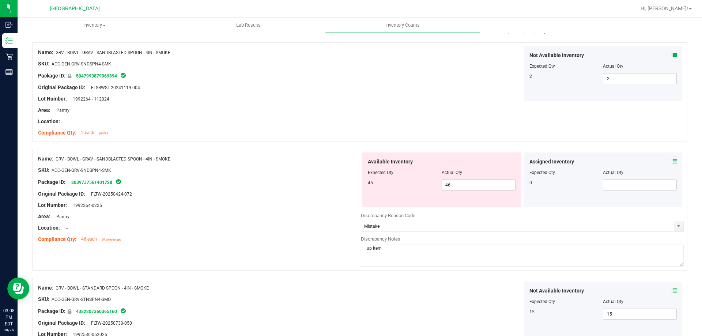
click at [314, 193] on div "Original Package ID: FLTW-20250424-072" at bounding box center [199, 194] width 323 height 8
drag, startPoint x: 452, startPoint y: 184, endPoint x: 442, endPoint y: 184, distance: 9.9
click at [443, 184] on span "46 46" at bounding box center [479, 185] width 74 height 11
click at [337, 190] on div "Original Package ID: FLTW-20250424-072" at bounding box center [199, 194] width 323 height 8
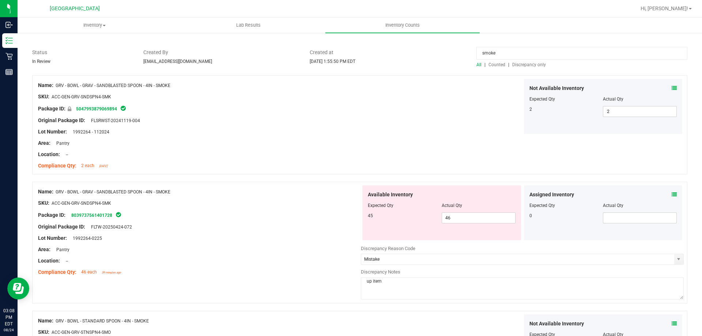
scroll to position [0, 0]
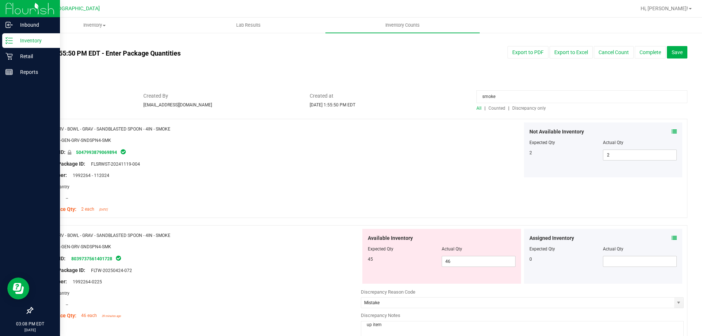
click at [12, 40] on icon at bounding box center [8, 40] width 7 height 7
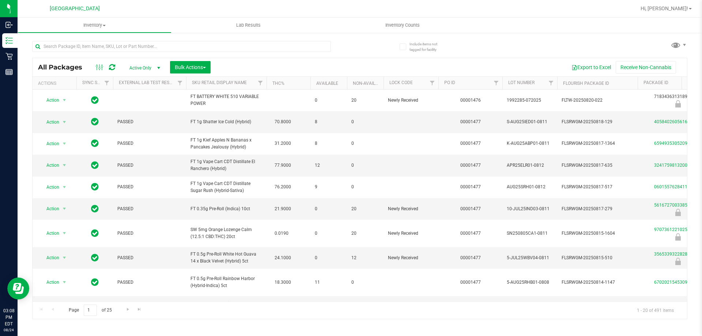
click at [295, 64] on div "Export to Excel Receive Non-Cannabis" at bounding box center [449, 67] width 466 height 12
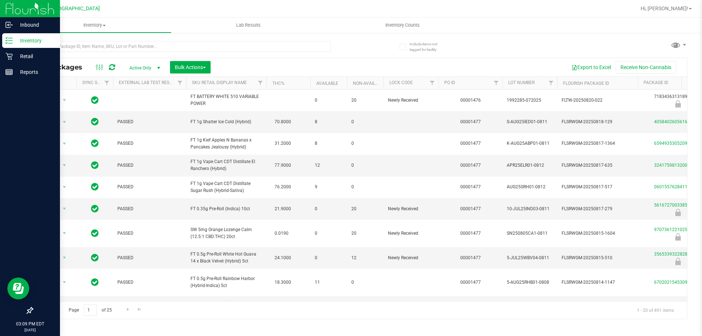
click at [9, 39] on icon at bounding box center [8, 40] width 7 height 7
click at [19, 53] on p "Retail" at bounding box center [35, 56] width 44 height 9
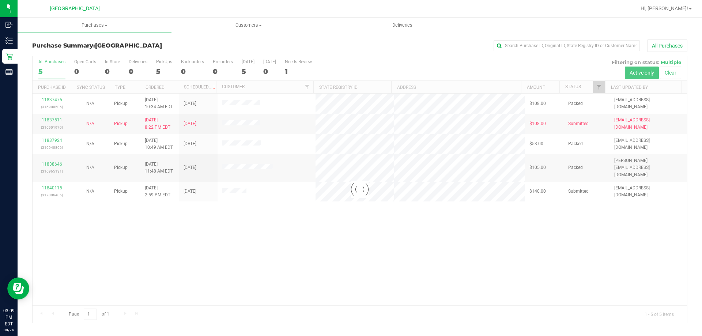
click at [401, 218] on div at bounding box center [360, 189] width 655 height 267
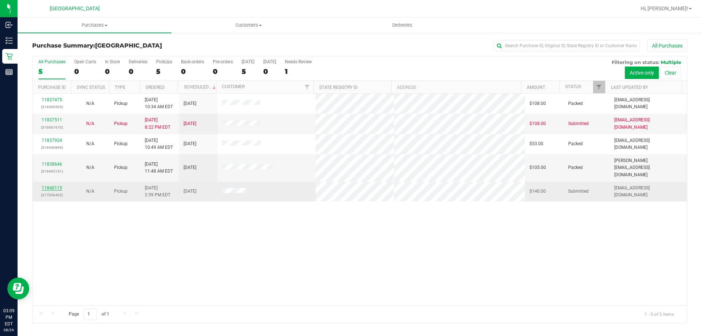
click at [57, 185] on link "11840115" at bounding box center [52, 187] width 20 height 5
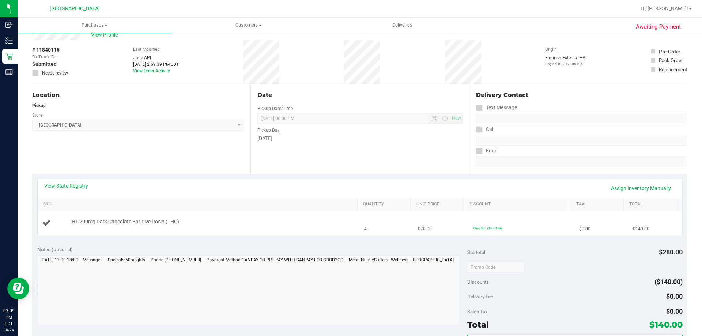
scroll to position [37, 0]
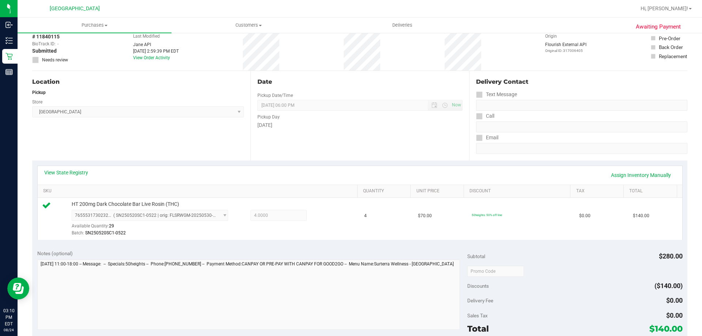
click at [183, 173] on div "View State Registry Assign Inventory Manually" at bounding box center [360, 175] width 632 height 12
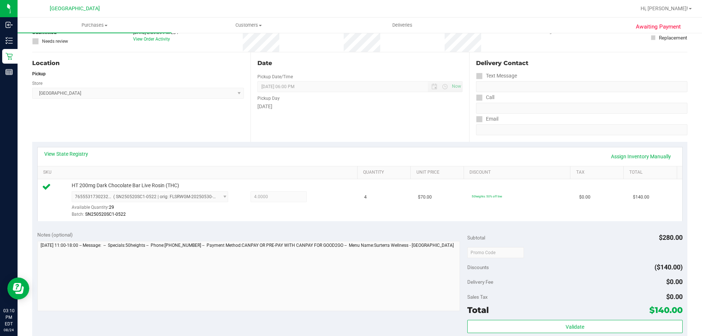
scroll to position [73, 0]
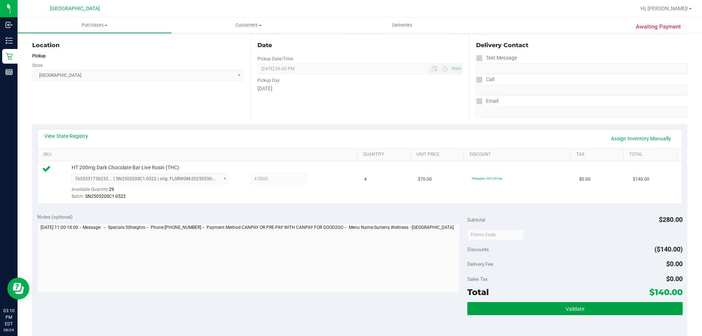
click at [545, 306] on button "Validate" at bounding box center [574, 308] width 215 height 13
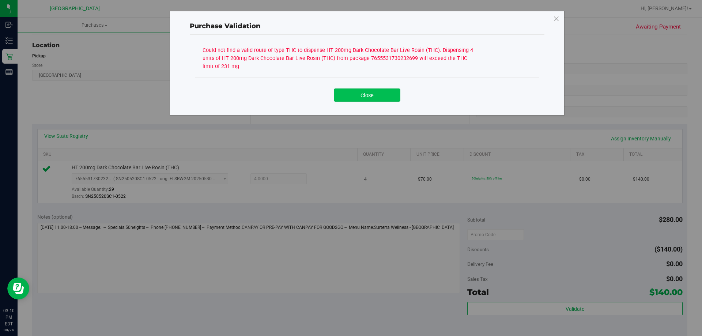
click at [374, 96] on button "Close" at bounding box center [367, 95] width 67 height 13
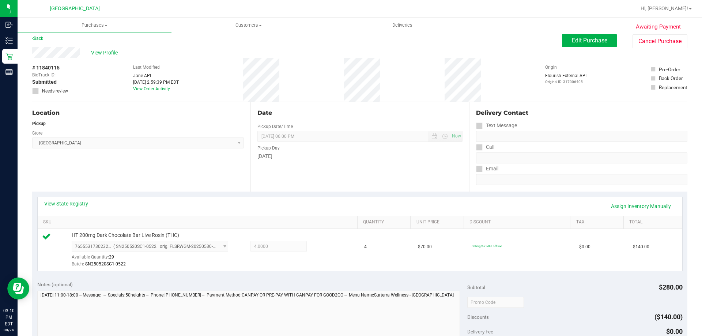
scroll to position [0, 0]
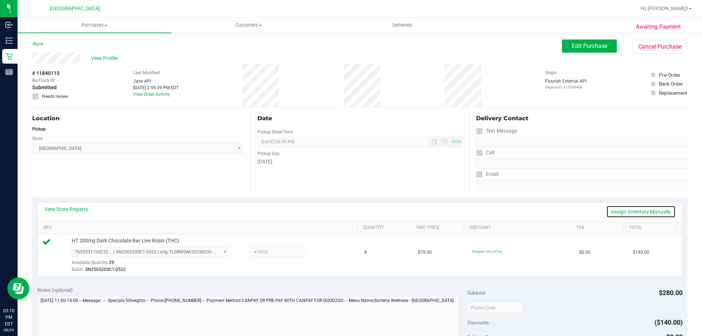
click at [623, 210] on link "Assign Inventory Manually" at bounding box center [640, 212] width 69 height 12
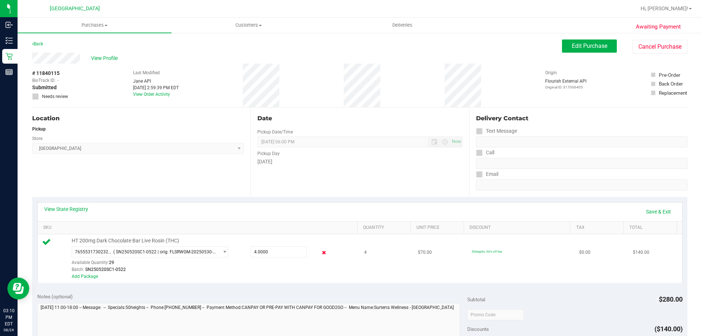
click at [320, 252] on icon at bounding box center [324, 253] width 8 height 8
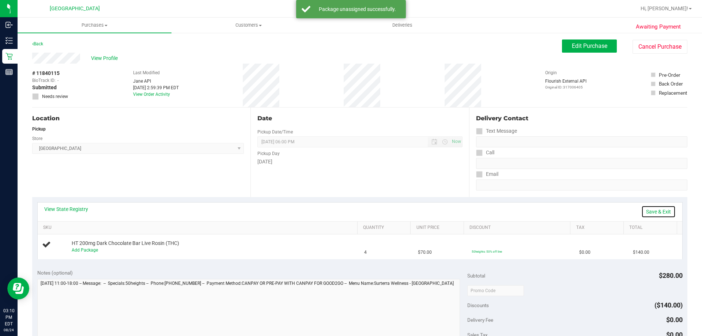
click at [642, 213] on link "Save & Exit" at bounding box center [659, 212] width 34 height 12
click at [597, 43] on span "Edit Purchase" at bounding box center [589, 45] width 35 height 7
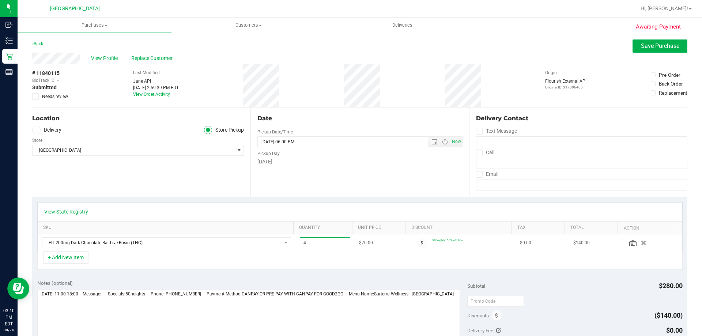
click at [308, 241] on span "4.00 4" at bounding box center [325, 242] width 51 height 11
type input "2"
type input "2.00"
click at [329, 209] on div "View State Registry" at bounding box center [360, 211] width 632 height 7
click at [645, 43] on span "Save Purchase" at bounding box center [660, 45] width 38 height 7
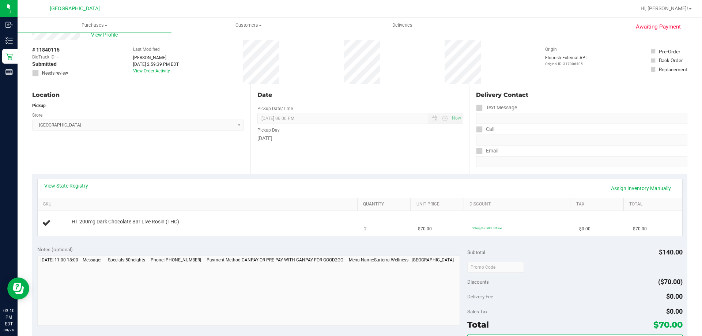
scroll to position [37, 0]
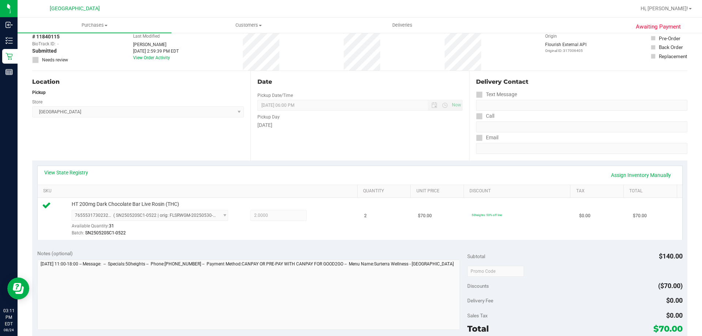
click at [358, 172] on div "View State Registry Assign Inventory Manually" at bounding box center [360, 175] width 632 height 12
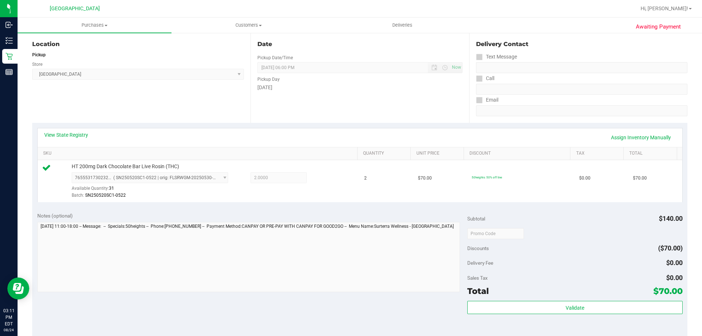
scroll to position [110, 0]
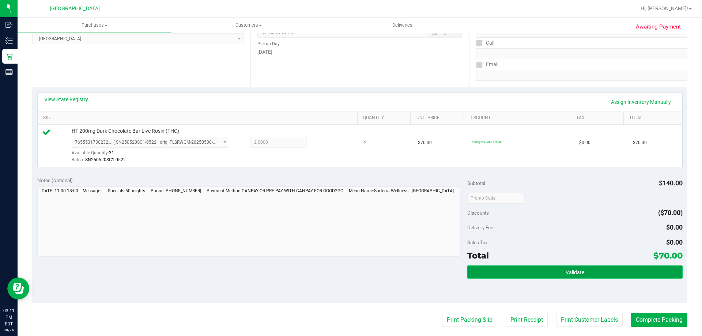
click at [516, 267] on button "Validate" at bounding box center [574, 272] width 215 height 13
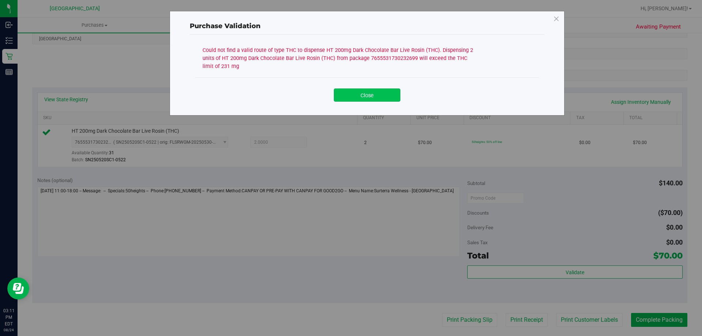
click at [370, 93] on button "Close" at bounding box center [367, 95] width 67 height 13
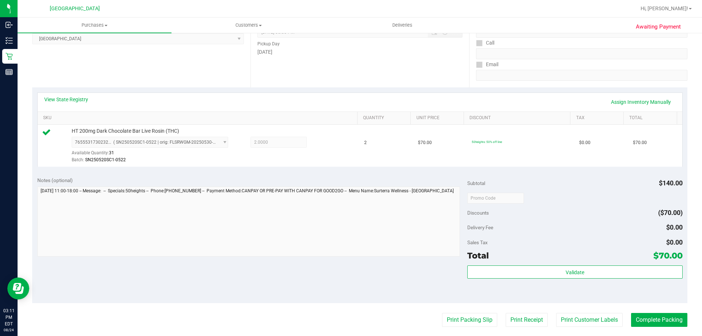
click at [362, 99] on div "View State Registry Assign Inventory Manually" at bounding box center [360, 102] width 632 height 12
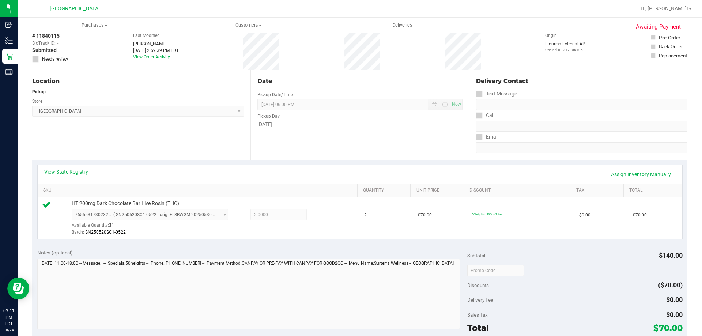
scroll to position [37, 0]
click at [617, 174] on link "Assign Inventory Manually" at bounding box center [640, 175] width 69 height 12
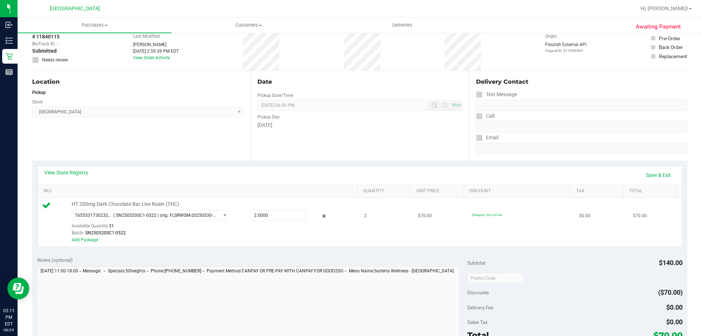
click at [325, 214] on div at bounding box center [318, 216] width 23 height 9
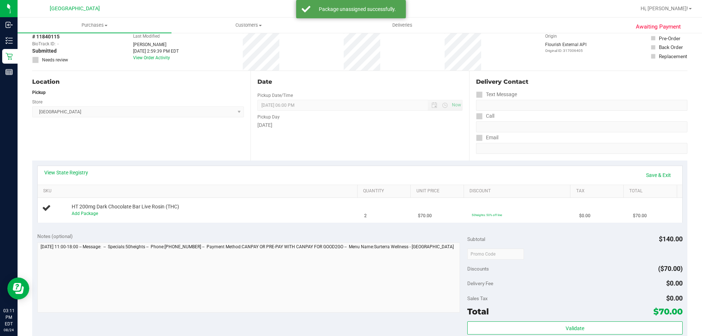
click at [323, 214] on div "Add Package" at bounding box center [213, 213] width 282 height 7
click at [658, 176] on link "Save & Exit" at bounding box center [659, 175] width 34 height 12
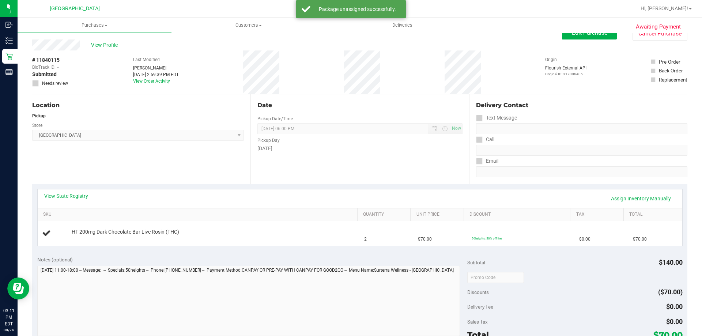
scroll to position [0, 0]
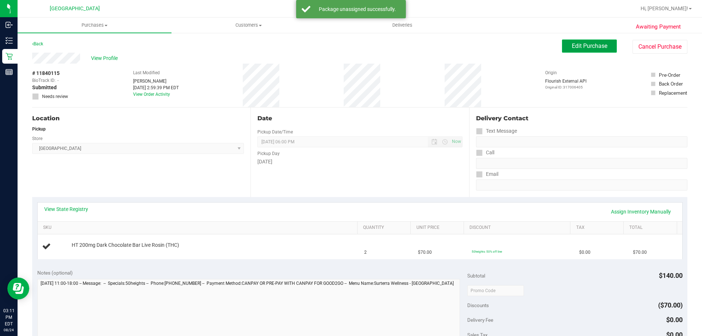
click at [574, 46] on span "Edit Purchase" at bounding box center [589, 45] width 35 height 7
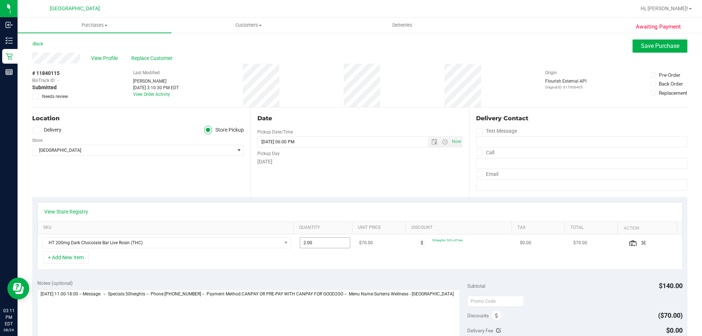
click at [303, 242] on span "2.00 2" at bounding box center [325, 242] width 51 height 11
type input "1"
type input "1.00"
click at [429, 213] on div "View State Registry" at bounding box center [360, 211] width 632 height 7
click at [662, 49] on button "Save Purchase" at bounding box center [660, 46] width 55 height 13
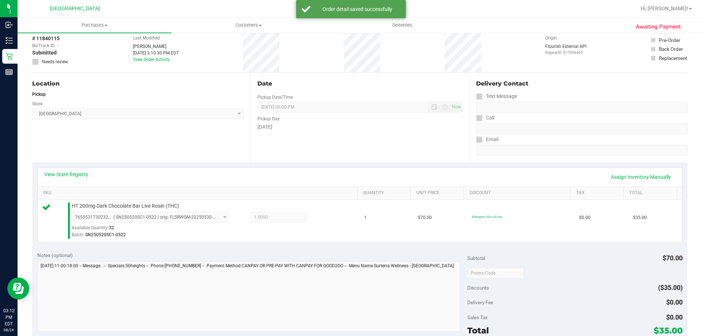
scroll to position [73, 0]
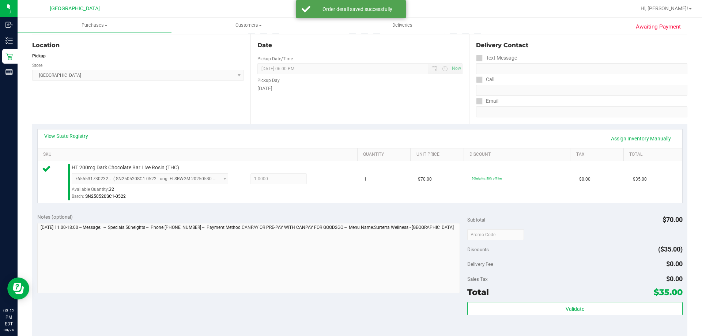
click at [249, 203] on div "View State Registry Assign Inventory Manually SKU Quantity Unit Price Discount …" at bounding box center [359, 166] width 655 height 84
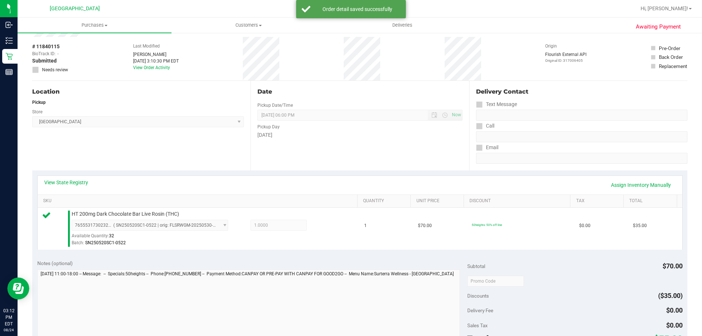
scroll to position [0, 0]
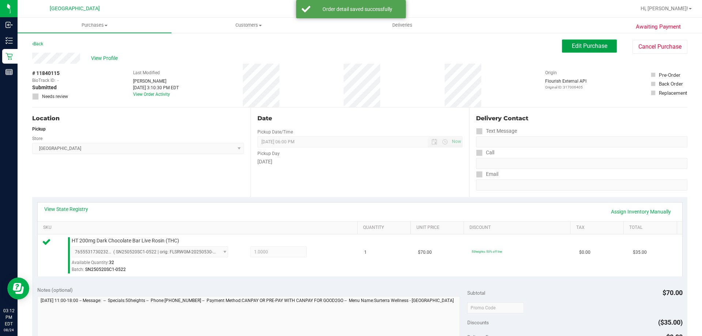
click at [597, 46] on span "Edit Purchase" at bounding box center [589, 45] width 35 height 7
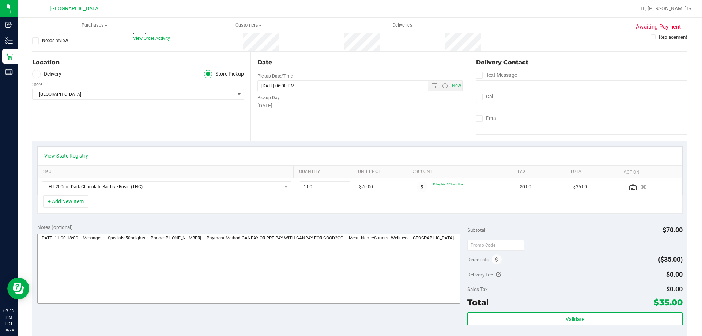
scroll to position [73, 0]
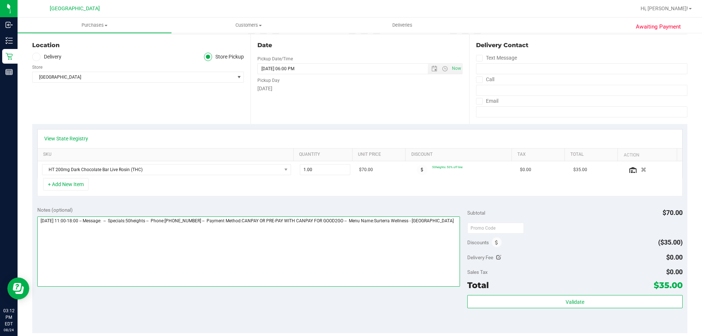
click at [238, 247] on textarea at bounding box center [248, 252] width 423 height 70
click at [453, 221] on textarea at bounding box center [248, 252] width 423 height 70
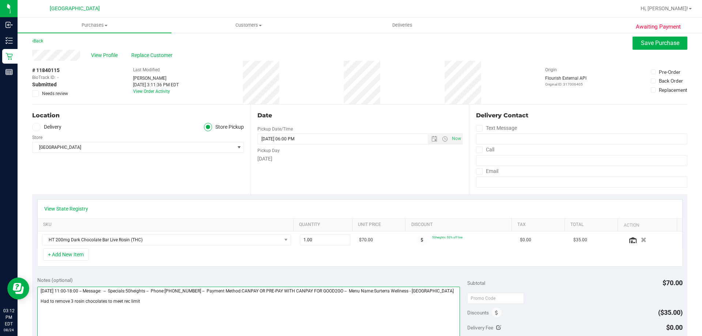
scroll to position [0, 0]
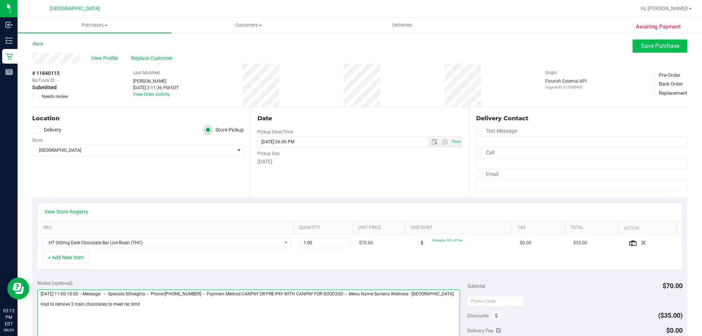
type textarea "[DATE] 11:00-18:00 -- Message: -- Specials:50heights -- Phone:[PHONE_NUMBER] --…"
click at [635, 50] on button "Save Purchase" at bounding box center [660, 46] width 55 height 13
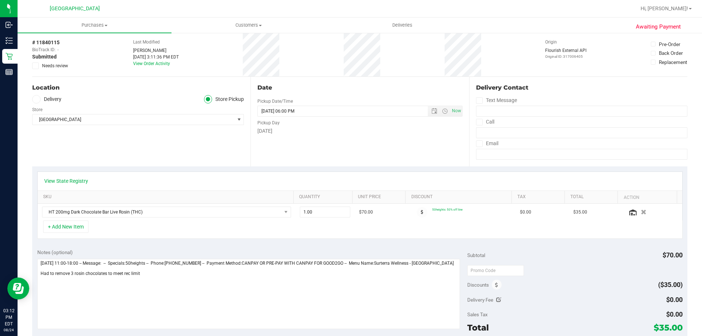
scroll to position [73, 0]
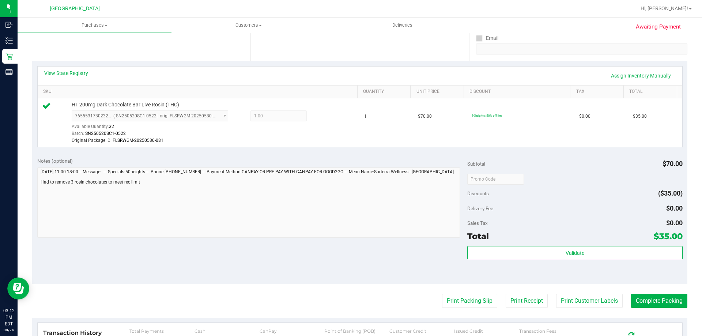
scroll to position [146, 0]
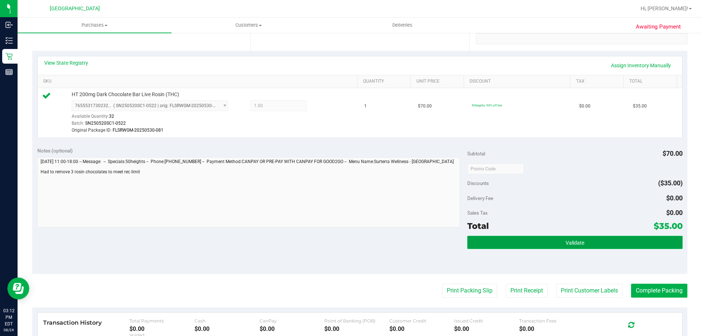
click at [523, 243] on button "Validate" at bounding box center [574, 242] width 215 height 13
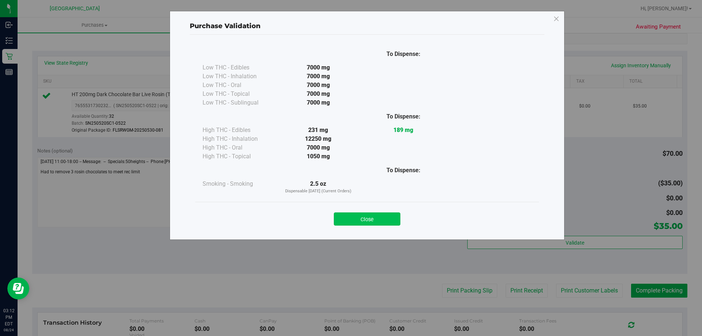
click at [380, 219] on button "Close" at bounding box center [367, 219] width 67 height 13
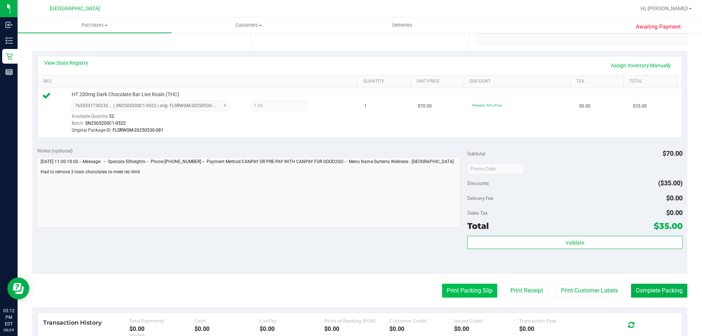
click at [478, 289] on button "Print Packing Slip" at bounding box center [469, 291] width 55 height 14
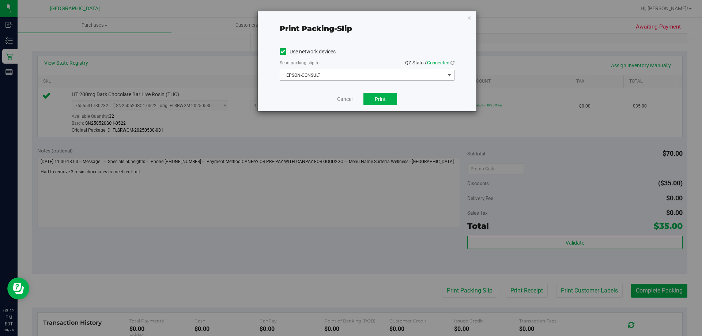
click at [379, 75] on span "EPSON-CONSULT" at bounding box center [362, 75] width 165 height 10
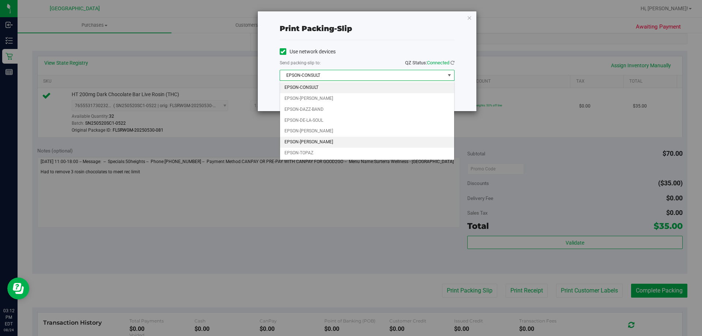
click at [322, 143] on li "EPSON-[PERSON_NAME]" at bounding box center [367, 142] width 174 height 11
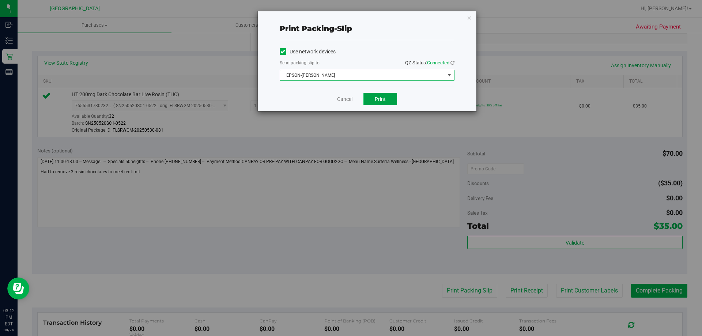
click at [379, 101] on span "Print" at bounding box center [380, 99] width 11 height 6
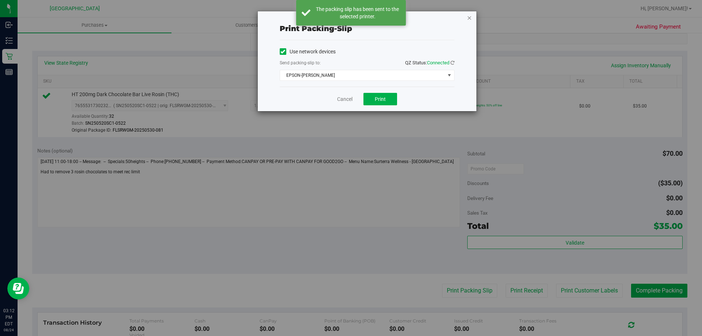
click at [469, 18] on icon "button" at bounding box center [469, 17] width 5 height 9
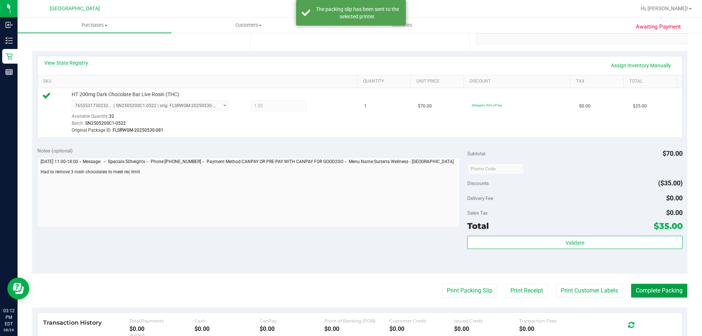
click at [645, 285] on button "Complete Packing" at bounding box center [659, 291] width 56 height 14
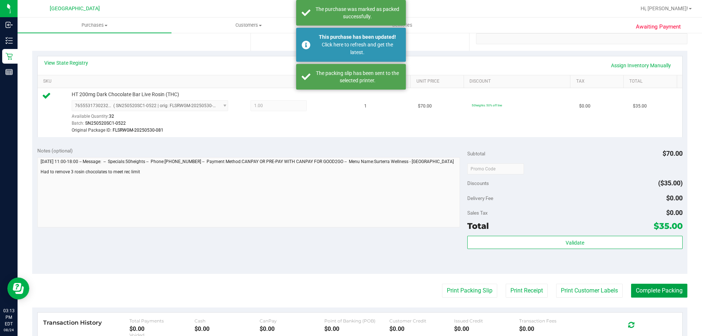
scroll to position [0, 0]
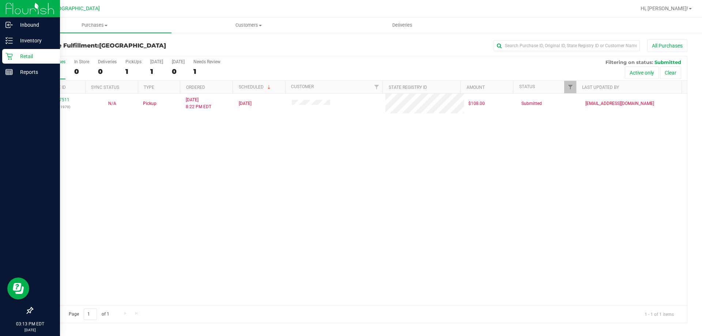
click at [14, 57] on p "Retail" at bounding box center [35, 56] width 44 height 9
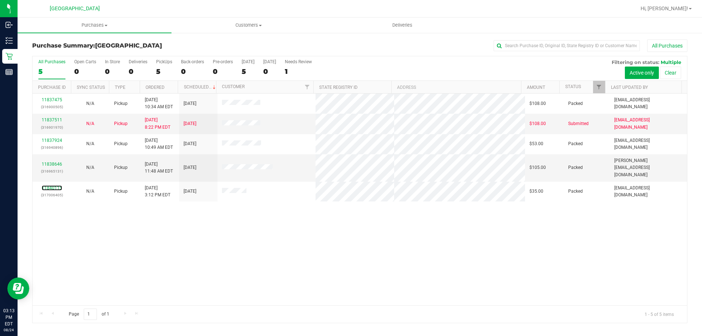
click at [45, 185] on link "11840115" at bounding box center [52, 187] width 20 height 5
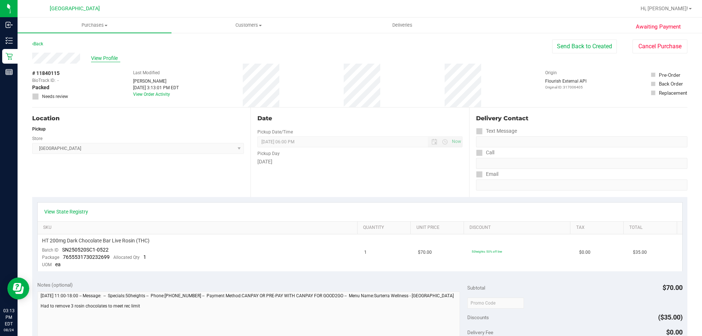
click at [110, 57] on span "View Profile" at bounding box center [105, 58] width 29 height 8
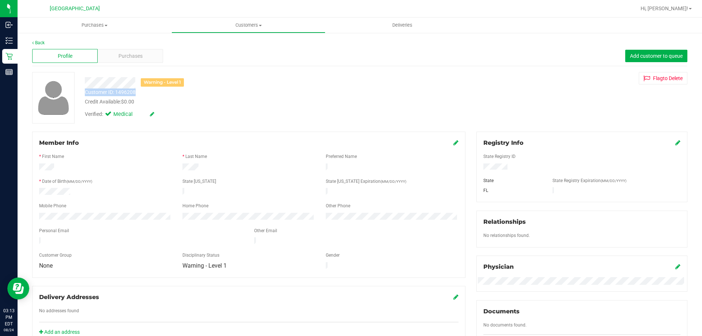
drag, startPoint x: 139, startPoint y: 93, endPoint x: 83, endPoint y: 93, distance: 56.0
click at [84, 93] on div "Customer ID: 1496208 Credit Available: $0.00" at bounding box center [245, 97] width 333 height 17
drag, startPoint x: 300, startPoint y: 100, endPoint x: 295, endPoint y: 99, distance: 5.2
click at [295, 99] on div "Credit Available: $0.00" at bounding box center [246, 102] width 322 height 8
click at [79, 57] on div "Profile" at bounding box center [64, 56] width 65 height 14
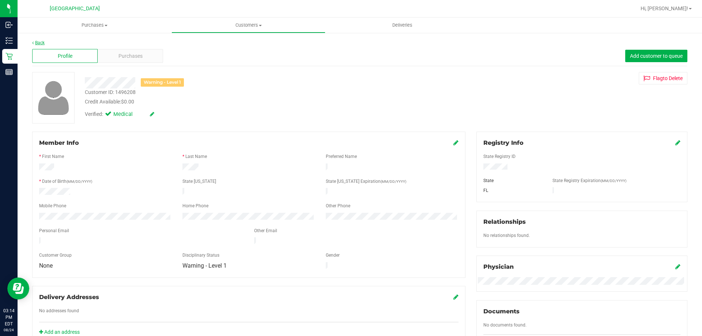
click at [42, 44] on link "Back" at bounding box center [38, 42] width 12 height 5
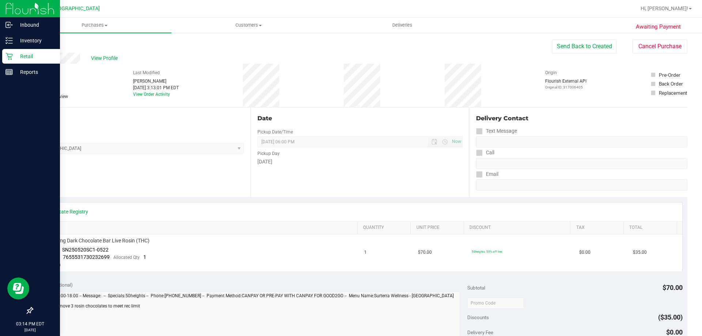
click at [14, 56] on p "Retail" at bounding box center [35, 56] width 44 height 9
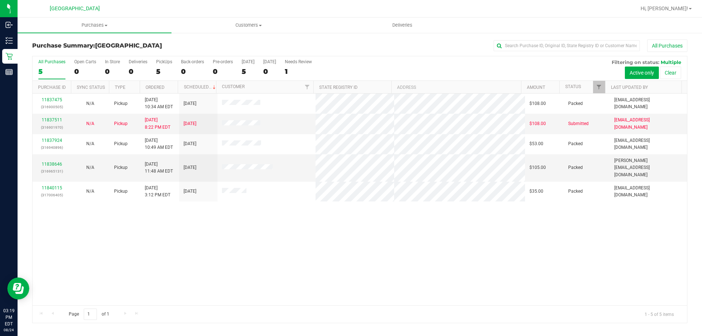
click at [203, 203] on div "11837475 (316900505) N/A Pickup [DATE] 10:34 AM EDT 8/24/2025 $108.00 Packed [E…" at bounding box center [360, 200] width 655 height 212
click at [414, 277] on div "11837475 (316900505) N/A Pickup [DATE] 10:34 AM EDT 8/24/2025 $108.00 Packed [E…" at bounding box center [360, 200] width 655 height 212
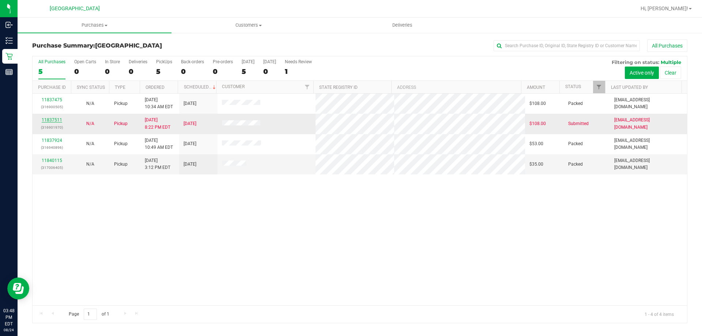
click at [57, 121] on link "11837511" at bounding box center [52, 119] width 20 height 5
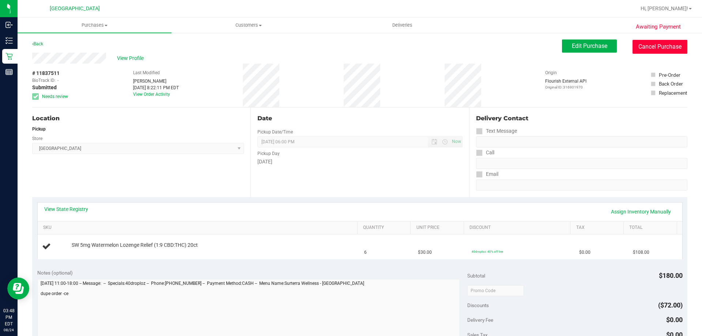
click at [642, 46] on button "Cancel Purchase" at bounding box center [660, 47] width 55 height 14
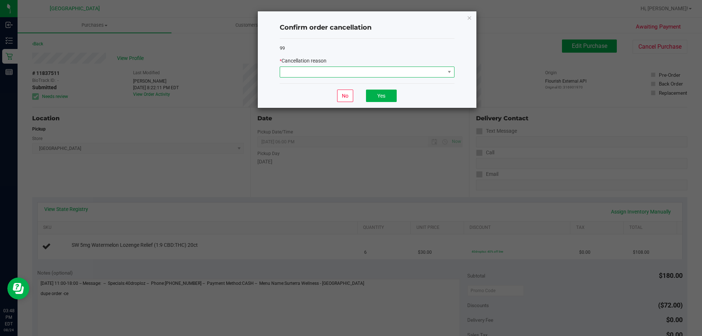
click at [356, 71] on span at bounding box center [362, 72] width 165 height 10
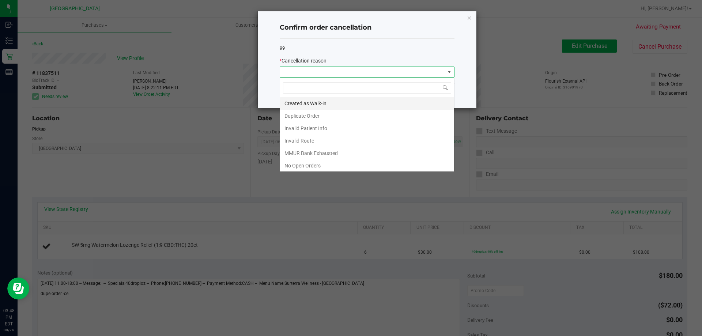
scroll to position [11, 175]
click at [315, 119] on li "Duplicate Order" at bounding box center [367, 116] width 174 height 12
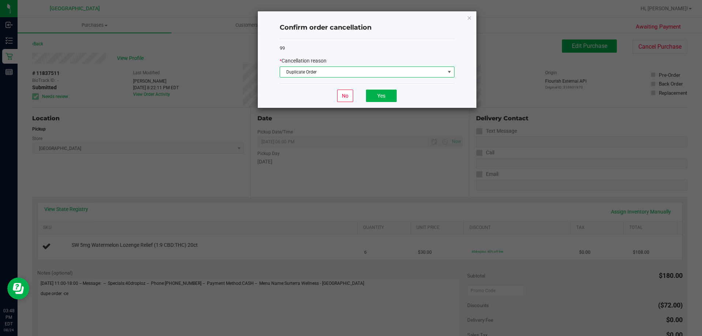
click at [378, 84] on div "No Yes" at bounding box center [367, 95] width 175 height 25
drag, startPoint x: 394, startPoint y: 94, endPoint x: 431, endPoint y: 97, distance: 37.0
click at [393, 94] on button "Yes" at bounding box center [381, 96] width 31 height 12
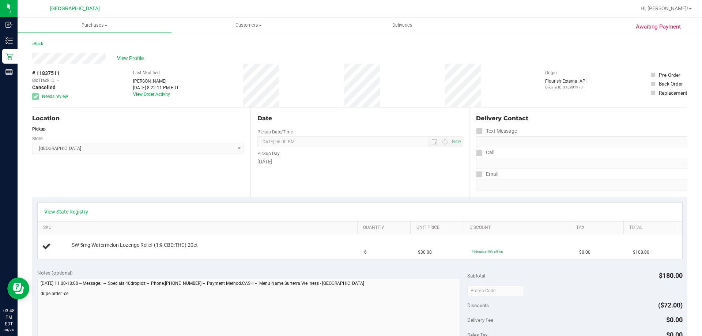
click at [428, 62] on div "View Profile" at bounding box center [359, 58] width 655 height 11
click at [18, 57] on div "Awaiting Payment Back View Profile # 11837511 BioTrack ID: - Cancelled Needs re…" at bounding box center [360, 306] width 685 height 549
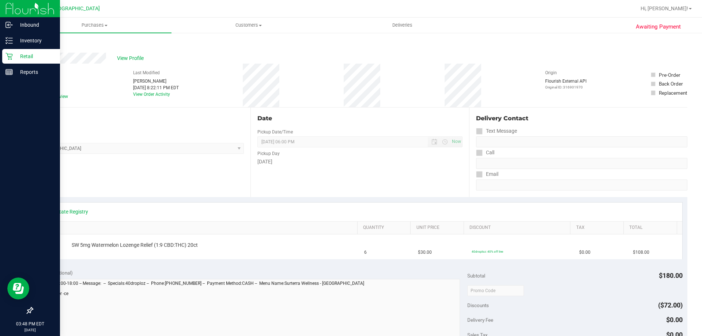
click at [14, 58] on p "Retail" at bounding box center [35, 56] width 44 height 9
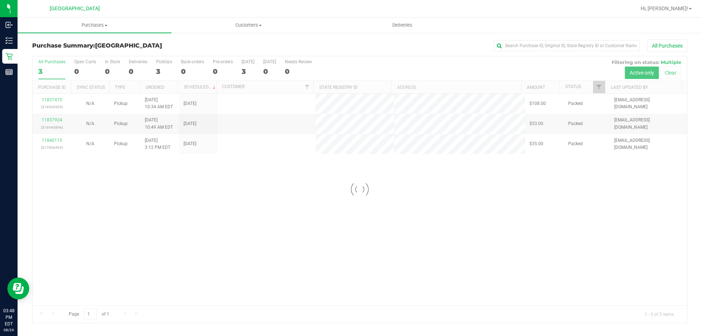
click at [426, 74] on div at bounding box center [360, 189] width 655 height 267
click at [447, 234] on div "11837475 (316900505) N/A Pickup [DATE] 10:34 AM EDT 8/24/2025 $108.00 Packed [E…" at bounding box center [360, 200] width 655 height 212
click at [369, 206] on div "11837475 (316900505) N/A Pickup [DATE] 10:34 AM EDT 8/24/2025 $108.00 Packed [E…" at bounding box center [360, 200] width 655 height 212
click at [371, 207] on div "11837475 (316900505) N/A Pickup [DATE] 10:34 AM EDT 8/24/2025 $108.00 Packed [E…" at bounding box center [360, 200] width 655 height 212
click at [371, 209] on div "11837475 (316900505) N/A Pickup [DATE] 10:34 AM EDT 8/24/2025 $108.00 Packed [E…" at bounding box center [360, 200] width 655 height 212
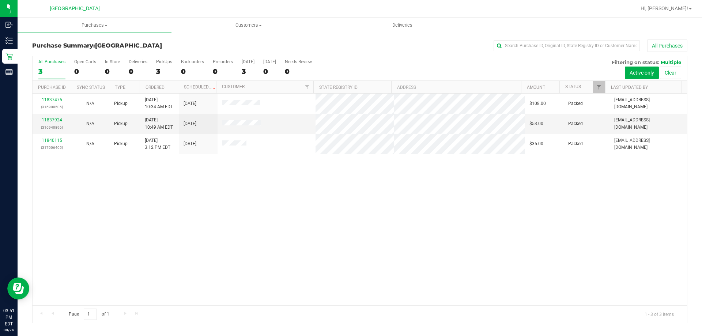
click at [548, 193] on div "11837475 (316900505) N/A Pickup [DATE] 10:34 AM EDT 8/24/2025 $108.00 Packed [E…" at bounding box center [360, 200] width 655 height 212
click at [559, 63] on div "All Purchases 3 Open Carts 0 In Store 0 Deliveries 0 PickUps 3 Back-orders 0 Pr…" at bounding box center [360, 68] width 655 height 25
drag, startPoint x: 251, startPoint y: 186, endPoint x: 251, endPoint y: 193, distance: 7.3
click at [251, 193] on div "11837475 (316900505) N/A Pickup [DATE] 10:34 AM EDT 8/24/2025 $108.00 Packed [E…" at bounding box center [360, 200] width 655 height 212
click at [219, 222] on div "11837475 (316900505) N/A Pickup [DATE] 10:34 AM EDT 8/24/2025 $108.00 Packed [E…" at bounding box center [360, 200] width 655 height 212
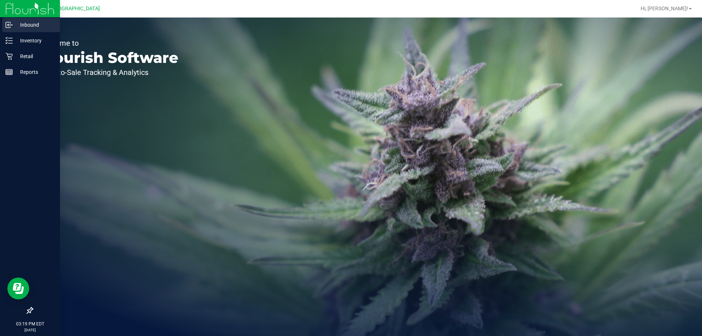
click at [39, 31] on div "Inbound" at bounding box center [31, 25] width 58 height 15
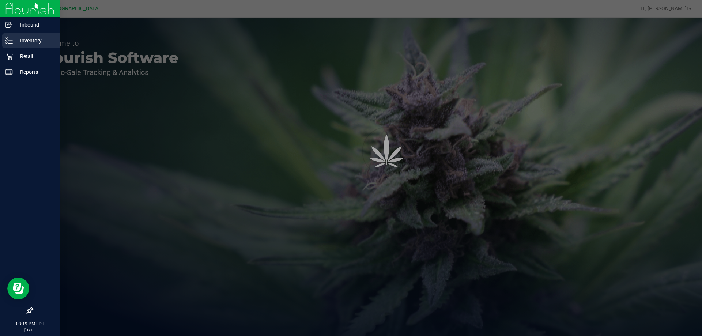
click at [36, 40] on p "Inventory" at bounding box center [35, 40] width 44 height 9
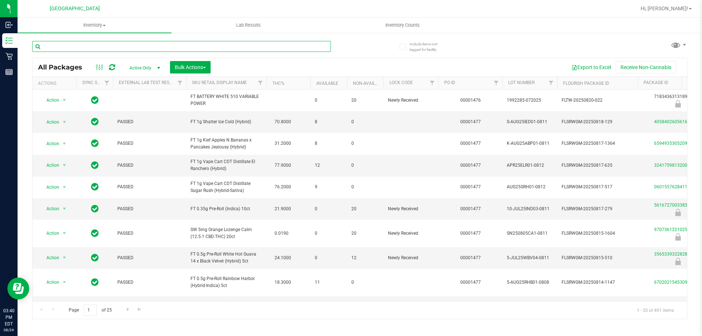
click at [210, 48] on input "text" at bounding box center [181, 46] width 299 height 11
click at [251, 42] on input "text" at bounding box center [181, 46] width 299 height 11
click at [128, 44] on input "text" at bounding box center [181, 46] width 299 height 11
click at [231, 46] on input "text" at bounding box center [181, 46] width 299 height 11
click at [186, 47] on input "text" at bounding box center [181, 46] width 299 height 11
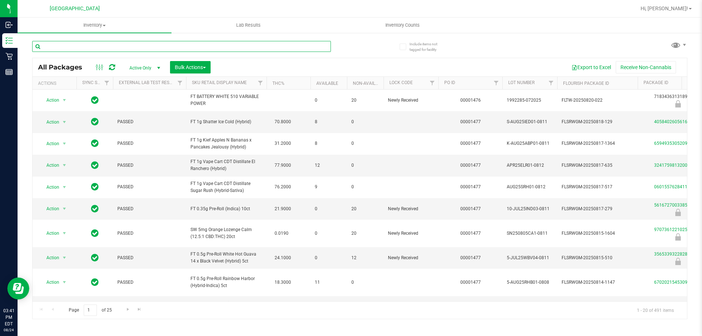
click at [185, 47] on input "text" at bounding box center [181, 46] width 299 height 11
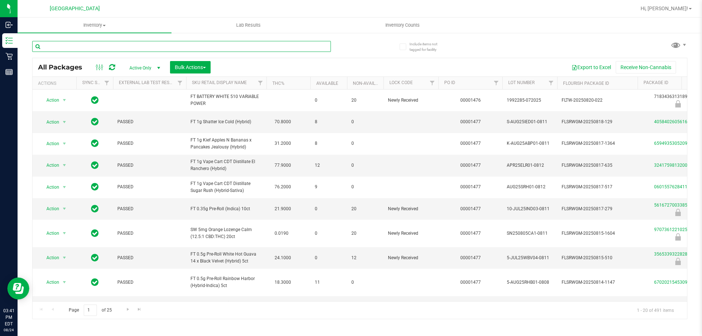
click at [185, 47] on input "text" at bounding box center [181, 46] width 299 height 11
click at [193, 42] on input "text" at bounding box center [181, 46] width 299 height 11
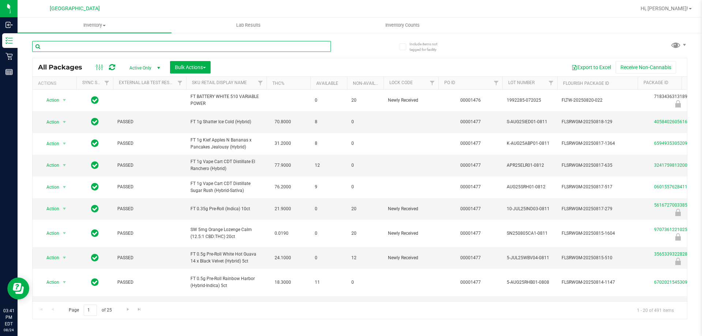
click at [193, 42] on input "text" at bounding box center [181, 46] width 299 height 11
click at [195, 45] on input "text" at bounding box center [181, 46] width 299 height 11
click at [188, 48] on input "text" at bounding box center [181, 46] width 299 height 11
type input "7717762000448492"
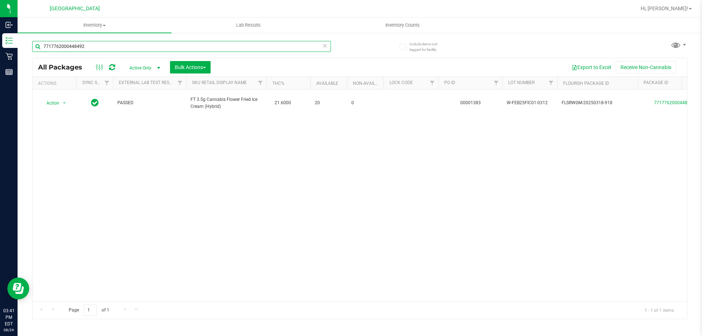
click at [123, 50] on input "7717762000448492" at bounding box center [181, 46] width 299 height 11
click at [123, 49] on input "7717762000448492" at bounding box center [181, 46] width 299 height 11
click at [324, 45] on icon at bounding box center [324, 45] width 5 height 9
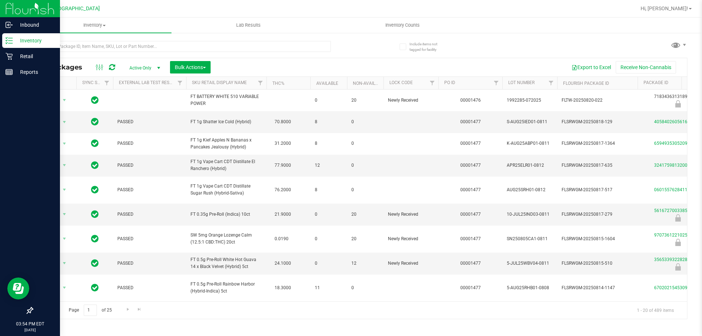
click at [15, 39] on p "Inventory" at bounding box center [35, 40] width 44 height 9
click at [14, 60] on p "Retail" at bounding box center [35, 56] width 44 height 9
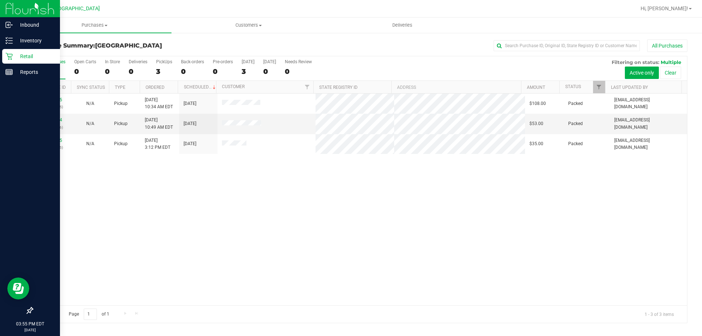
drag, startPoint x: 223, startPoint y: 168, endPoint x: 501, endPoint y: 165, distance: 278.4
click at [225, 168] on div "11837475 (316900505) N/A Pickup [DATE] 10:34 AM EDT 8/24/2025 $108.00 Packed [E…" at bounding box center [360, 200] width 655 height 212
drag, startPoint x: 500, startPoint y: 243, endPoint x: 494, endPoint y: 239, distance: 7.1
click at [499, 243] on div "11837475 (316900505) N/A Pickup [DATE] 10:34 AM EDT 8/24/2025 $108.00 Packed [E…" at bounding box center [360, 200] width 655 height 212
click at [241, 177] on div "11837475 (316900505) N/A Pickup [DATE] 10:34 AM EDT 8/24/2025 $108.00 Packed [E…" at bounding box center [360, 200] width 655 height 212
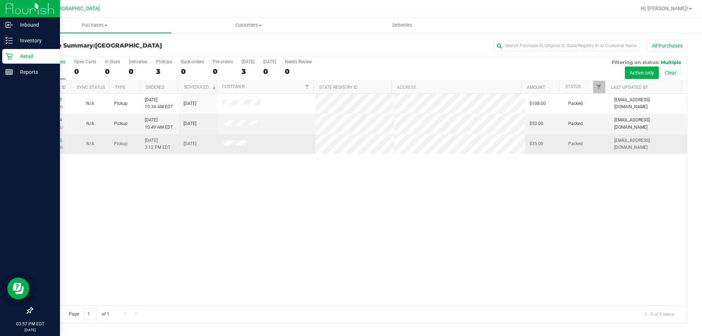
click at [248, 150] on td at bounding box center [267, 144] width 98 height 20
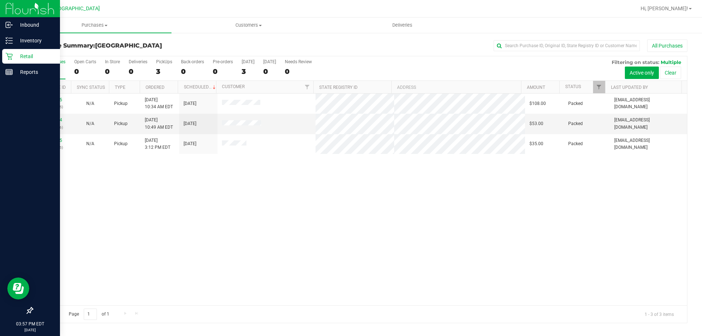
click at [348, 176] on div "11837475 (316900505) N/A Pickup [DATE] 10:34 AM EDT 8/24/2025 $108.00 Packed [E…" at bounding box center [360, 200] width 655 height 212
drag, startPoint x: 273, startPoint y: 180, endPoint x: 269, endPoint y: 156, distance: 24.2
click at [272, 180] on div "11837475 (316900505) N/A Pickup [DATE] 10:34 AM EDT 8/24/2025 $108.00 Packed [E…" at bounding box center [360, 200] width 655 height 212
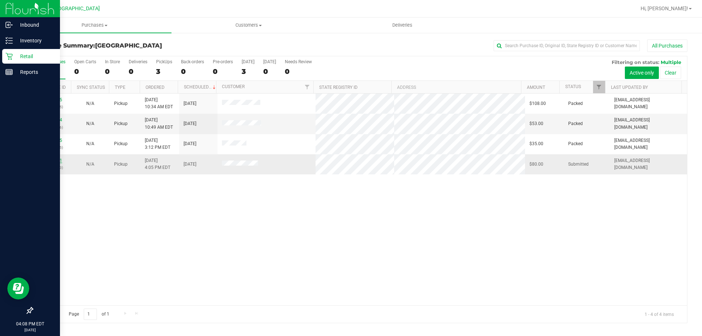
click at [52, 158] on link "11840561" at bounding box center [52, 160] width 20 height 5
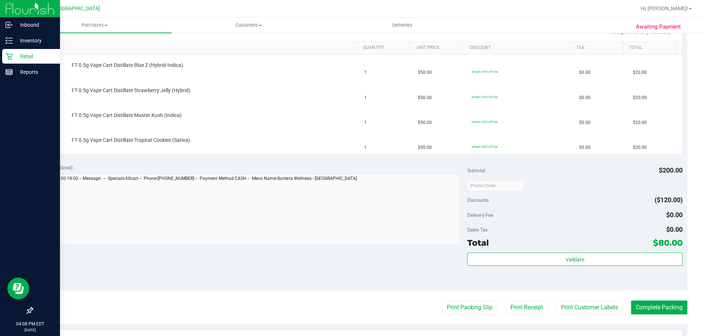
scroll to position [183, 0]
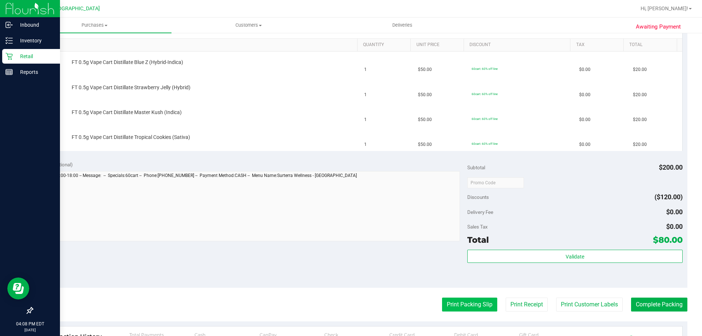
click at [471, 298] on purchase-details "Back Edit Purchase Cancel Purchase View Profile # 11840561 BioTrack ID: - Submi…" at bounding box center [359, 158] width 655 height 602
click at [471, 299] on button "Print Packing Slip" at bounding box center [469, 305] width 55 height 14
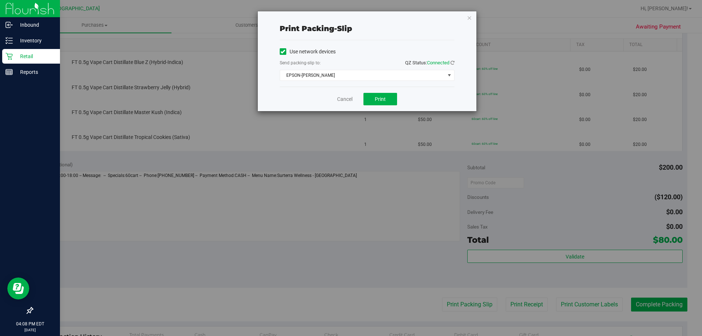
click at [421, 268] on div "Print packing-slip Use network devices Send packing-slip to: QZ Status: Connect…" at bounding box center [354, 168] width 708 height 336
drag, startPoint x: 377, startPoint y: 95, endPoint x: 396, endPoint y: 86, distance: 21.4
click at [378, 95] on button "Print" at bounding box center [381, 99] width 34 height 12
click at [470, 20] on icon "button" at bounding box center [469, 17] width 5 height 9
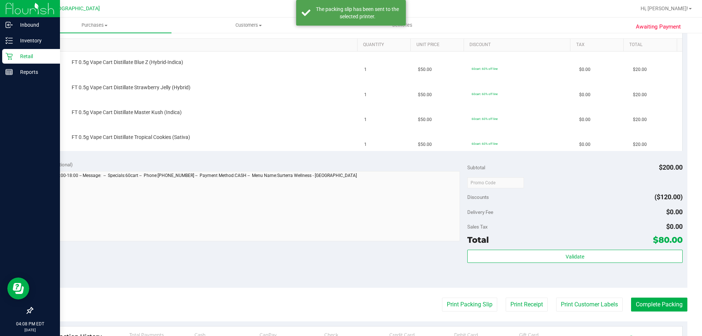
drag, startPoint x: 296, startPoint y: 252, endPoint x: 253, endPoint y: 307, distance: 69.8
click at [294, 252] on div "Notes (optional) Subtotal $200.00 Discounts ($120.00) Delivery Fee $0.00 Sales …" at bounding box center [359, 222] width 655 height 132
click at [315, 249] on div "Notes (optional) Subtotal $200.00 Discounts ($120.00) Delivery Fee $0.00 Sales …" at bounding box center [359, 222] width 655 height 132
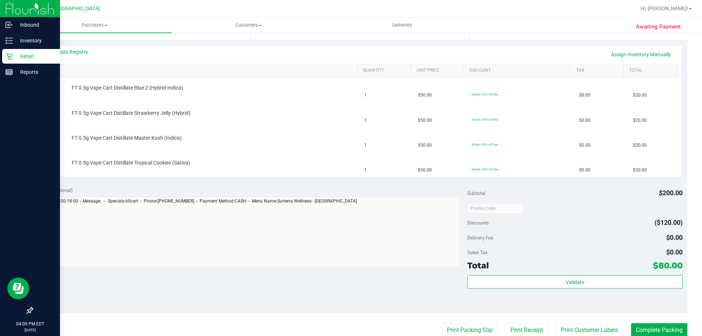
scroll to position [146, 0]
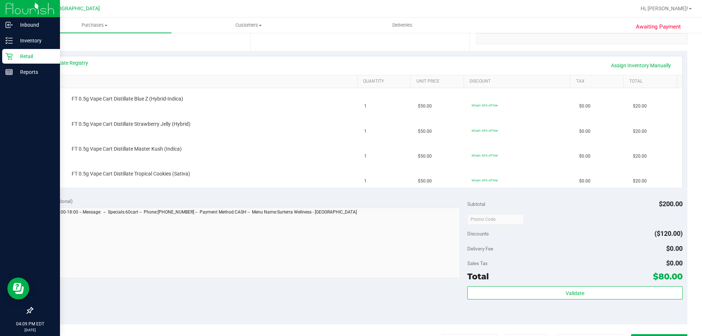
click at [529, 218] on div at bounding box center [574, 219] width 215 height 13
click at [165, 203] on div "Notes (optional)" at bounding box center [252, 201] width 431 height 7
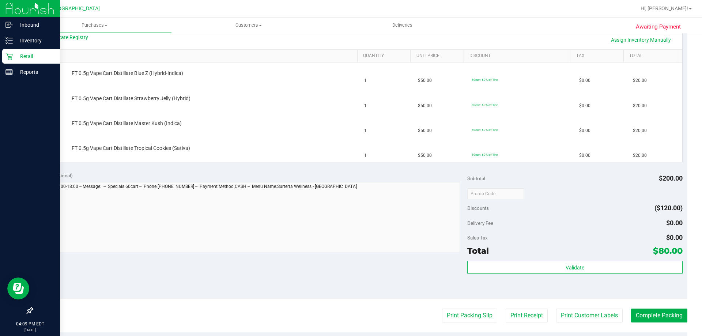
scroll to position [183, 0]
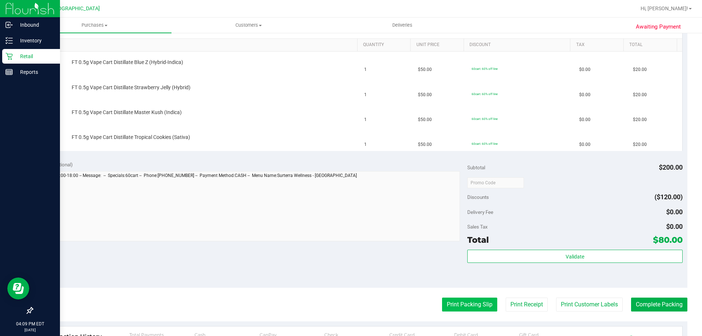
click at [473, 300] on button "Print Packing Slip" at bounding box center [469, 305] width 55 height 14
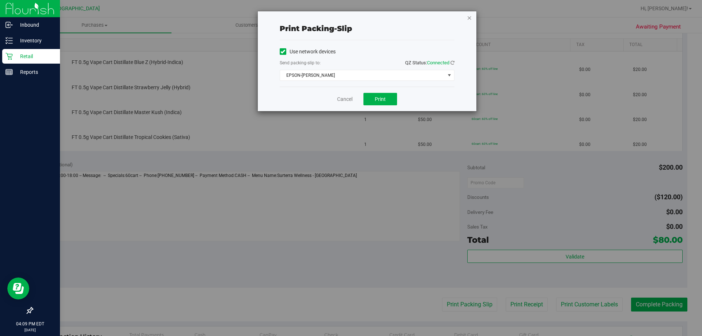
click at [472, 19] on icon "button" at bounding box center [469, 17] width 5 height 9
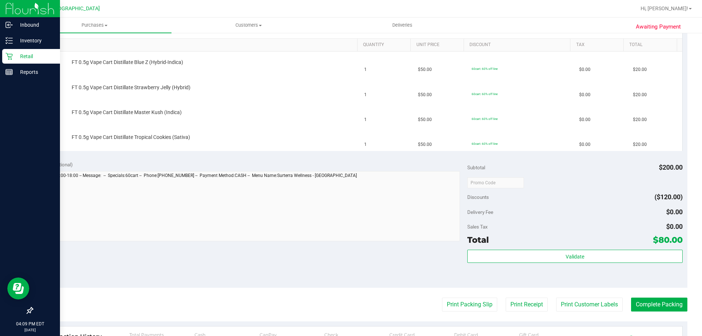
click at [442, 298] on button "Print Packing Slip" at bounding box center [469, 305] width 55 height 14
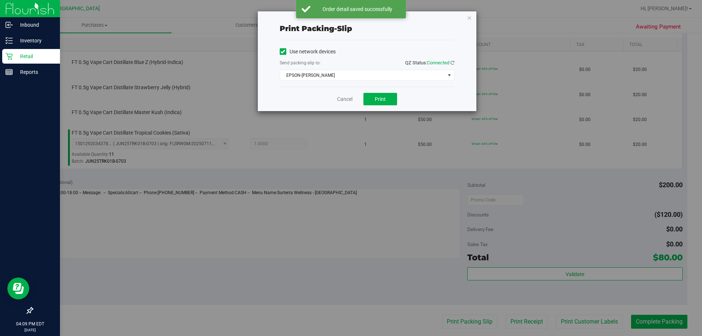
click at [328, 103] on div "Cancel Print" at bounding box center [367, 99] width 175 height 25
click at [348, 101] on link "Cancel" at bounding box center [344, 99] width 15 height 8
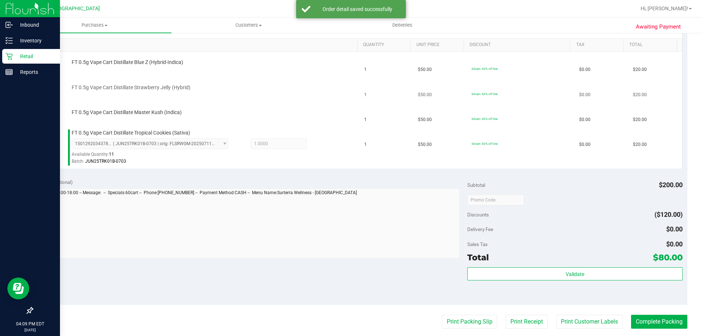
click at [315, 80] on td "FT 0.5g Vape Cart Distillate Strawberry Jelly (Hybrid)" at bounding box center [199, 89] width 323 height 25
click at [315, 78] on td "FT 0.5g Vape Cart Distillate Strawberry Jelly (Hybrid)" at bounding box center [199, 89] width 323 height 25
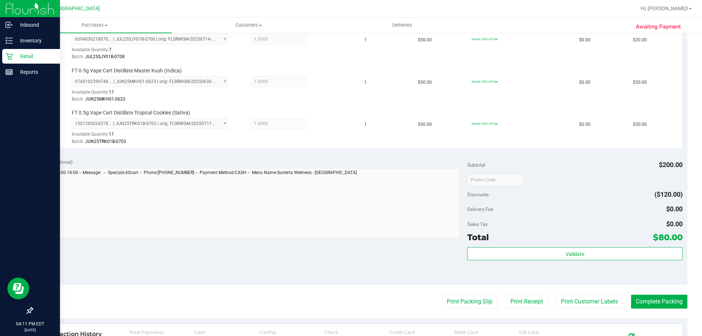
scroll to position [329, 0]
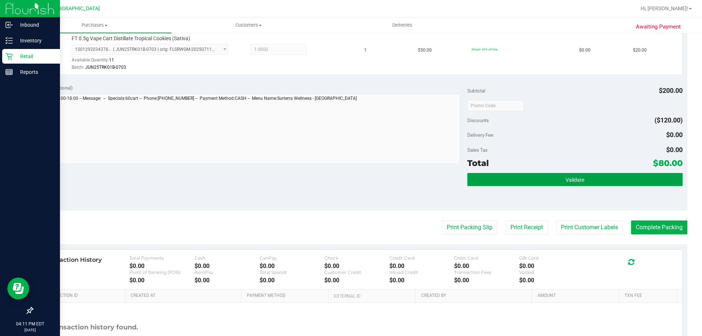
click at [526, 177] on button "Validate" at bounding box center [574, 179] width 215 height 13
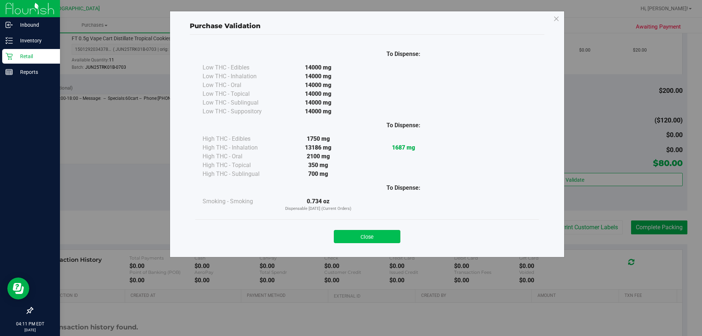
click at [394, 234] on button "Close" at bounding box center [367, 236] width 67 height 13
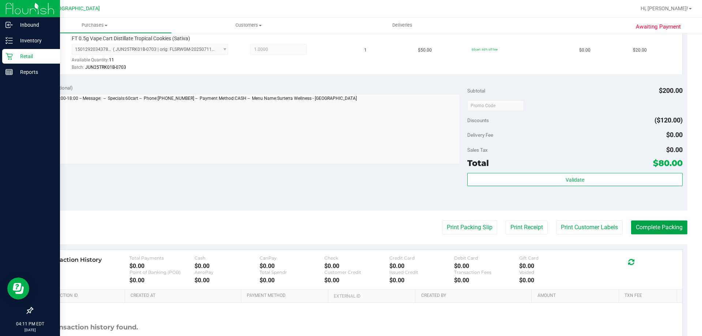
click at [643, 223] on button "Complete Packing" at bounding box center [659, 228] width 56 height 14
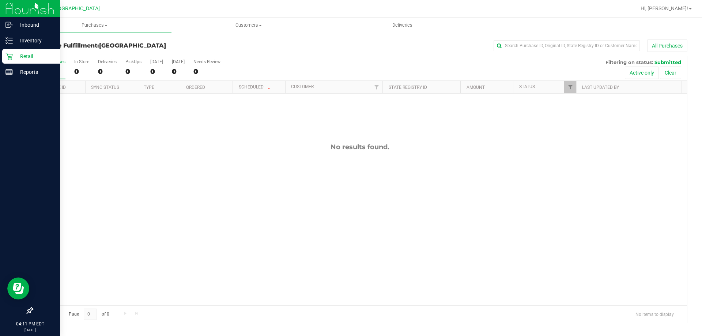
click at [295, 232] on div "No results found." at bounding box center [360, 224] width 655 height 261
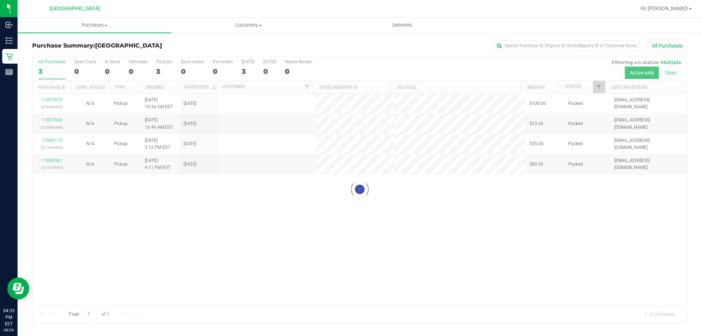
click at [229, 198] on div at bounding box center [360, 189] width 655 height 267
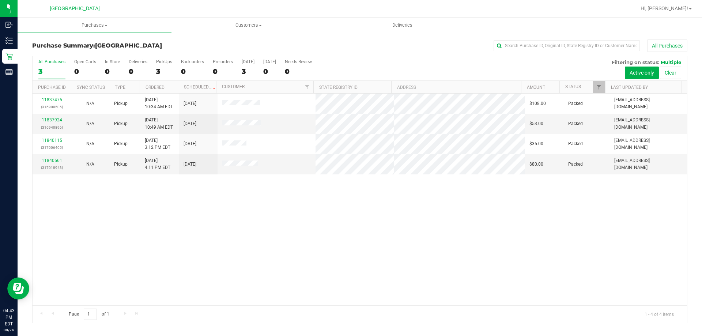
click at [179, 203] on div "11837475 (316900505) N/A Pickup 8/24/2025 10:34 AM EDT 8/24/2025 $108.00 Packed…" at bounding box center [360, 200] width 655 height 212
click at [60, 120] on link "11837924" at bounding box center [52, 119] width 20 height 5
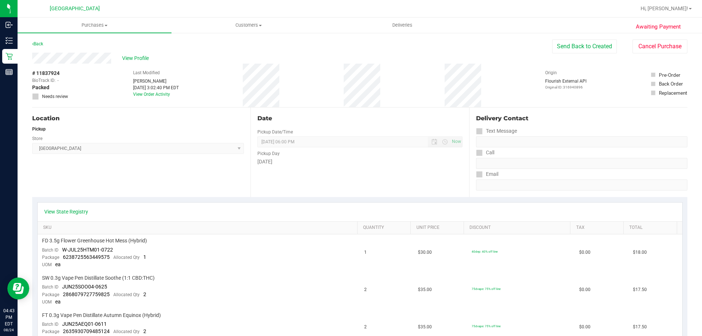
click at [639, 45] on button "Cancel Purchase" at bounding box center [660, 47] width 55 height 14
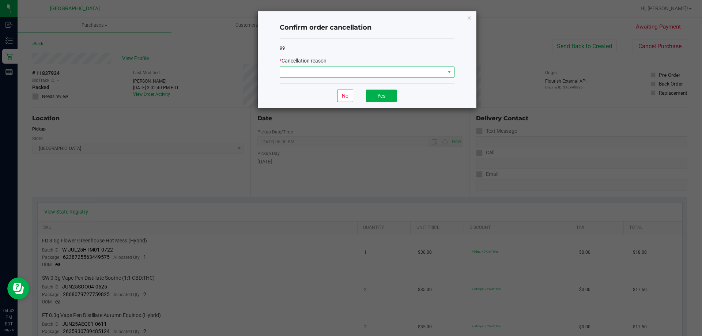
click at [381, 75] on span at bounding box center [362, 72] width 165 height 10
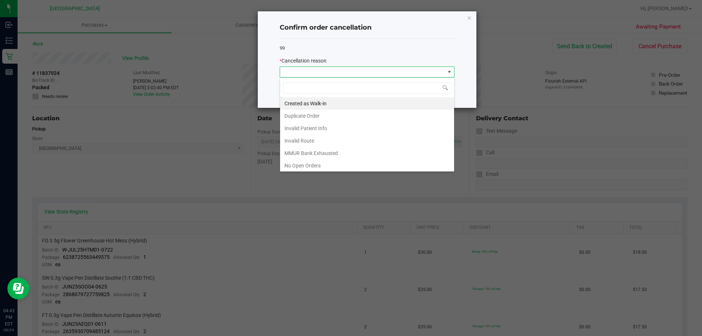
click at [322, 118] on li "Duplicate Order" at bounding box center [367, 116] width 174 height 12
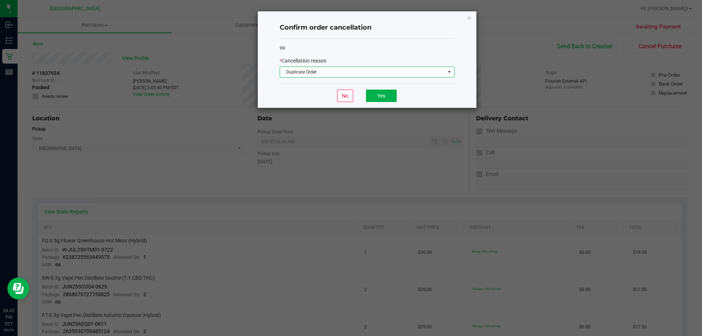
click at [399, 97] on div "No Yes" at bounding box center [367, 95] width 175 height 25
click at [387, 68] on span "Duplicate Order" at bounding box center [362, 72] width 165 height 10
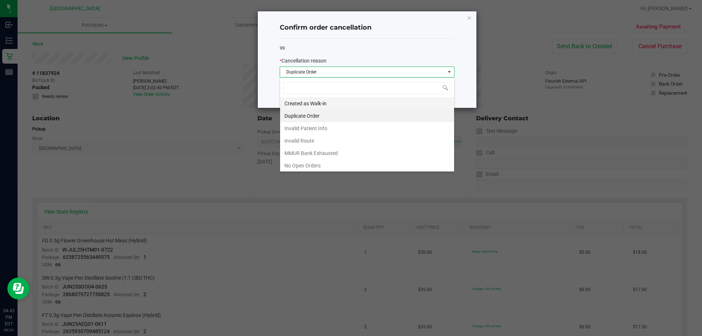
click at [335, 103] on li "Created as Walk-in" at bounding box center [367, 103] width 174 height 12
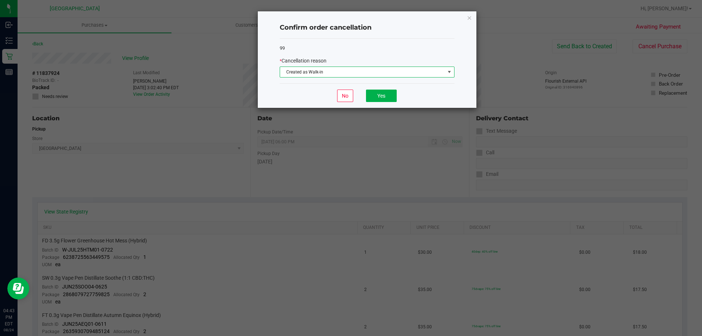
click at [405, 84] on div "Confirm order cancellation 99 * Cancellation reason Created as Walk-in No Yes" at bounding box center [367, 59] width 219 height 97
click at [387, 94] on button "Yes" at bounding box center [381, 96] width 31 height 12
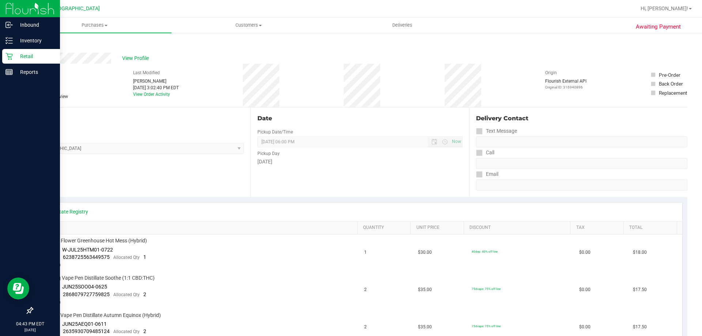
click at [14, 56] on p "Retail" at bounding box center [35, 56] width 44 height 9
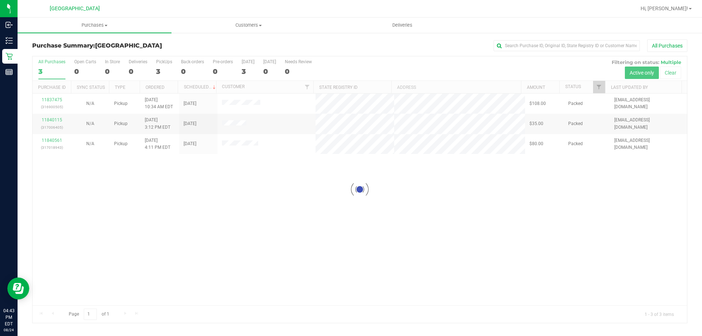
click at [278, 285] on div at bounding box center [360, 189] width 655 height 267
click at [332, 43] on div "All Purchases" at bounding box center [469, 46] width 437 height 12
